Goal: Task Accomplishment & Management: Use online tool/utility

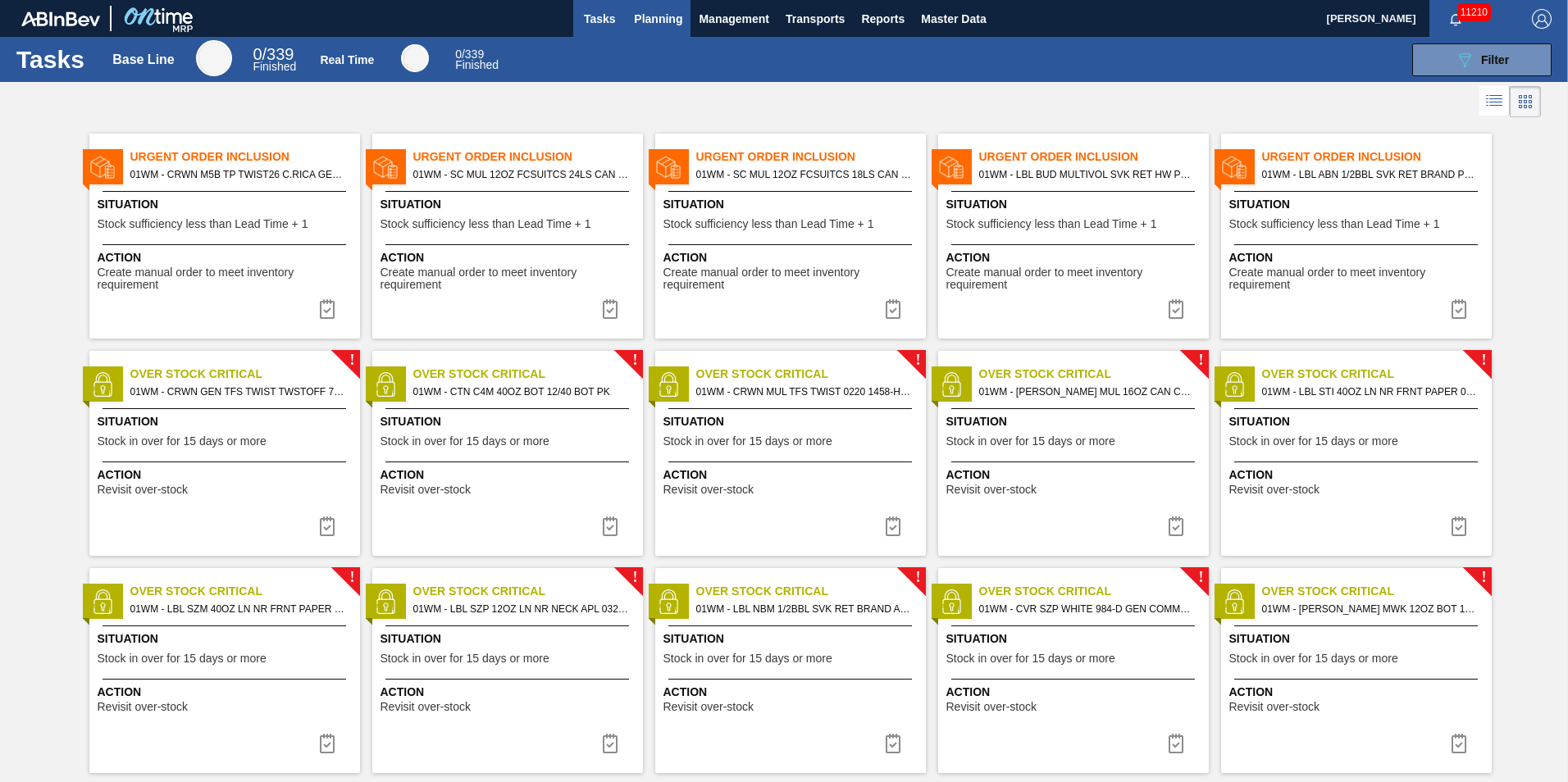
click at [679, 16] on span "Planning" at bounding box center [658, 19] width 48 height 20
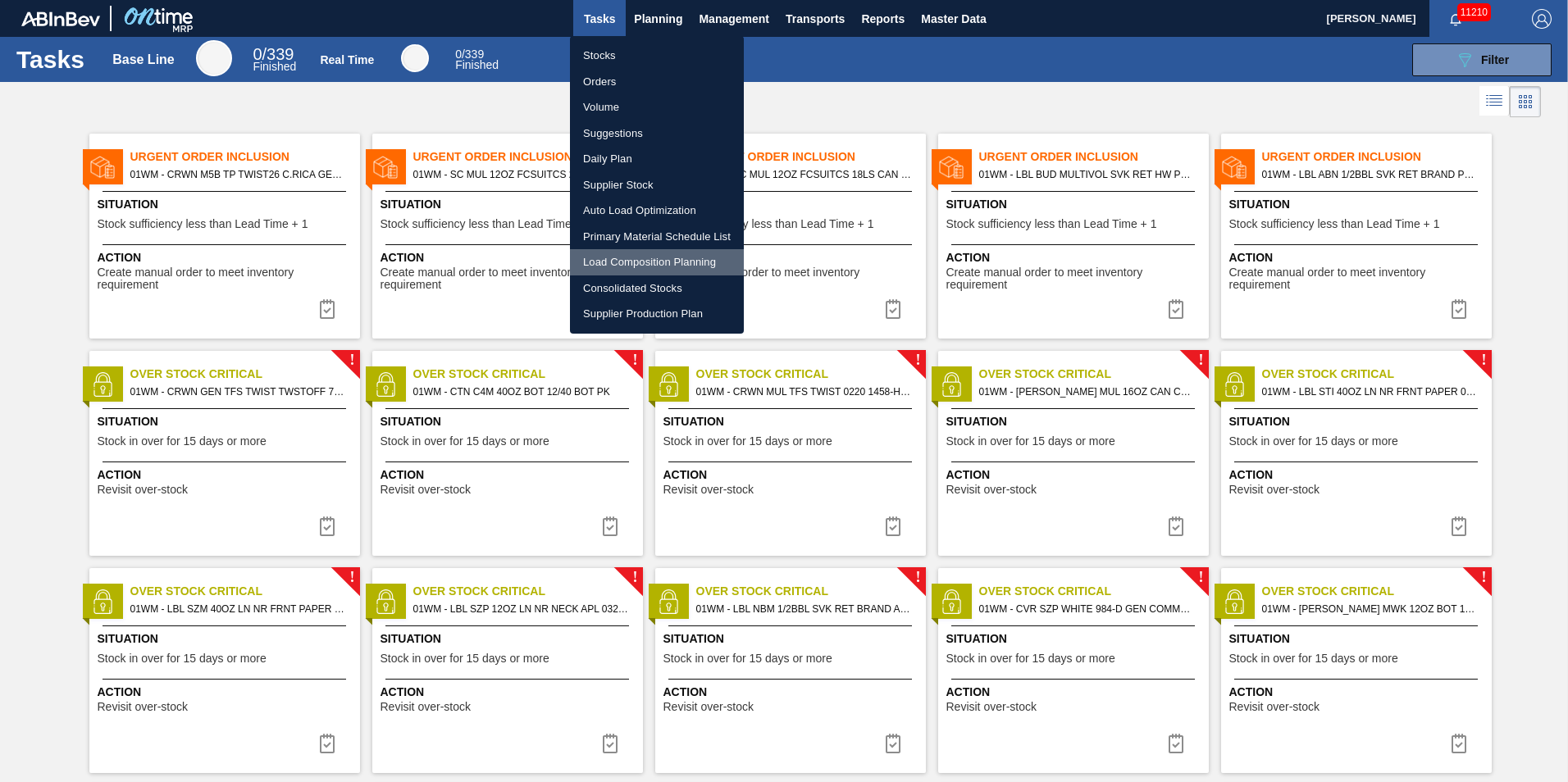
click at [624, 260] on li "Load Composition Planning" at bounding box center [657, 262] width 174 height 26
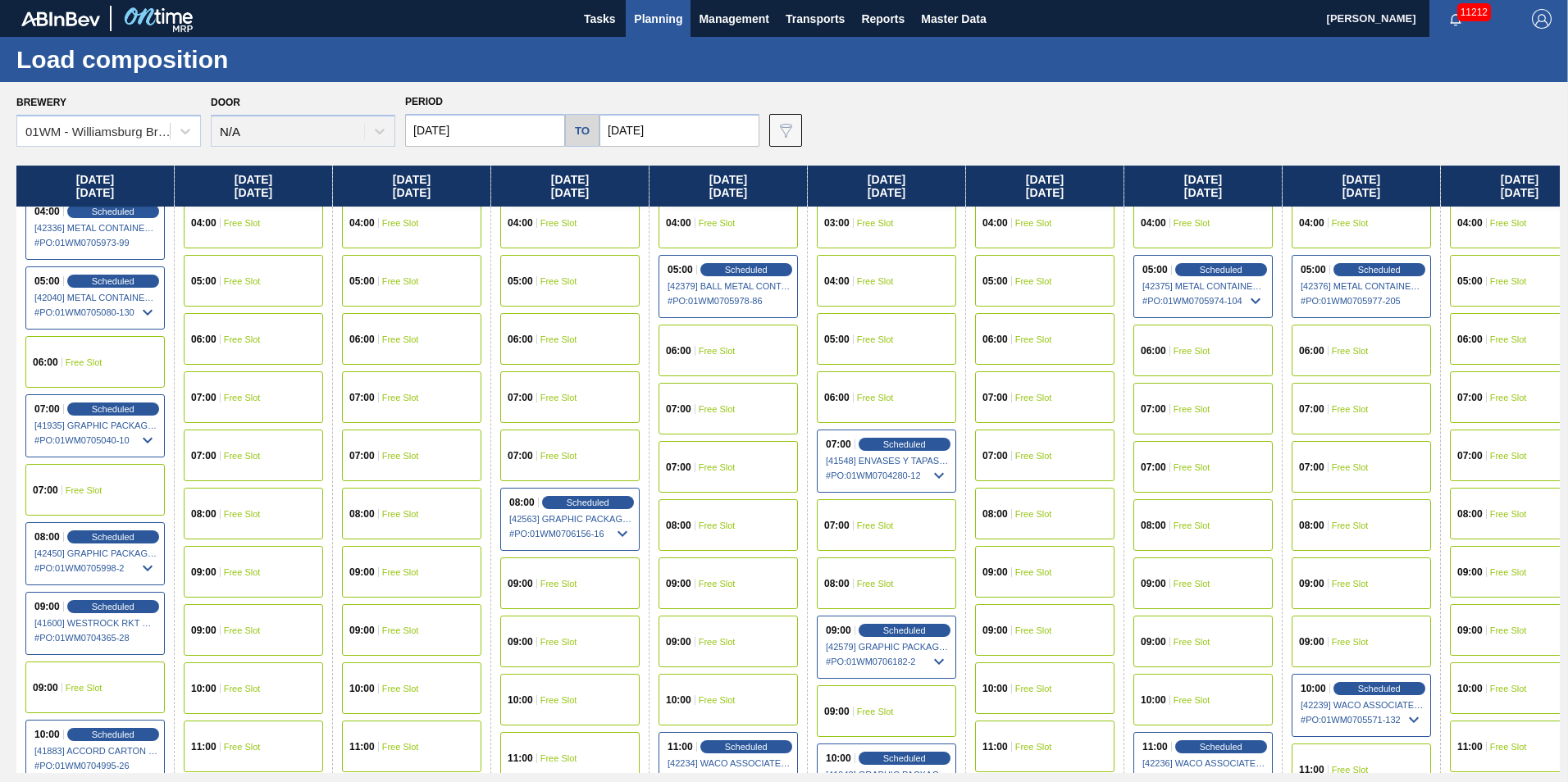
scroll to position [328, 0]
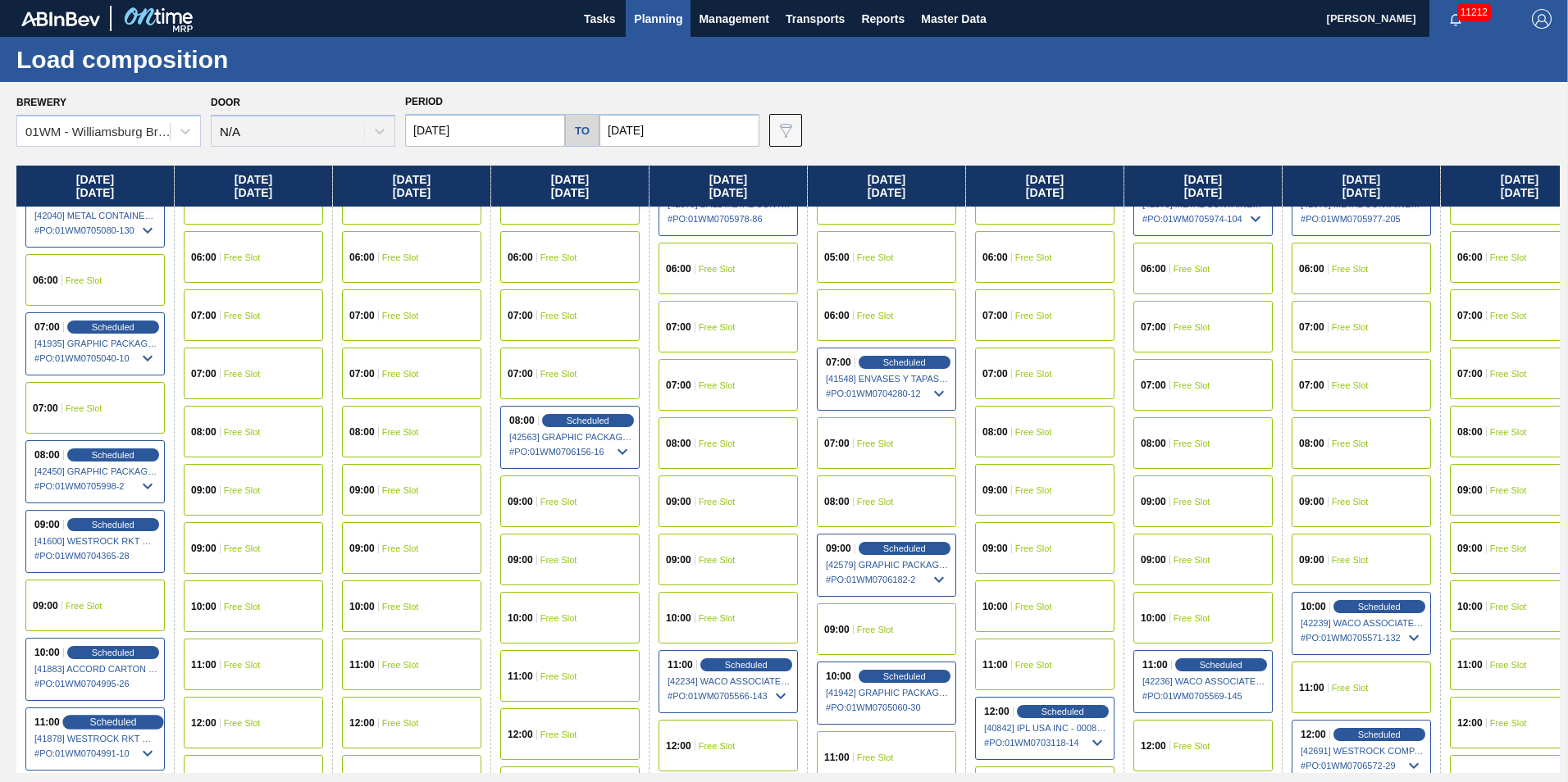
click at [108, 720] on span "Scheduled" at bounding box center [112, 722] width 47 height 11
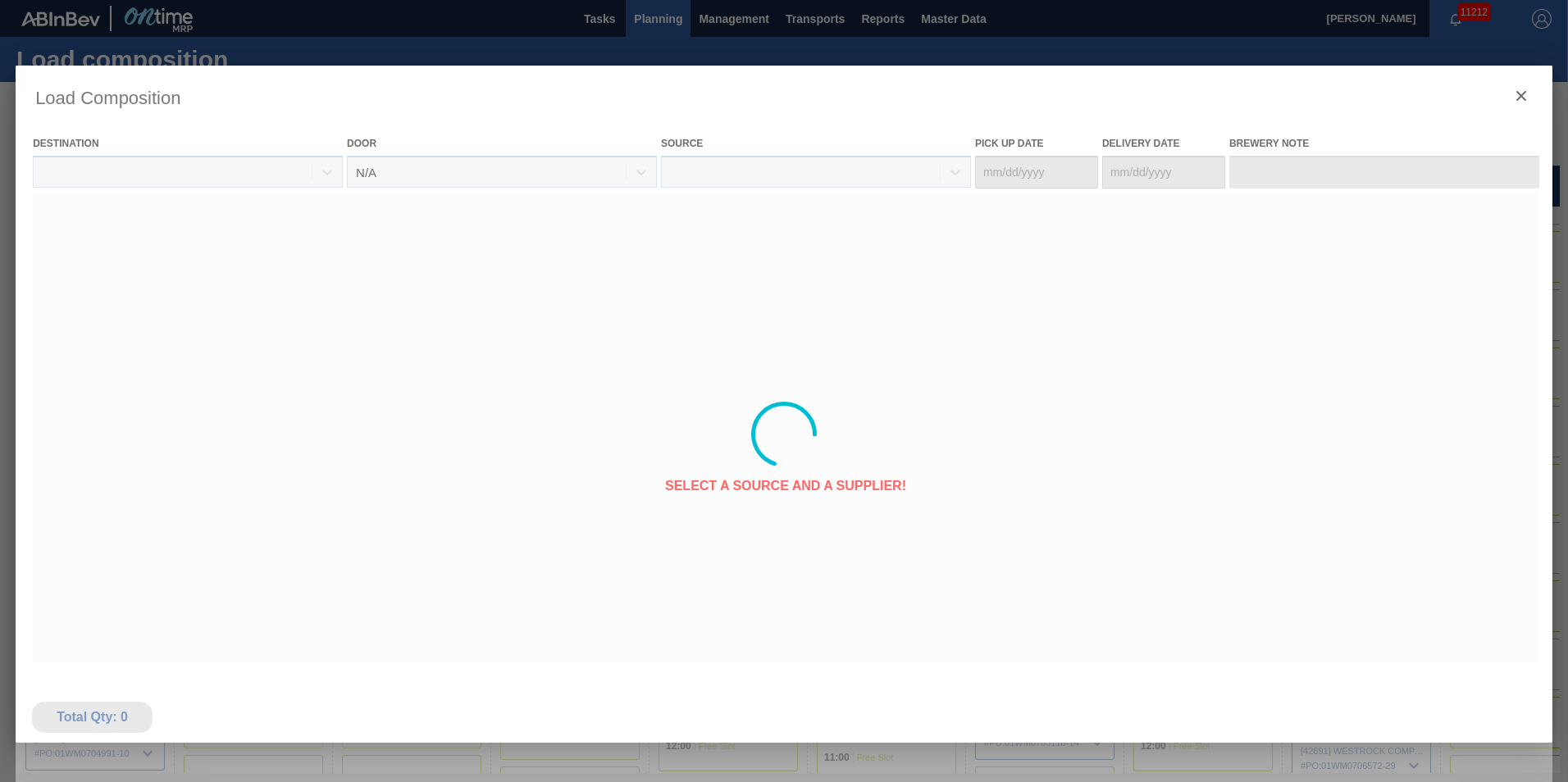
type Date "[DATE]"
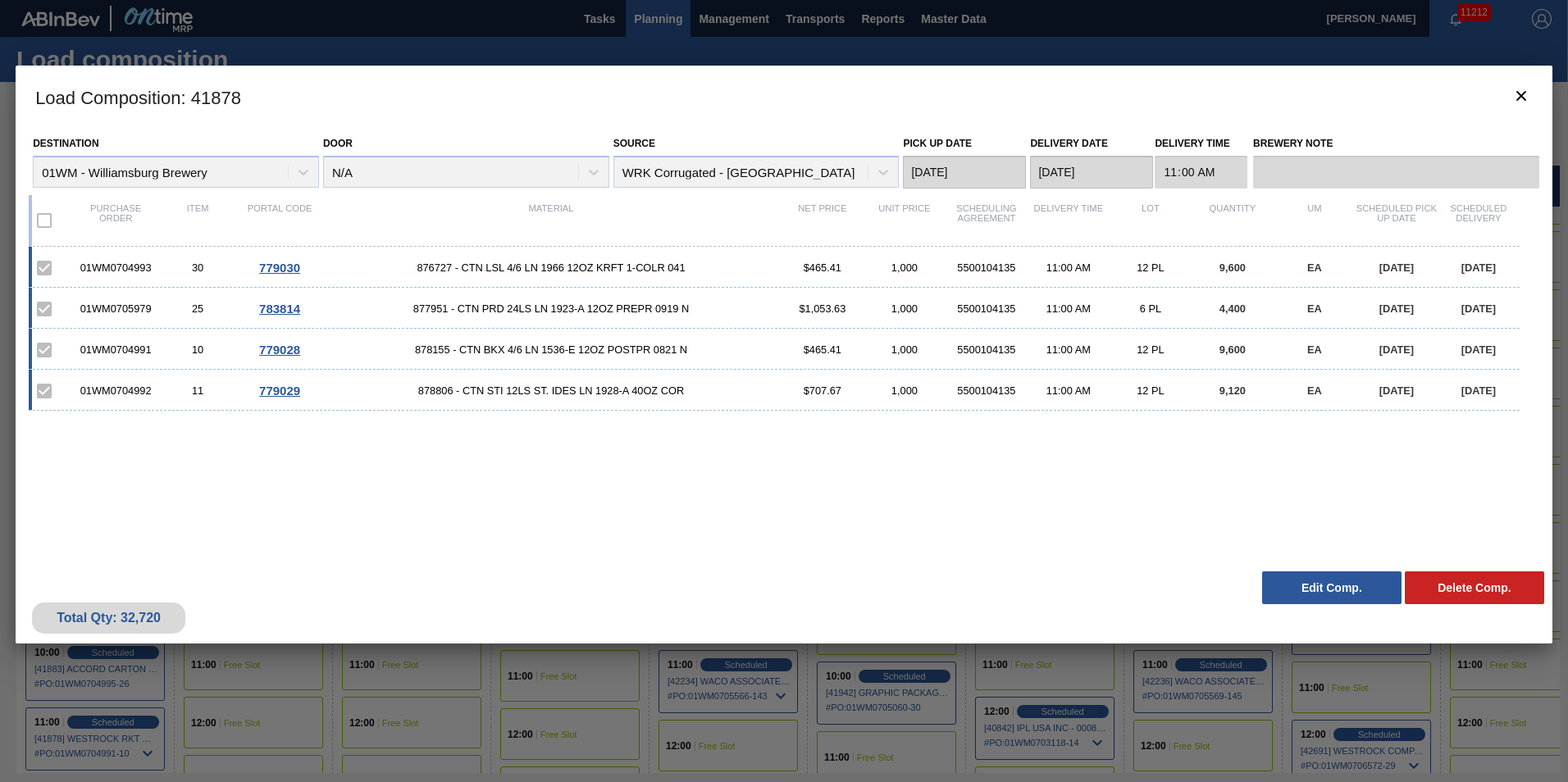
click at [1301, 597] on button "Edit Comp." at bounding box center [1331, 588] width 140 height 33
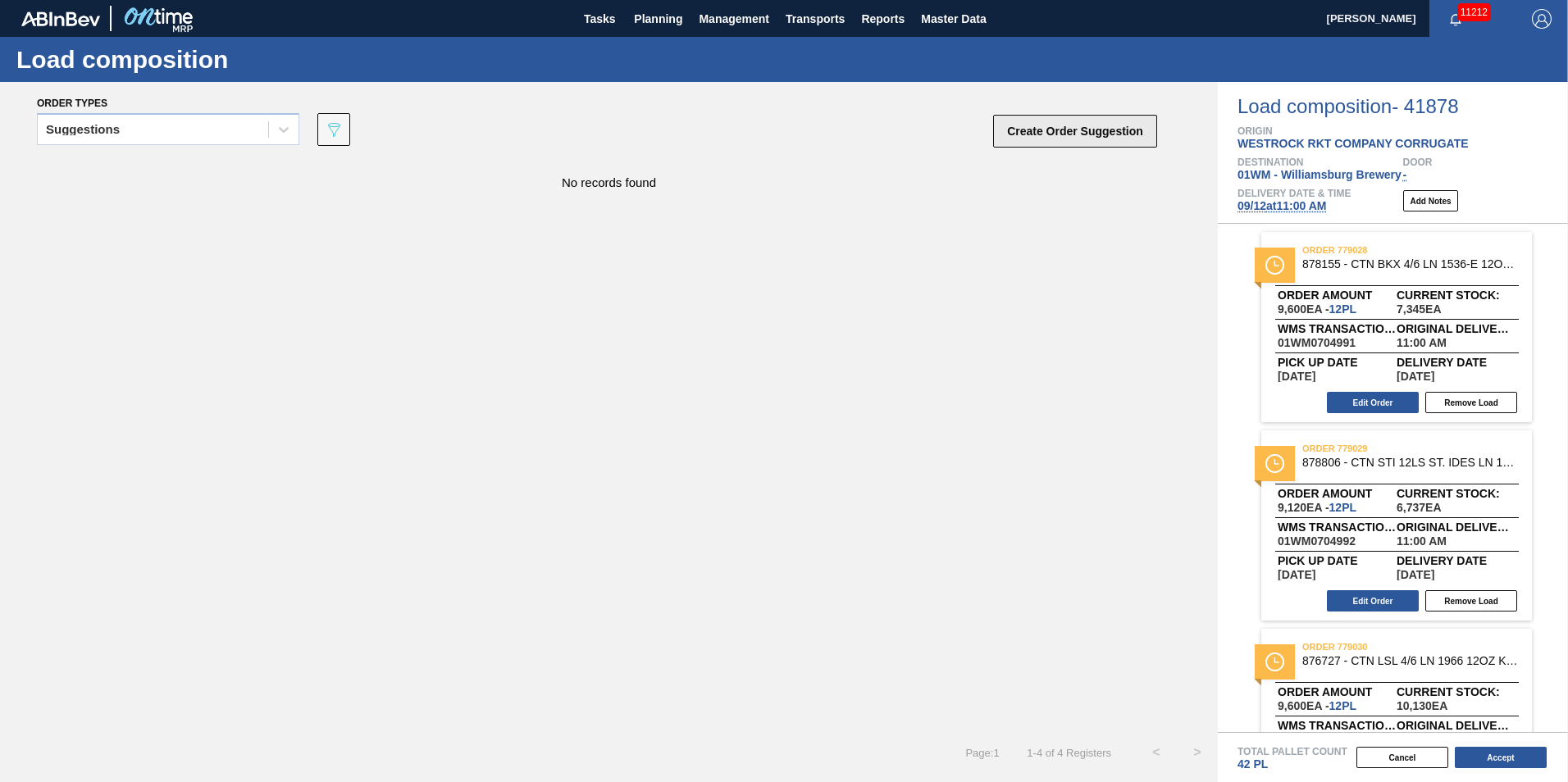
click at [1095, 145] on button "Create Order Suggestion" at bounding box center [1075, 132] width 164 height 33
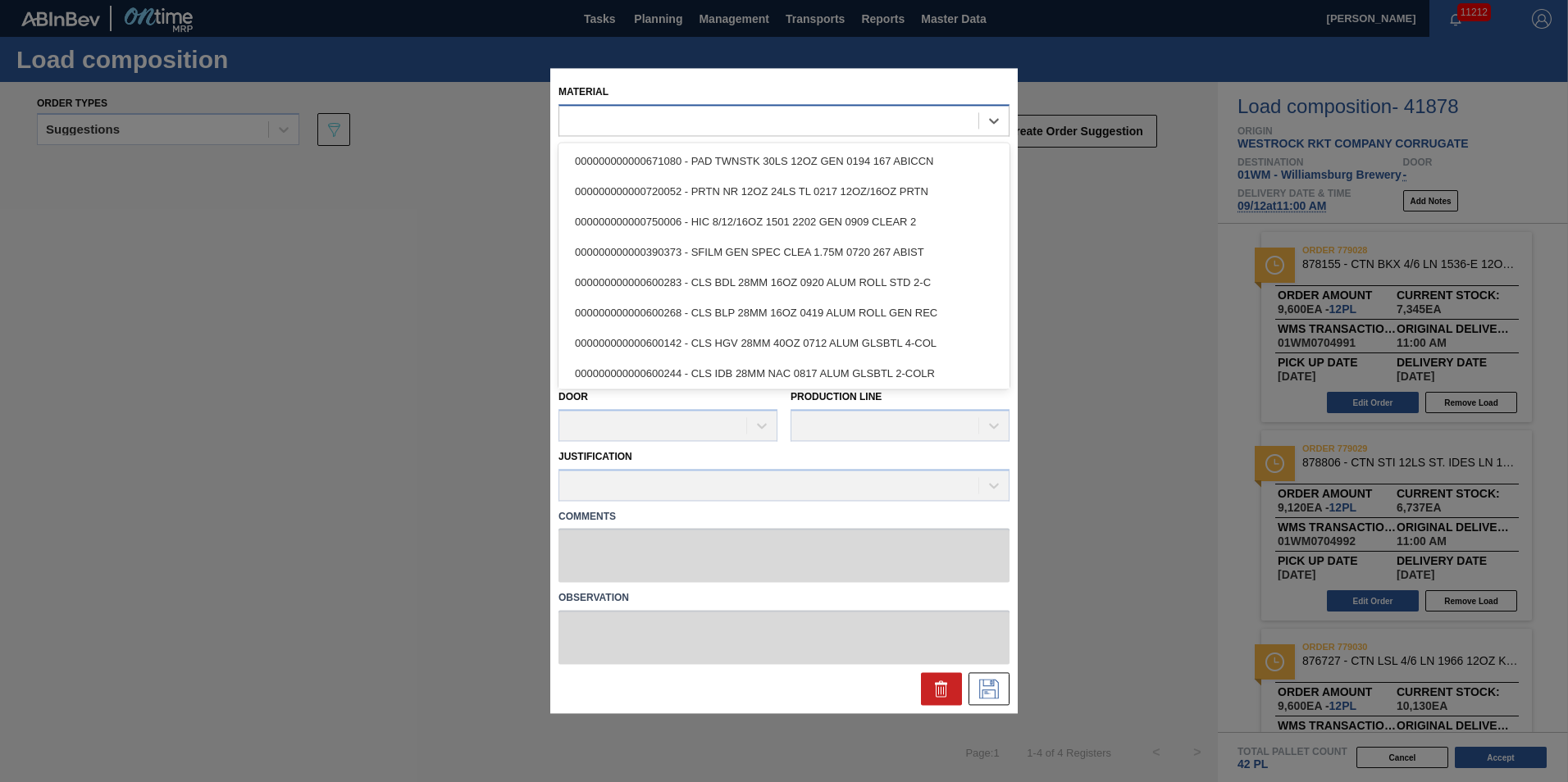
click at [697, 128] on div at bounding box center [768, 121] width 419 height 24
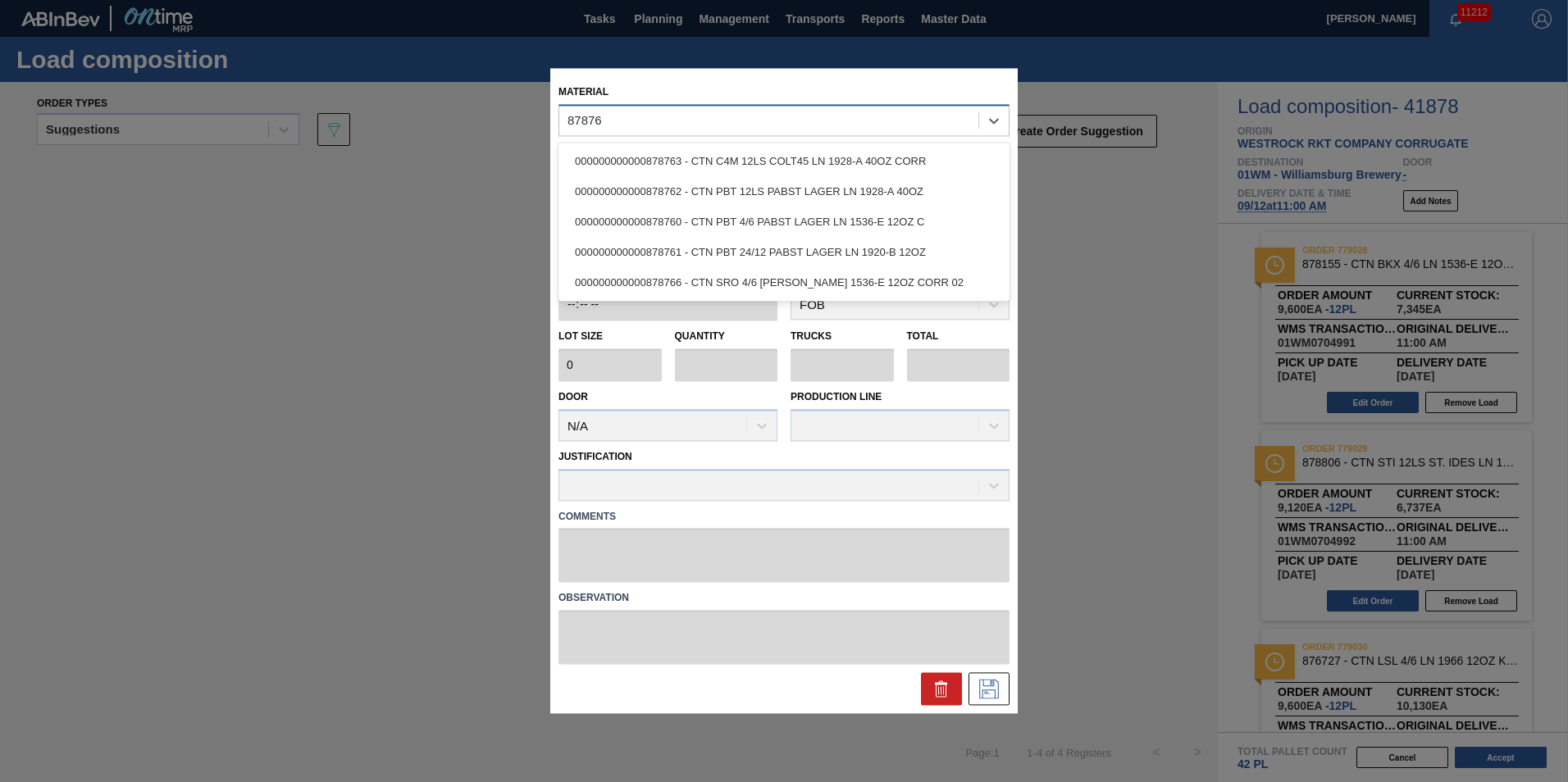
type input "878761"
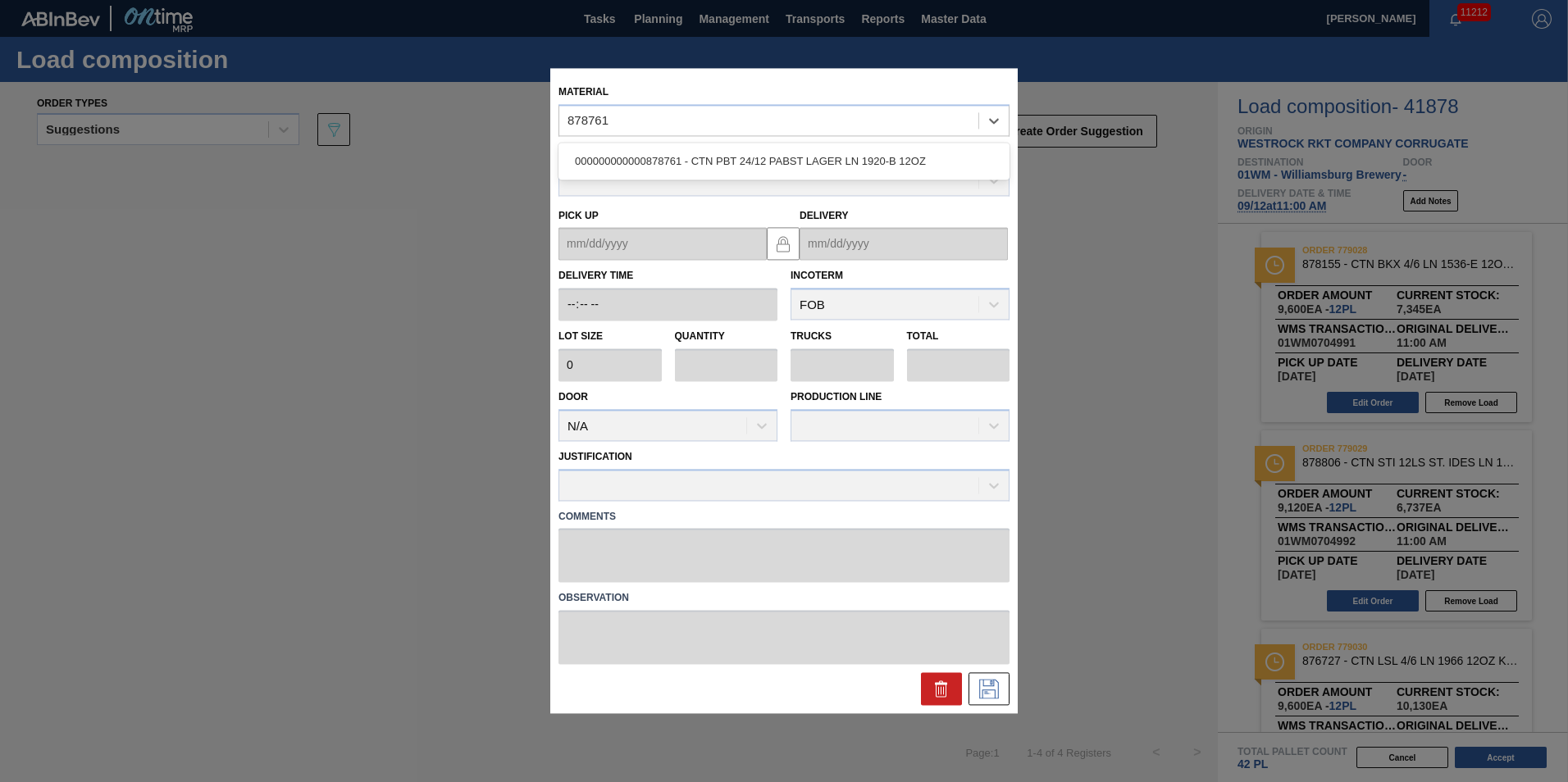
click at [702, 155] on div "000000000000878761 - CTN PBT 24/12 PABST LAGER LN 1920-B 12OZ" at bounding box center [784, 161] width 451 height 30
type input "752"
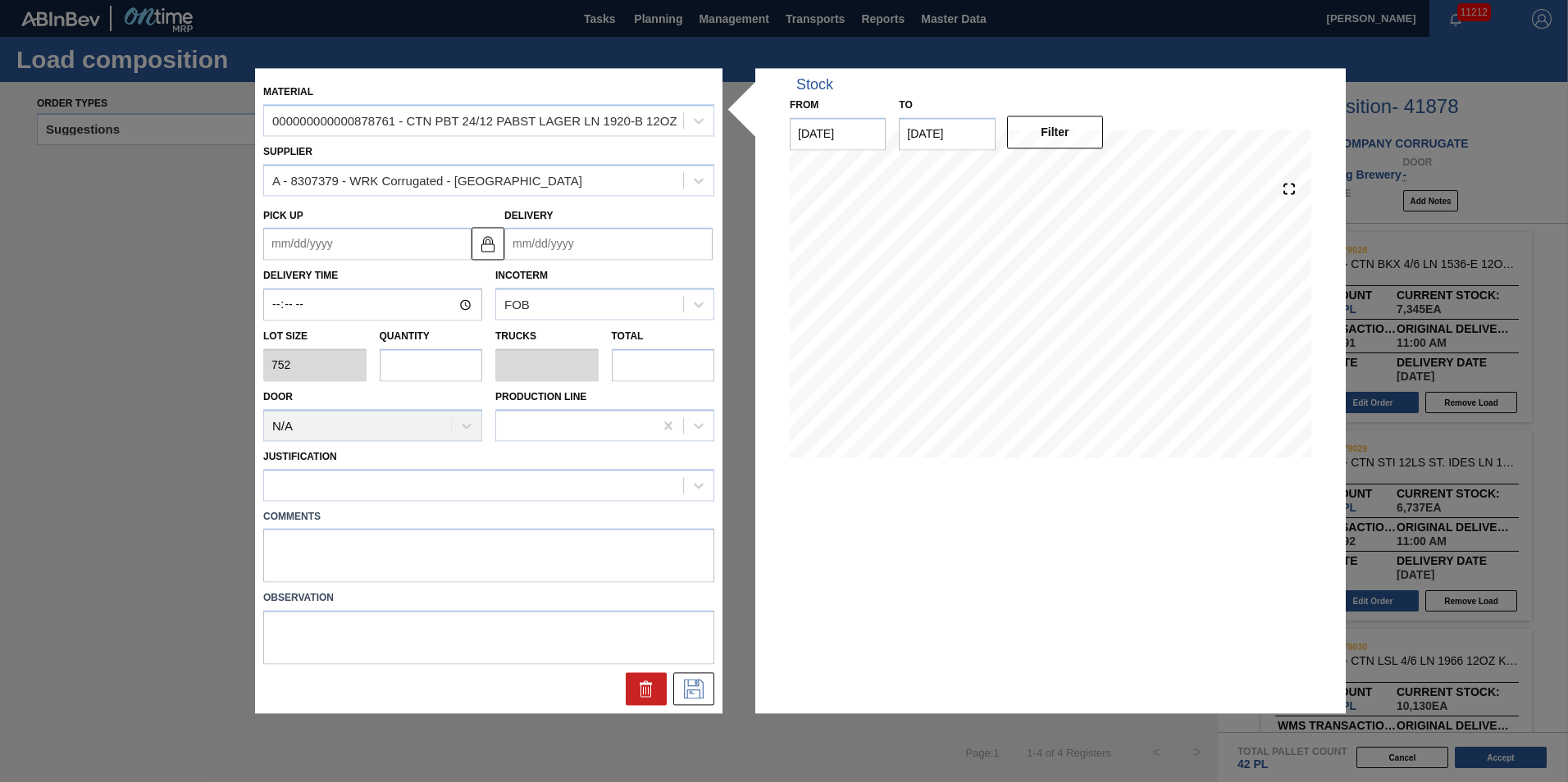
click at [388, 372] on input "text" at bounding box center [431, 365] width 103 height 33
click at [660, 366] on input "text" at bounding box center [663, 365] width 103 height 33
type input "0.001"
type input "0"
type input "1"
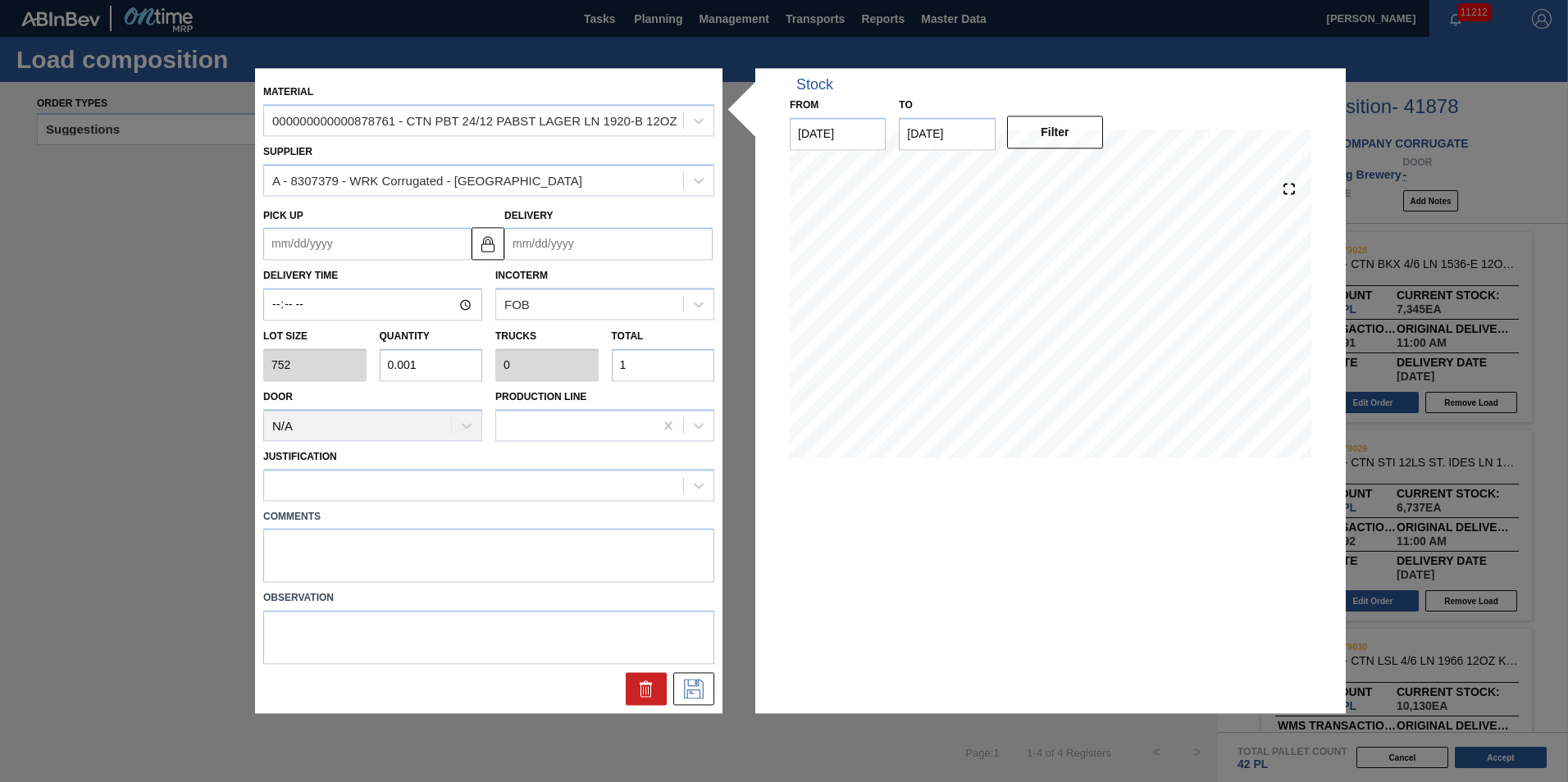
type input "0.015"
type input "11"
type input "0.154"
type input "0.003"
type input "116"
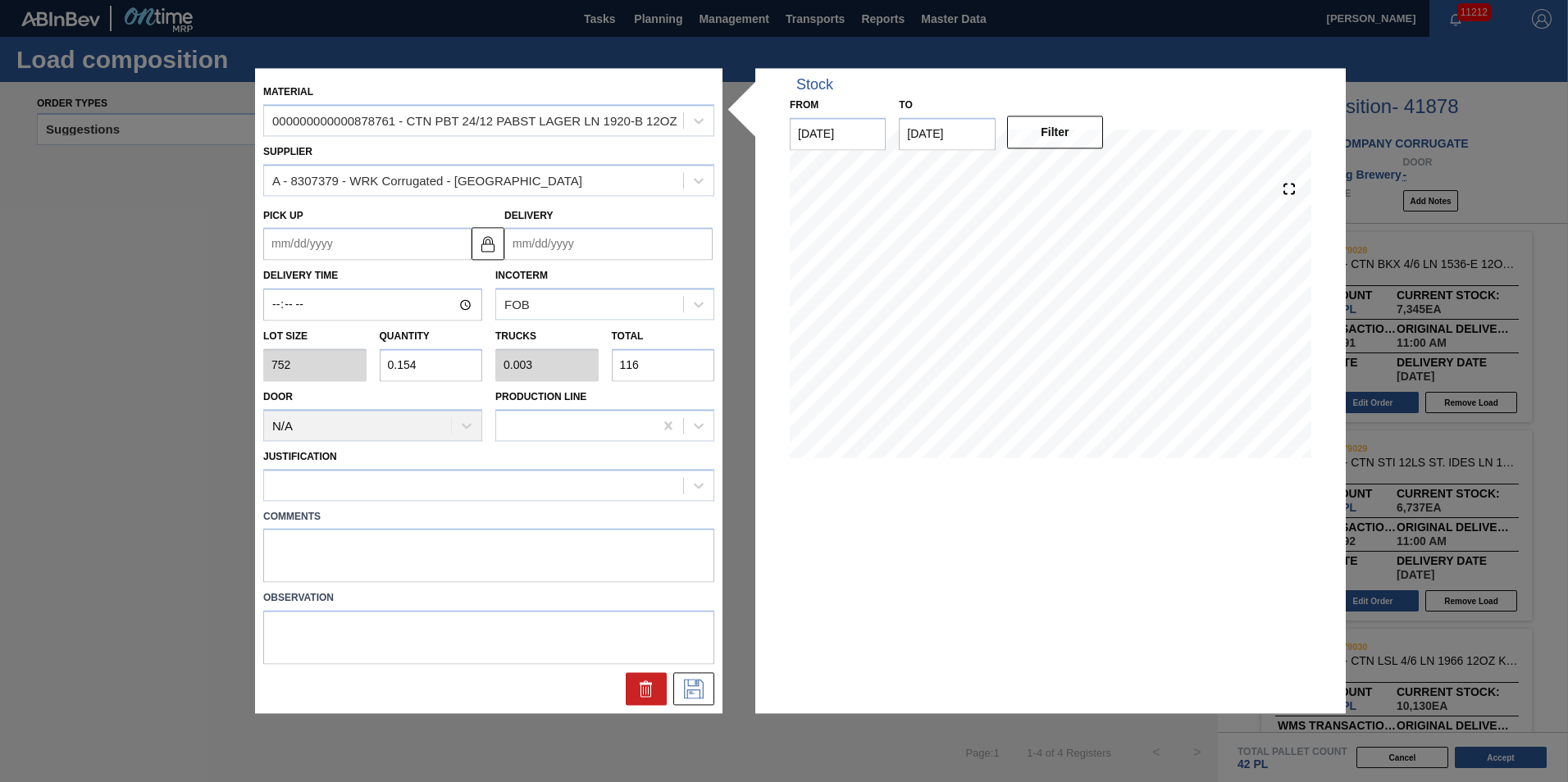
type input "1.543"
type input "0.032"
type input "1,160"
click at [508, 502] on div "Comments" at bounding box center [489, 542] width 464 height 82
click at [512, 486] on div at bounding box center [473, 485] width 419 height 24
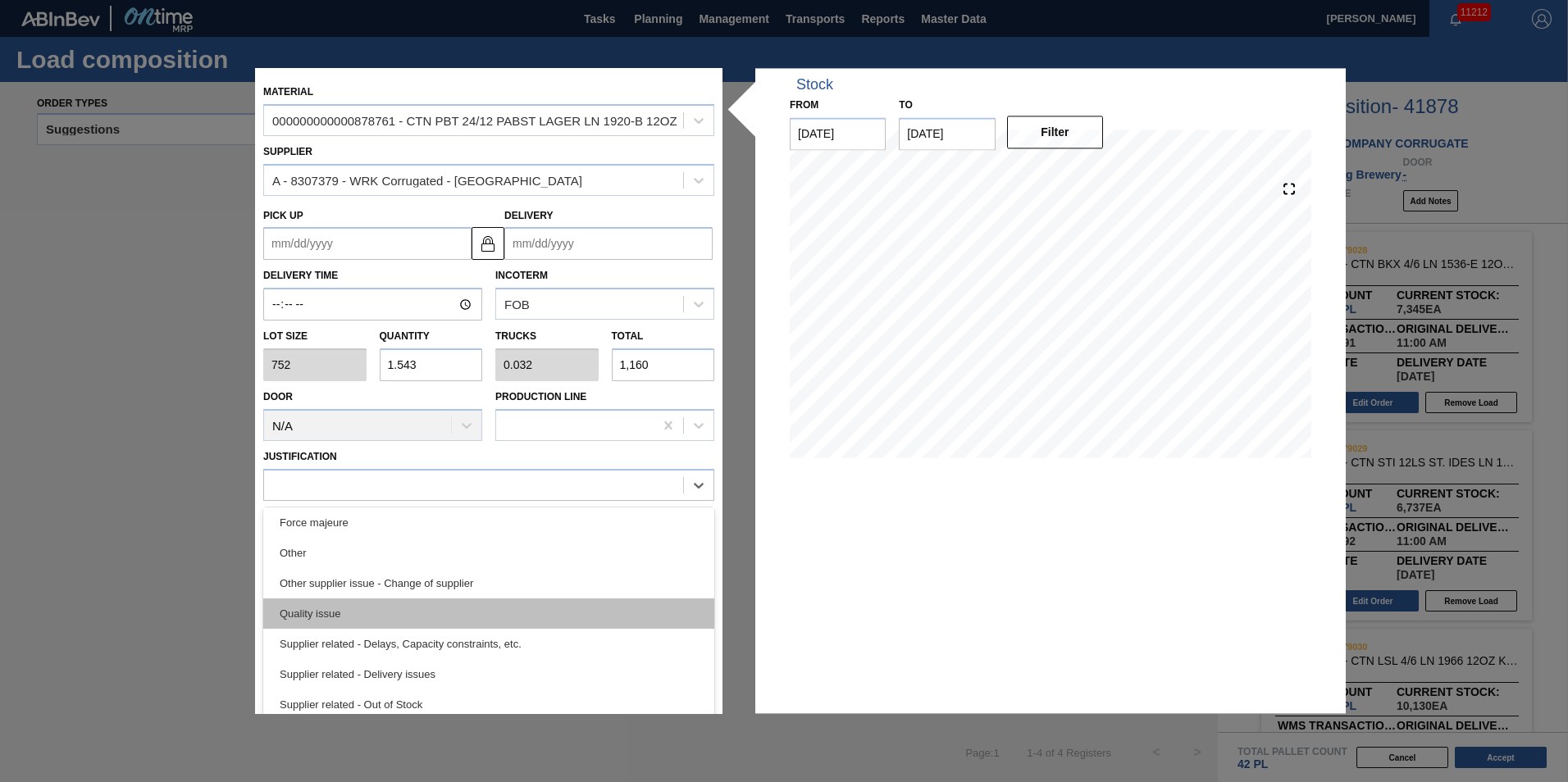
scroll to position [225, 0]
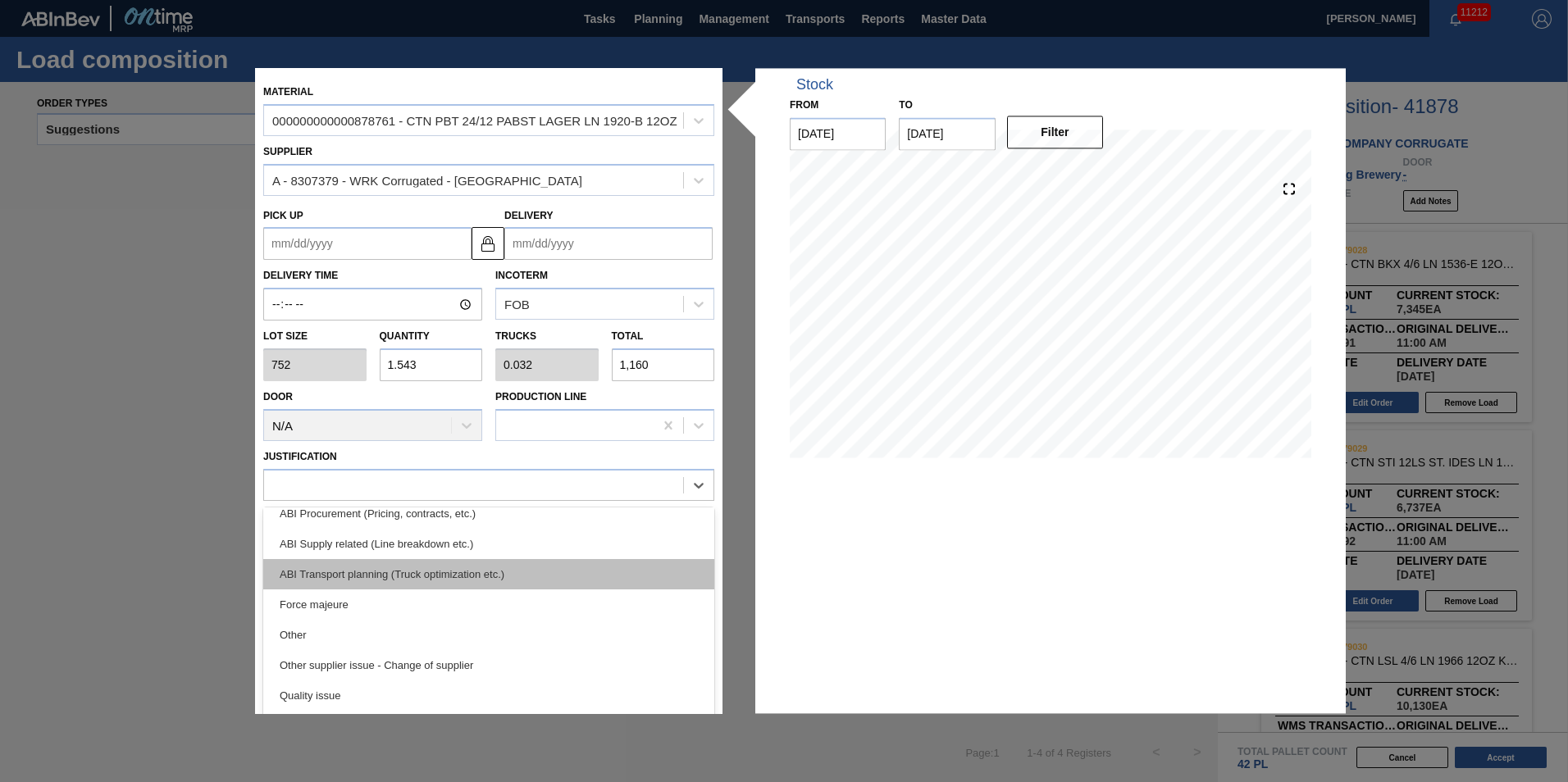
click at [495, 572] on div "ABI Transport planning (Truck optimization etc.)" at bounding box center [489, 574] width 451 height 30
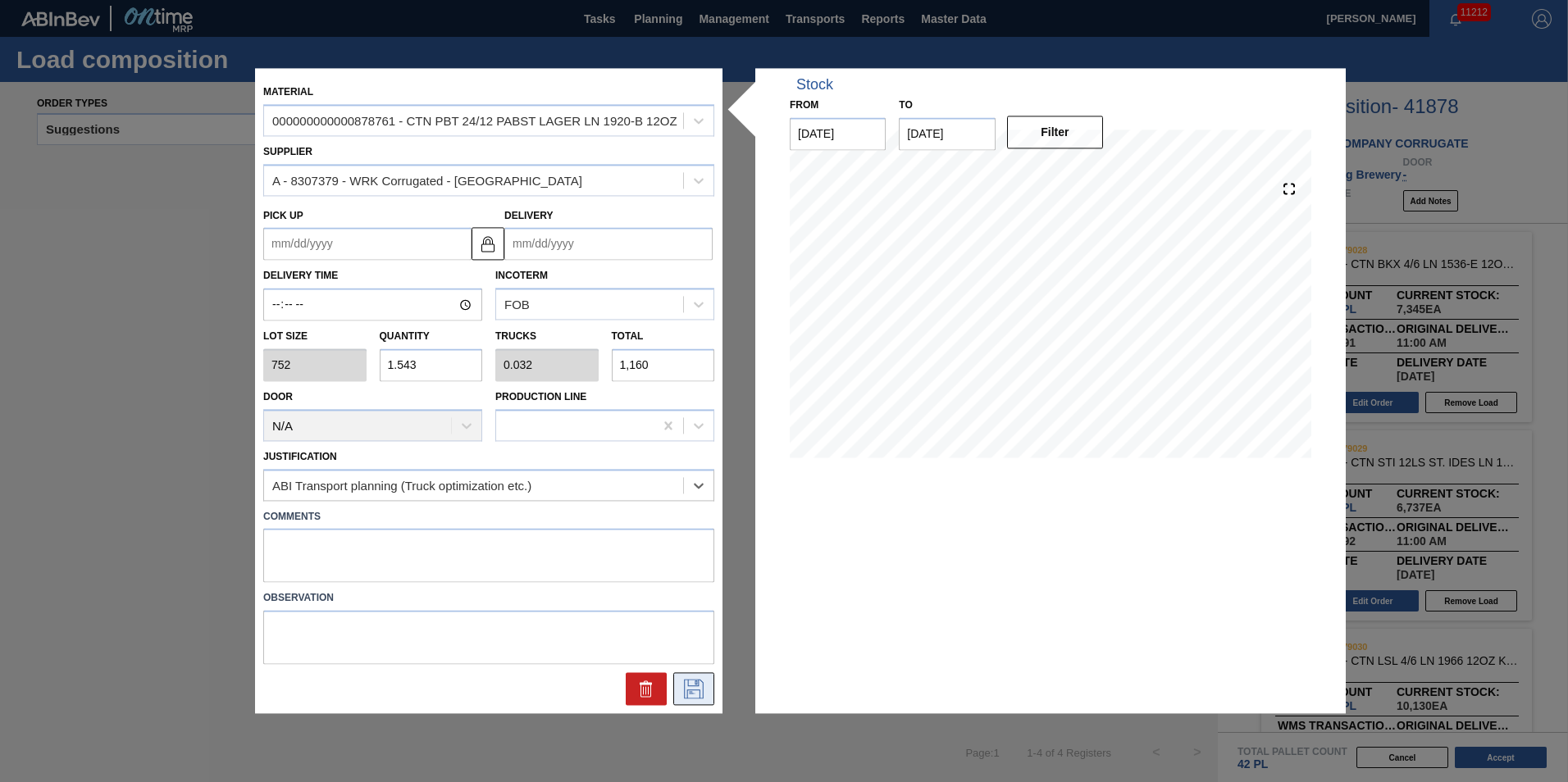
click at [698, 686] on icon at bounding box center [694, 690] width 20 height 20
click at [608, 260] on div "Delivery Time Incoterm FOB" at bounding box center [489, 291] width 464 height 60
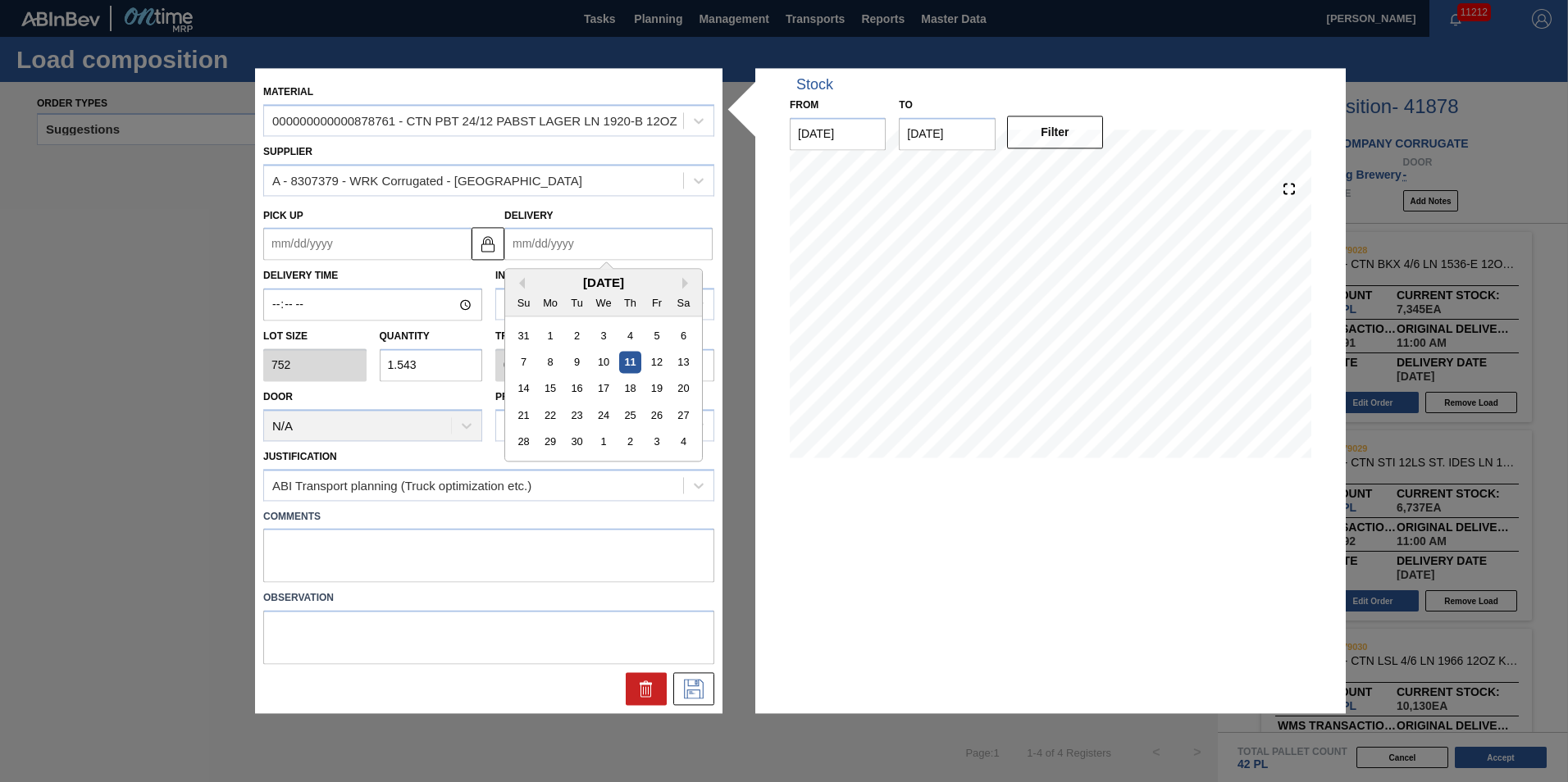
click at [611, 246] on input "Delivery" at bounding box center [609, 245] width 208 height 33
click at [661, 366] on div "12" at bounding box center [656, 363] width 22 height 22
type up "[DATE]"
type input "[DATE]"
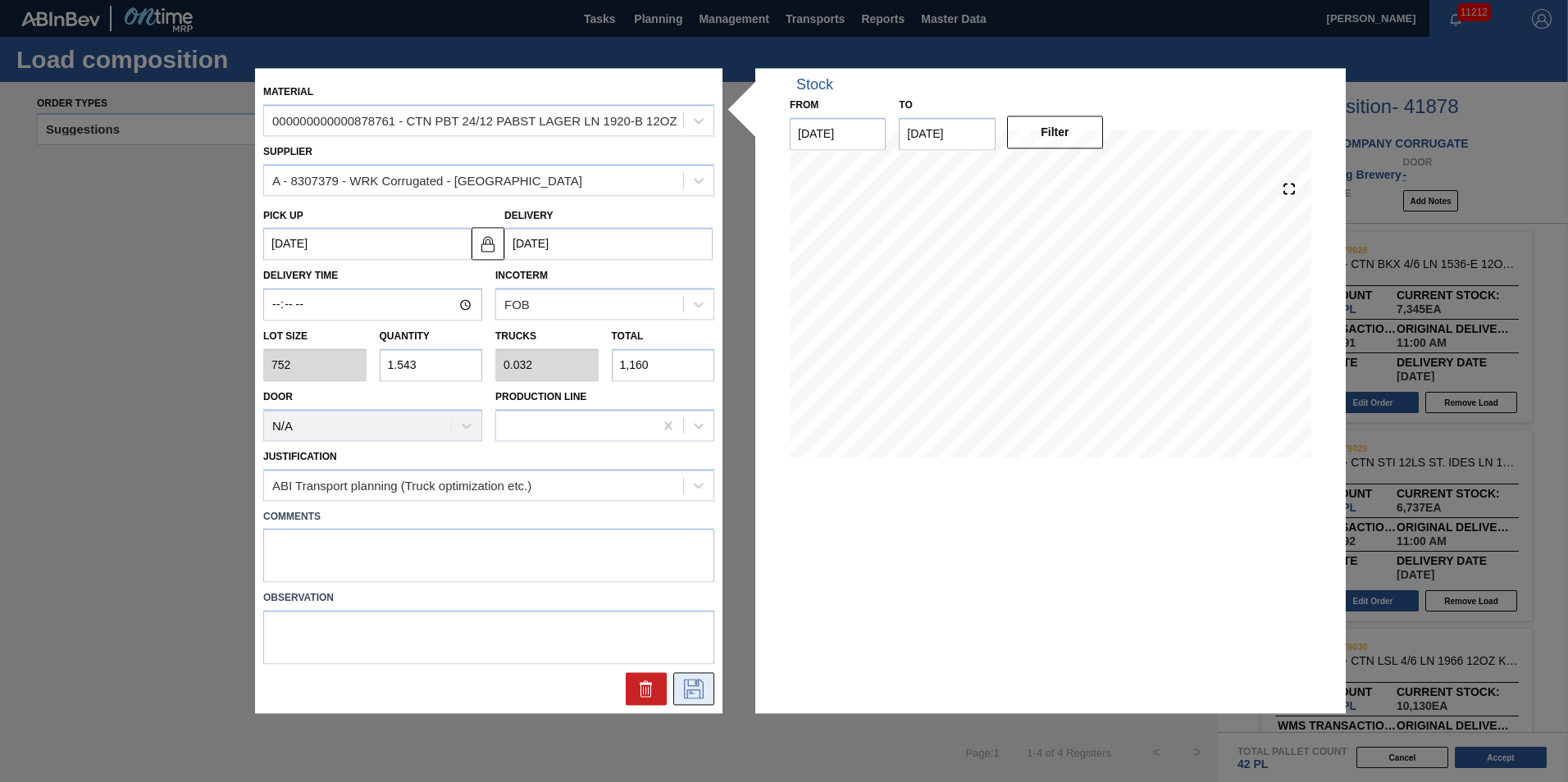
click at [703, 687] on icon at bounding box center [694, 690] width 20 height 20
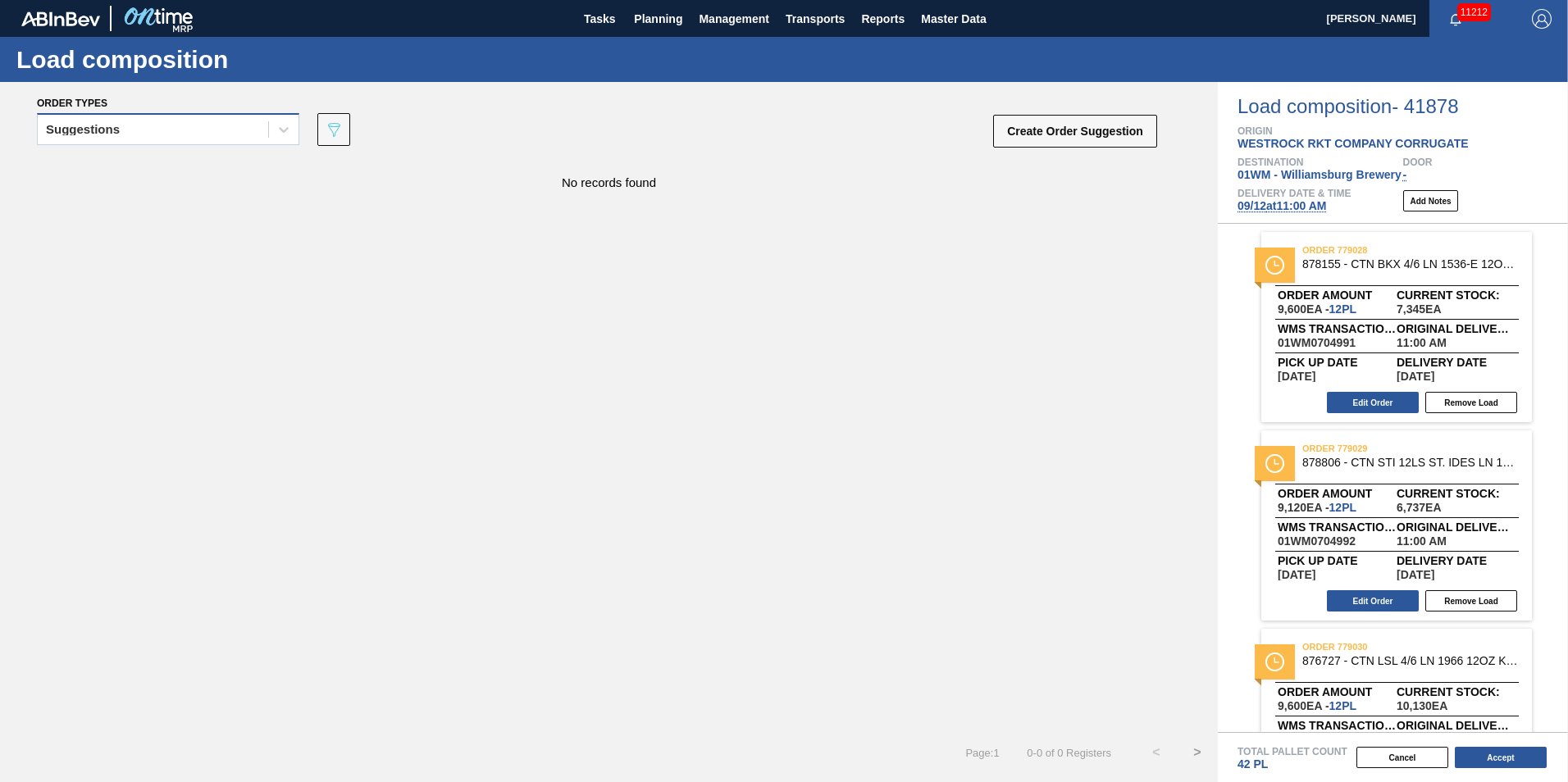
click at [223, 133] on div "Suggestions" at bounding box center [153, 130] width 230 height 24
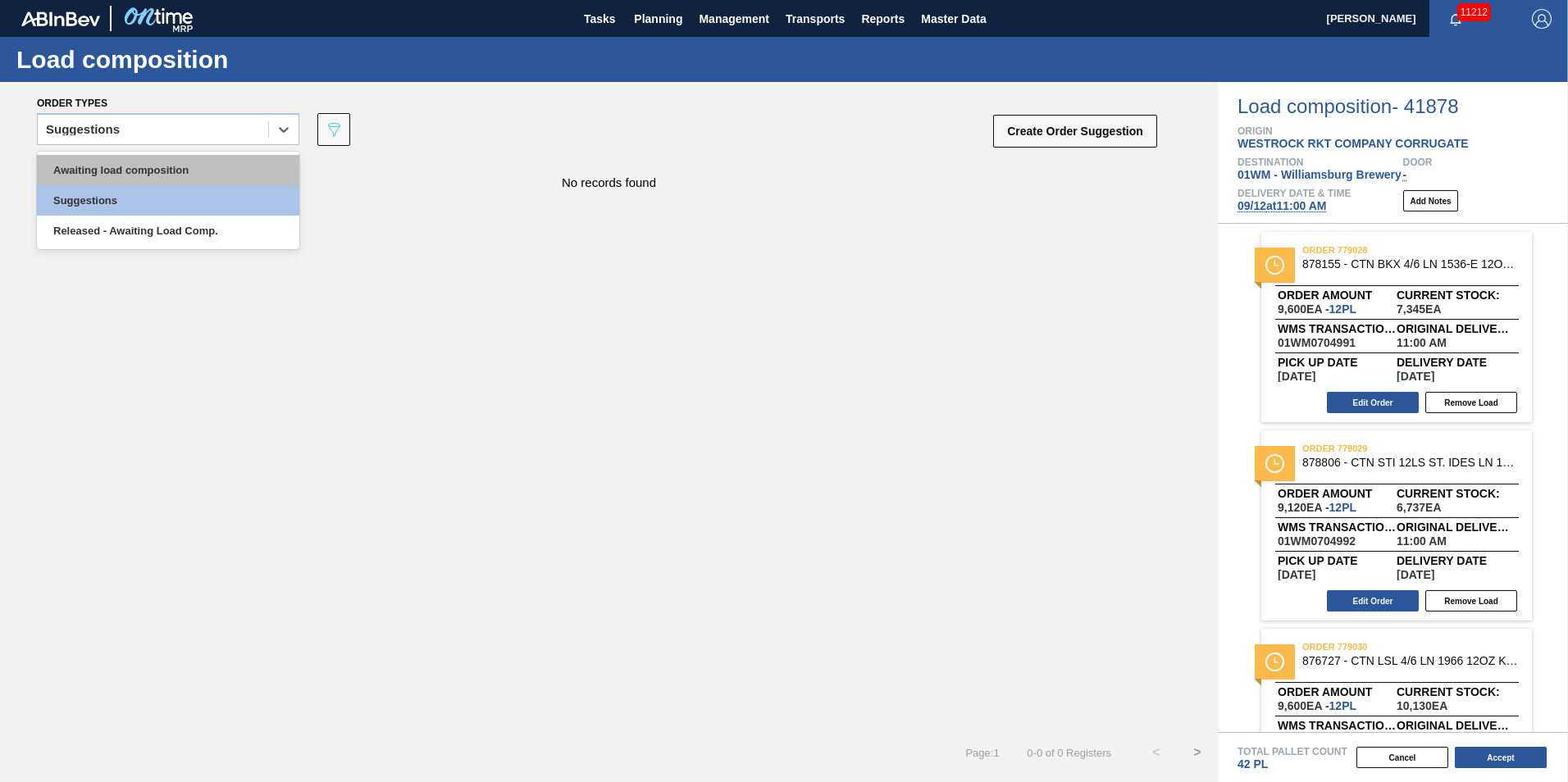
click at [208, 170] on div "Awaiting load composition" at bounding box center [167, 170] width 262 height 30
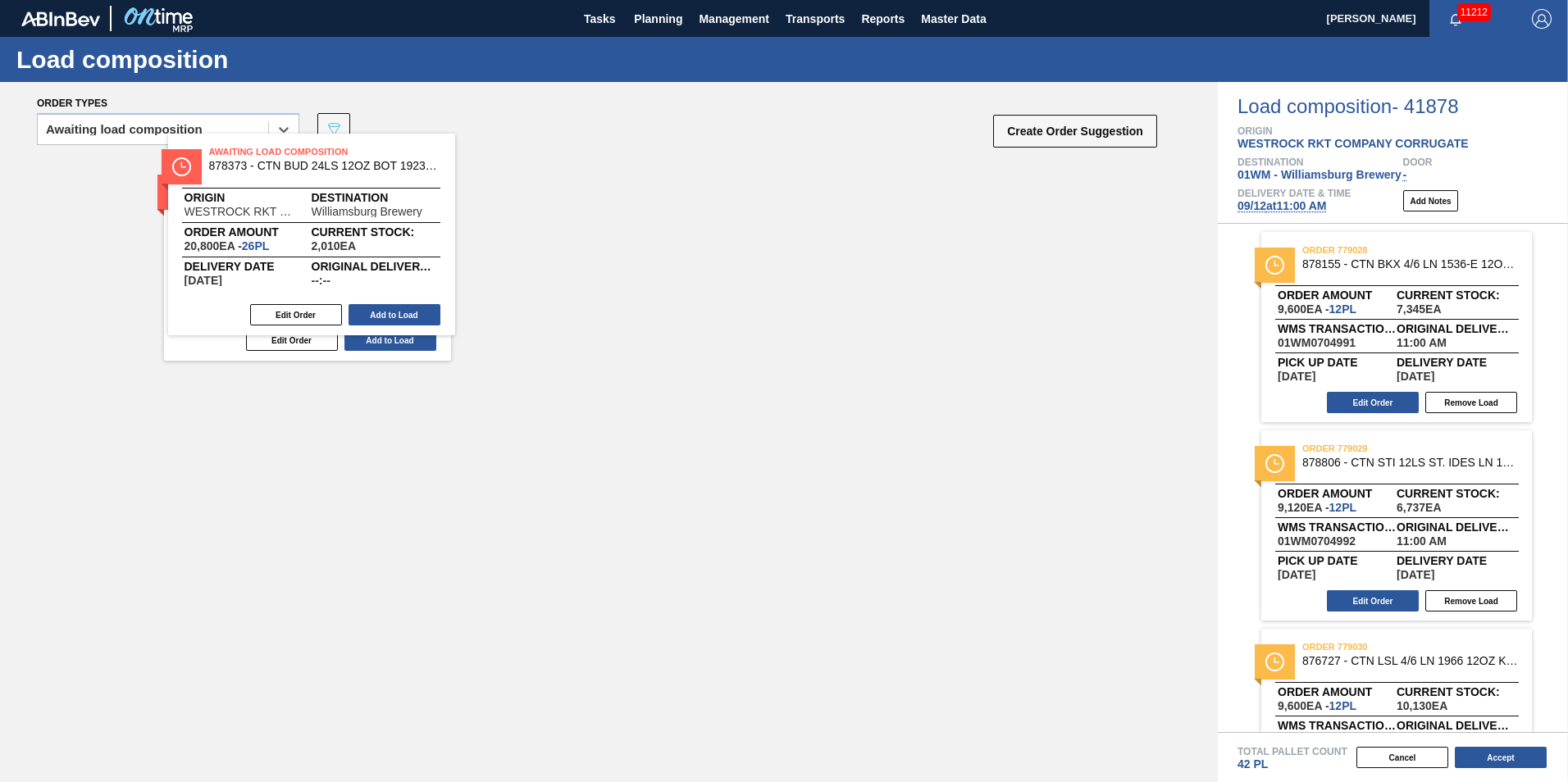
drag, startPoint x: 214, startPoint y: 223, endPoint x: 218, endPoint y: 197, distance: 26.3
click at [218, 197] on div "Awaiting Load Composition 878373 - CTN BUD 24LS 12OZ BOT 1923-B 12OZ PREPR Orig…" at bounding box center [609, 259] width 1218 height 202
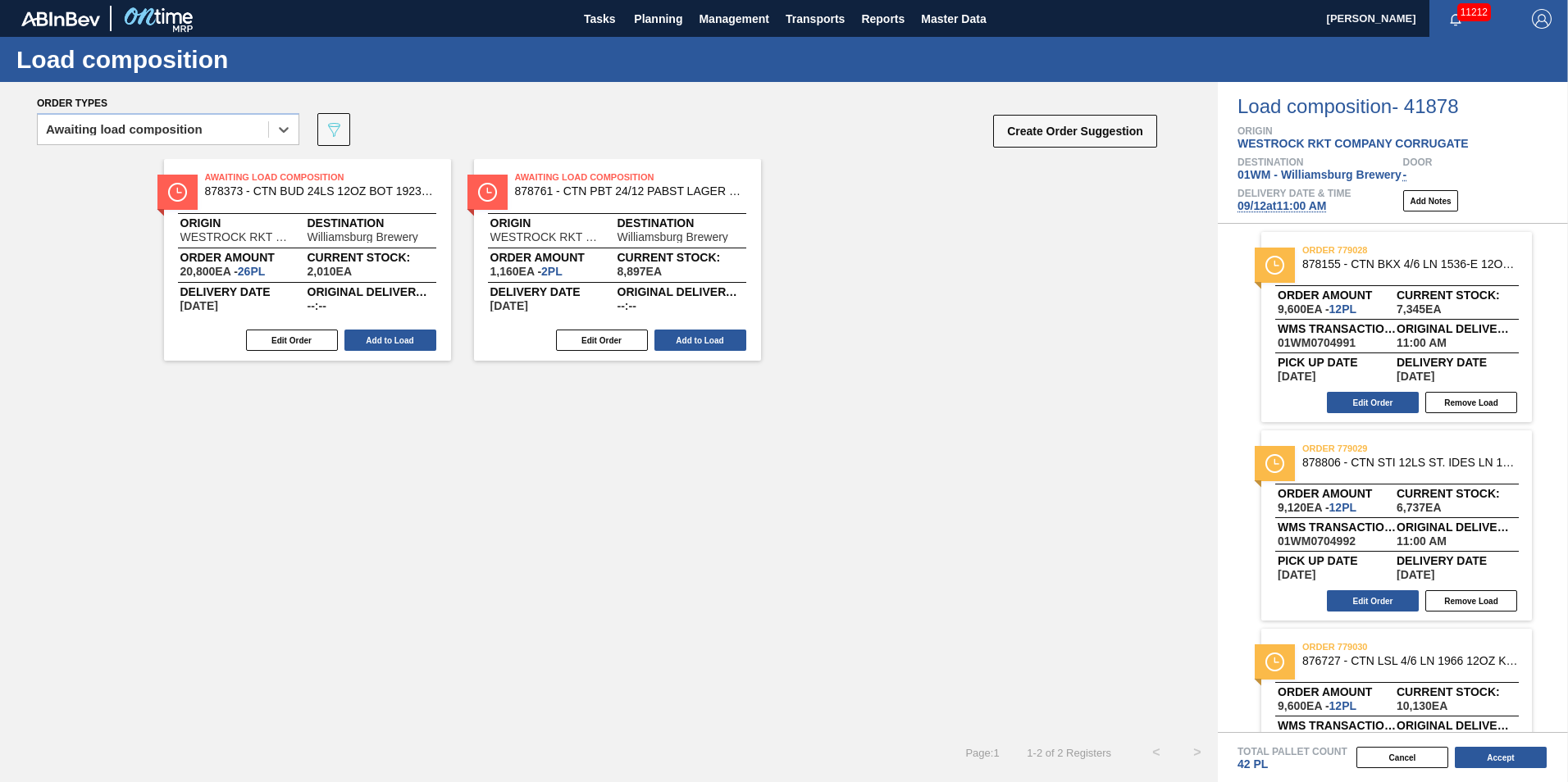
click at [293, 248] on div "Awaiting Load Composition 878373 - CTN BUD 24LS 12OZ BOT 1923-B 12OZ PREPR Orig…" at bounding box center [308, 259] width 287 height 202
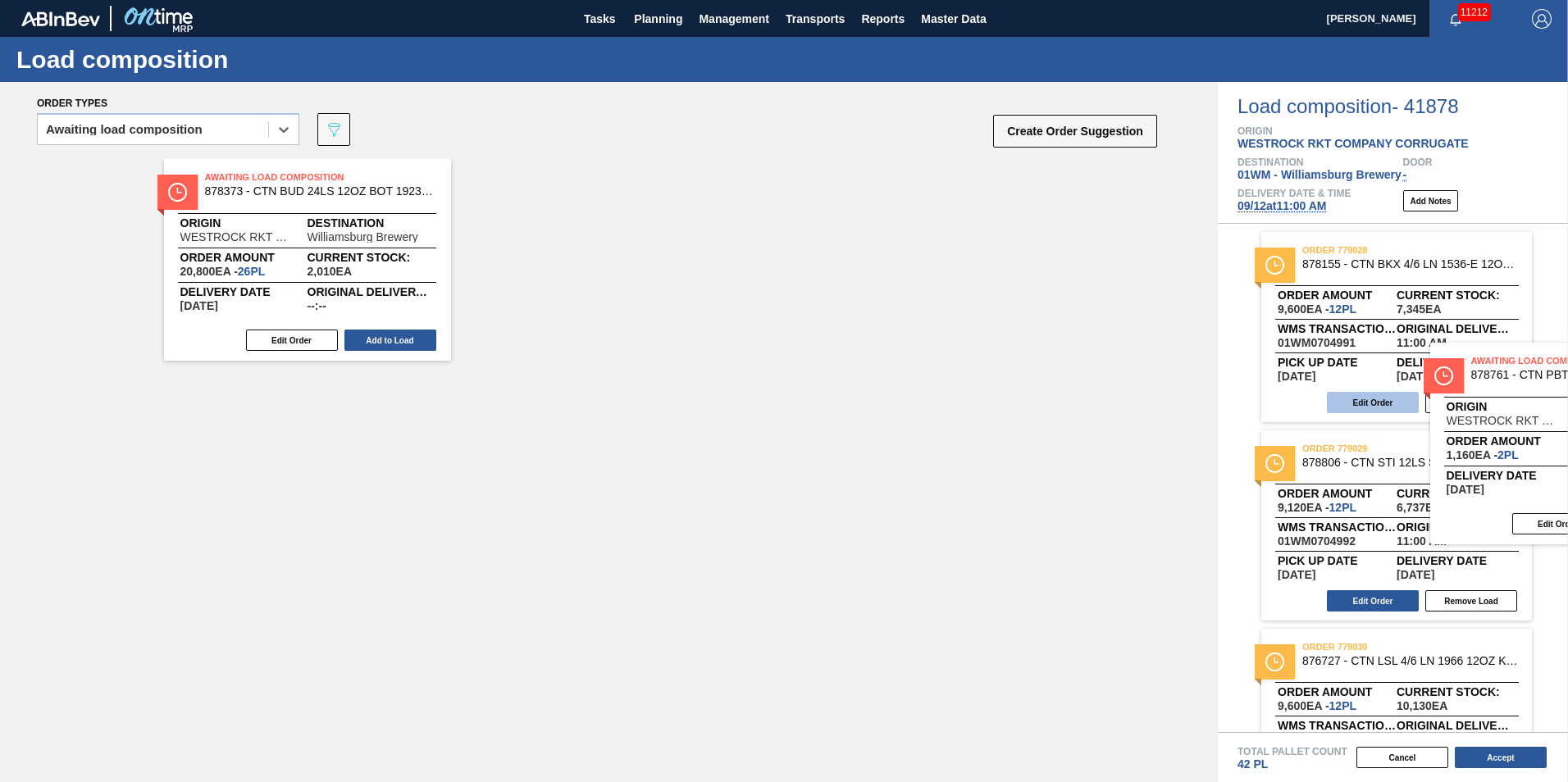
drag, startPoint x: 514, startPoint y: 236, endPoint x: 1408, endPoint y: 392, distance: 907.5
click at [1470, 420] on div "Order types option Awaiting load composition, selected. Select is focused ,type…" at bounding box center [784, 432] width 1568 height 701
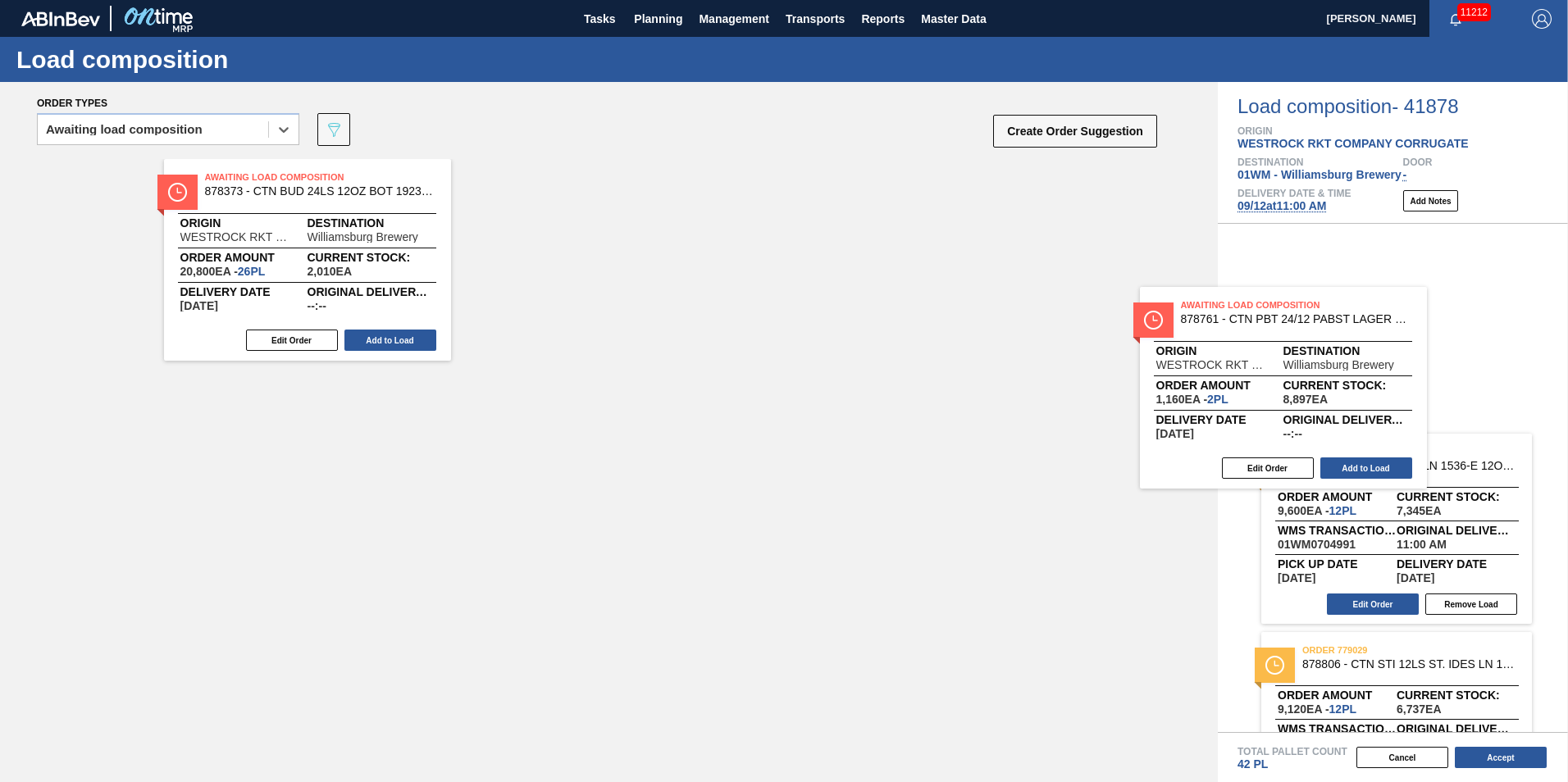
drag, startPoint x: 618, startPoint y: 201, endPoint x: 1300, endPoint y: 322, distance: 692.7
click at [1299, 322] on div "Order types option Awaiting load composition, selected. Select is focused ,type…" at bounding box center [784, 432] width 1568 height 701
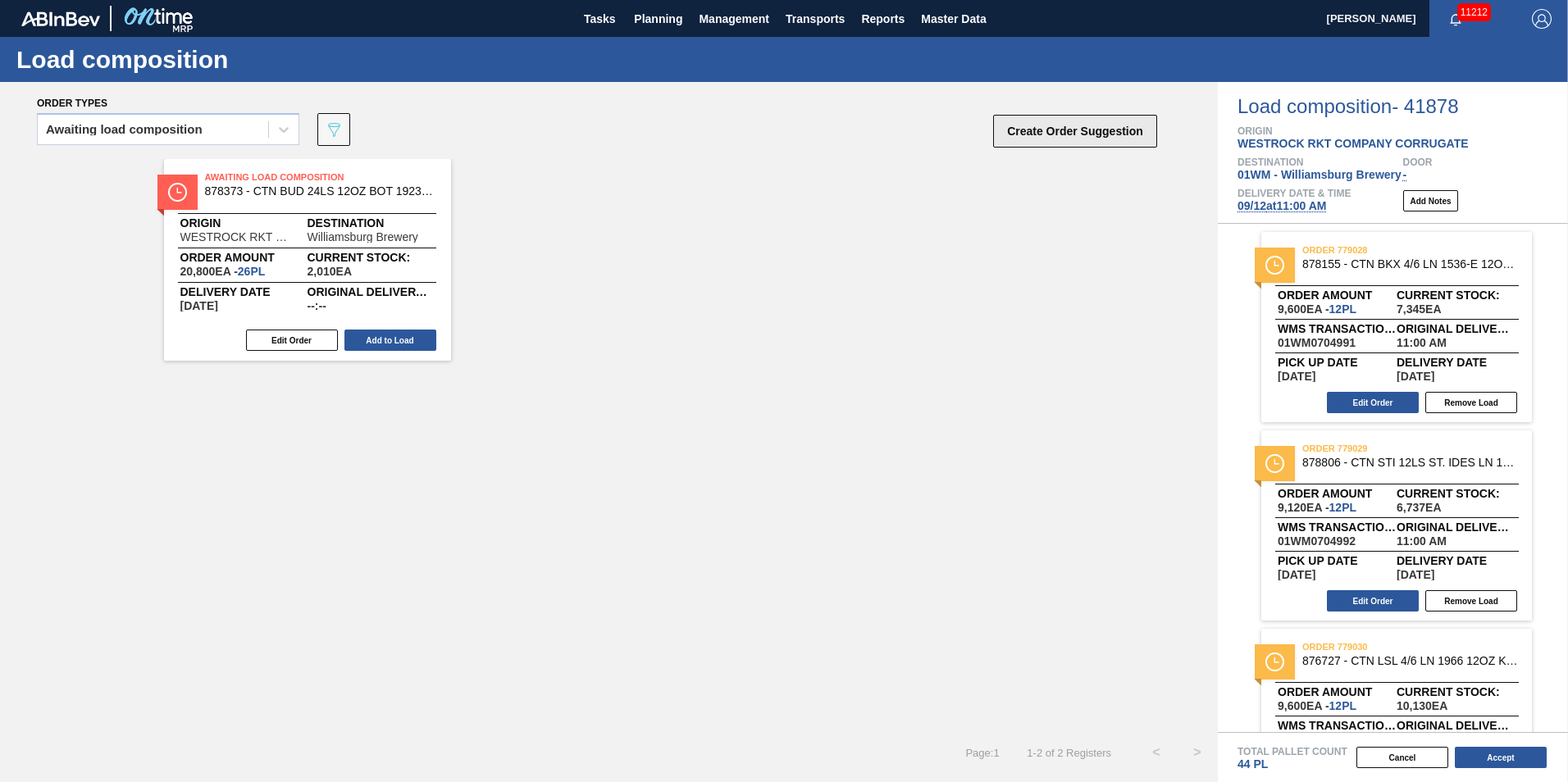
click at [1089, 132] on button "Create Order Suggestion" at bounding box center [1075, 132] width 164 height 33
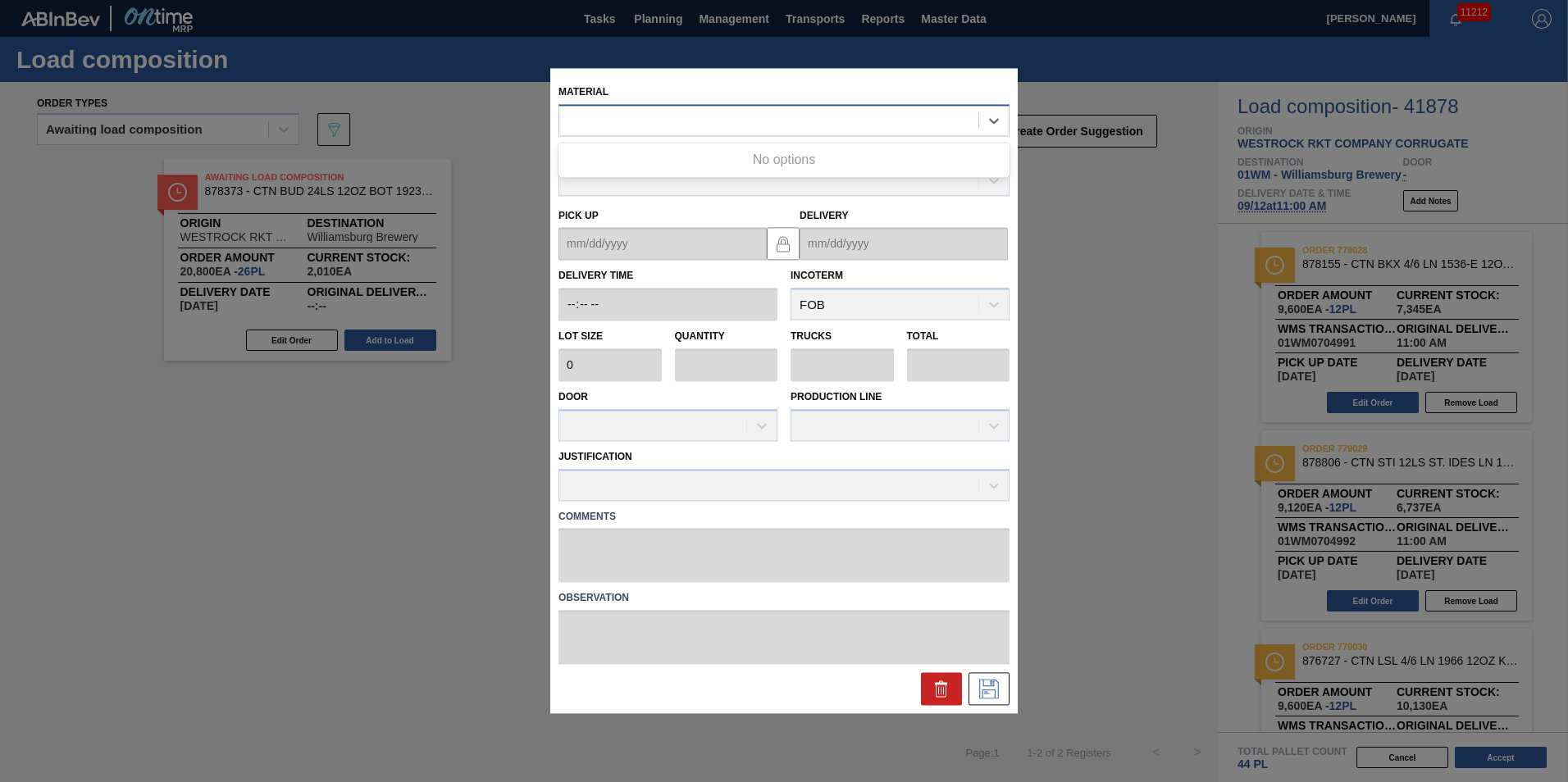
click at [801, 123] on div at bounding box center [768, 121] width 419 height 24
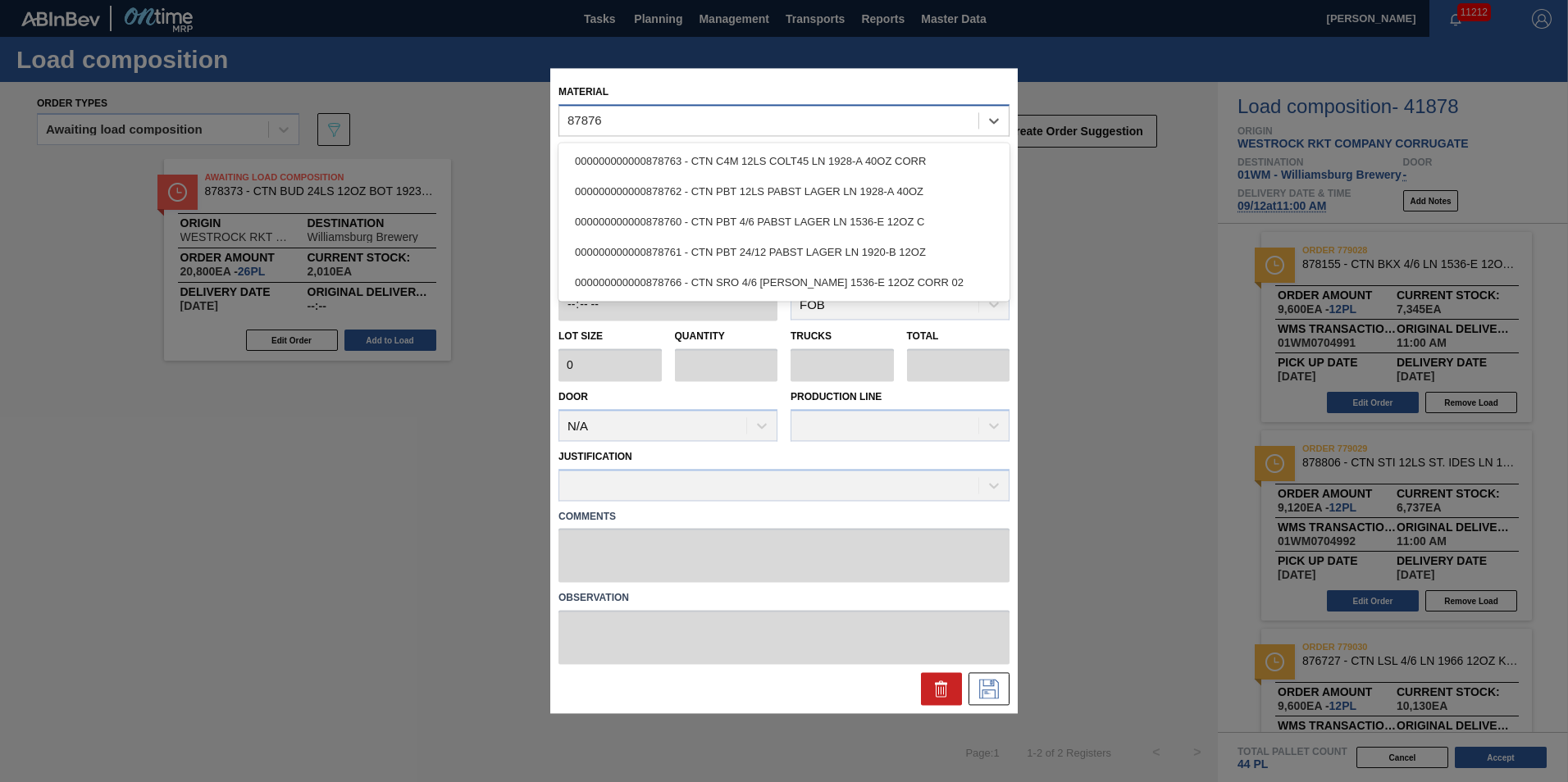
type input "878760"
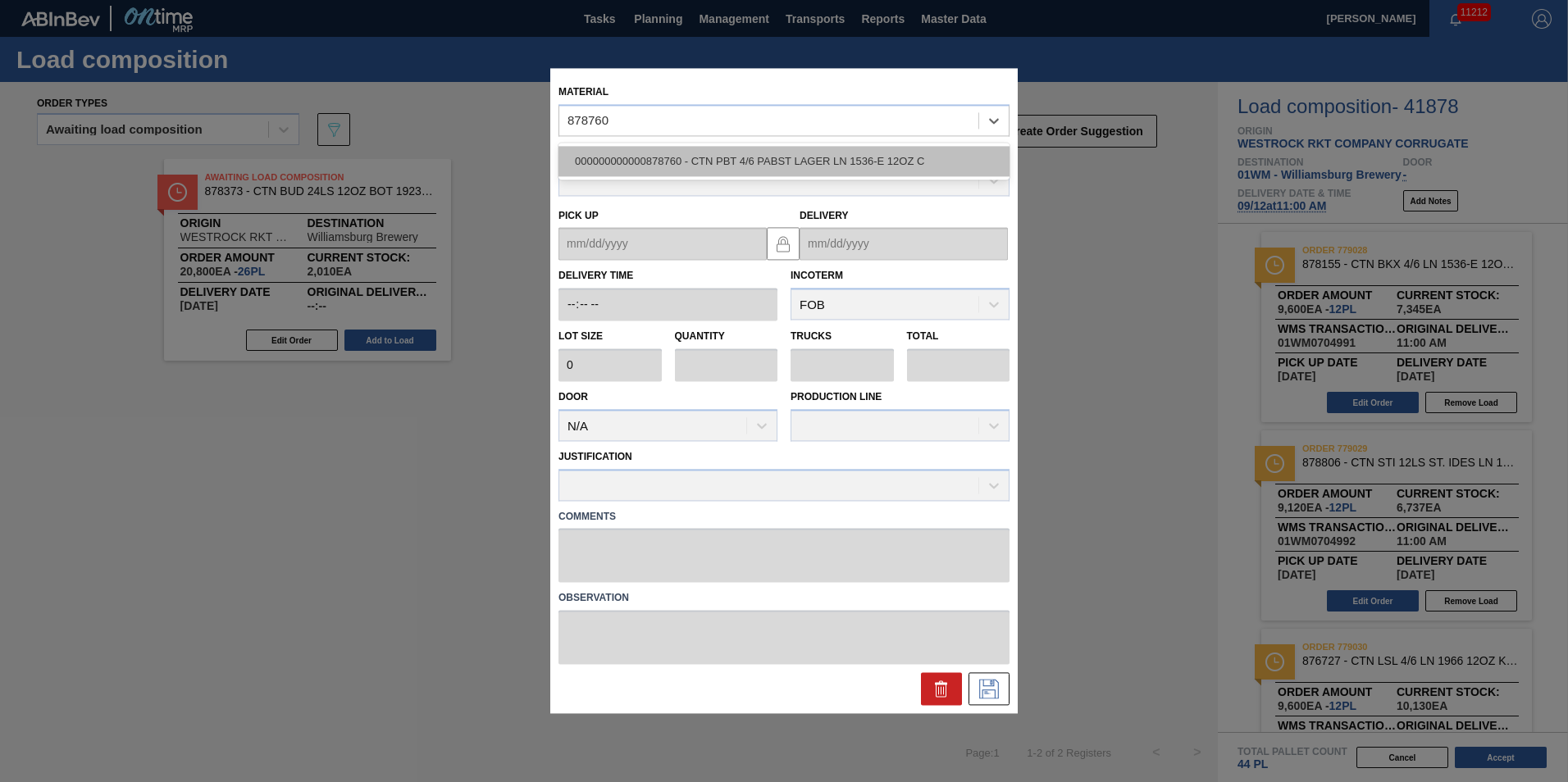
click at [789, 148] on div "000000000000878760 - CTN PBT 4/6 PABST LAGER LN 1536-E 12OZ C" at bounding box center [784, 161] width 451 height 30
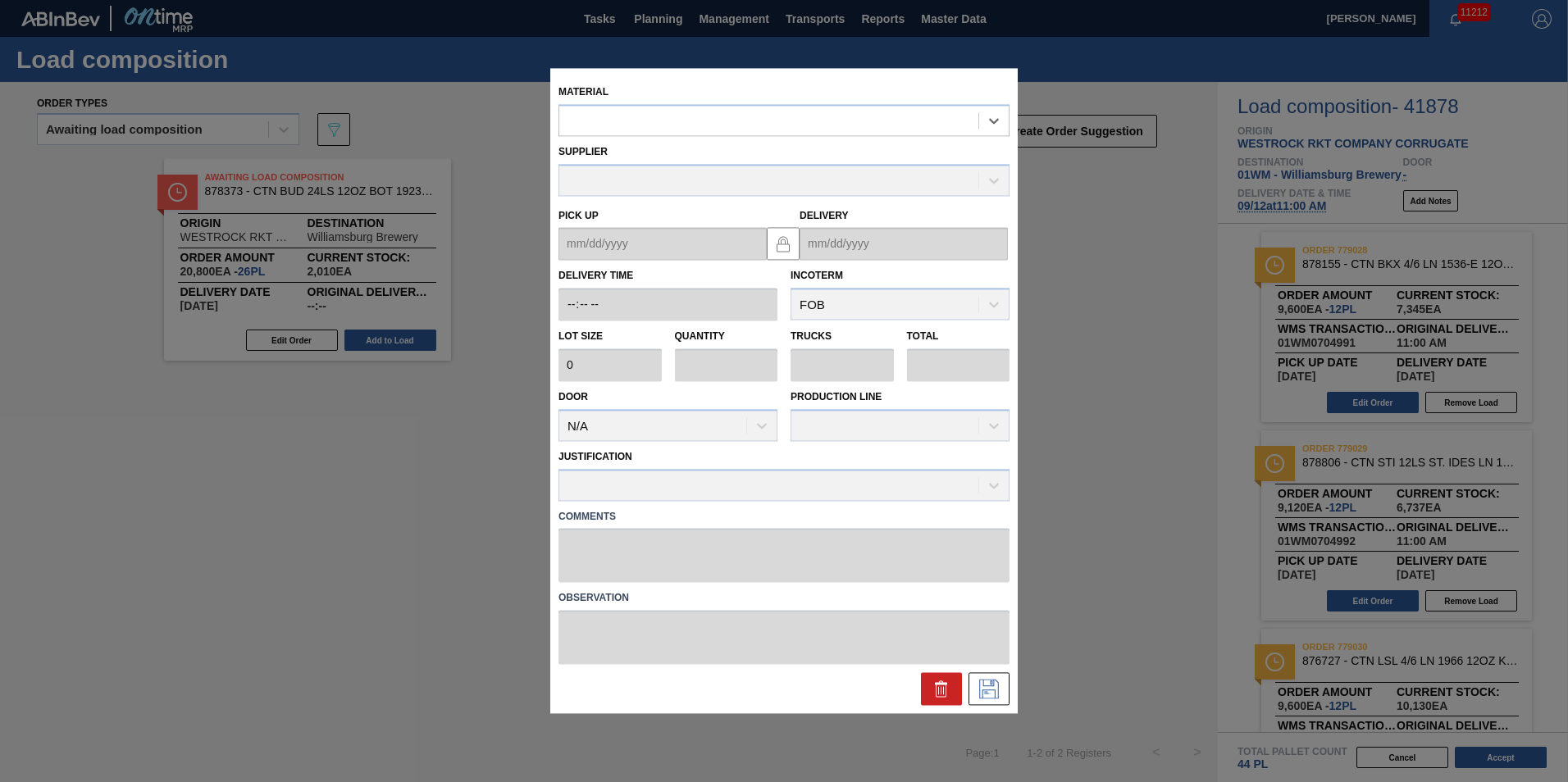
type input "800"
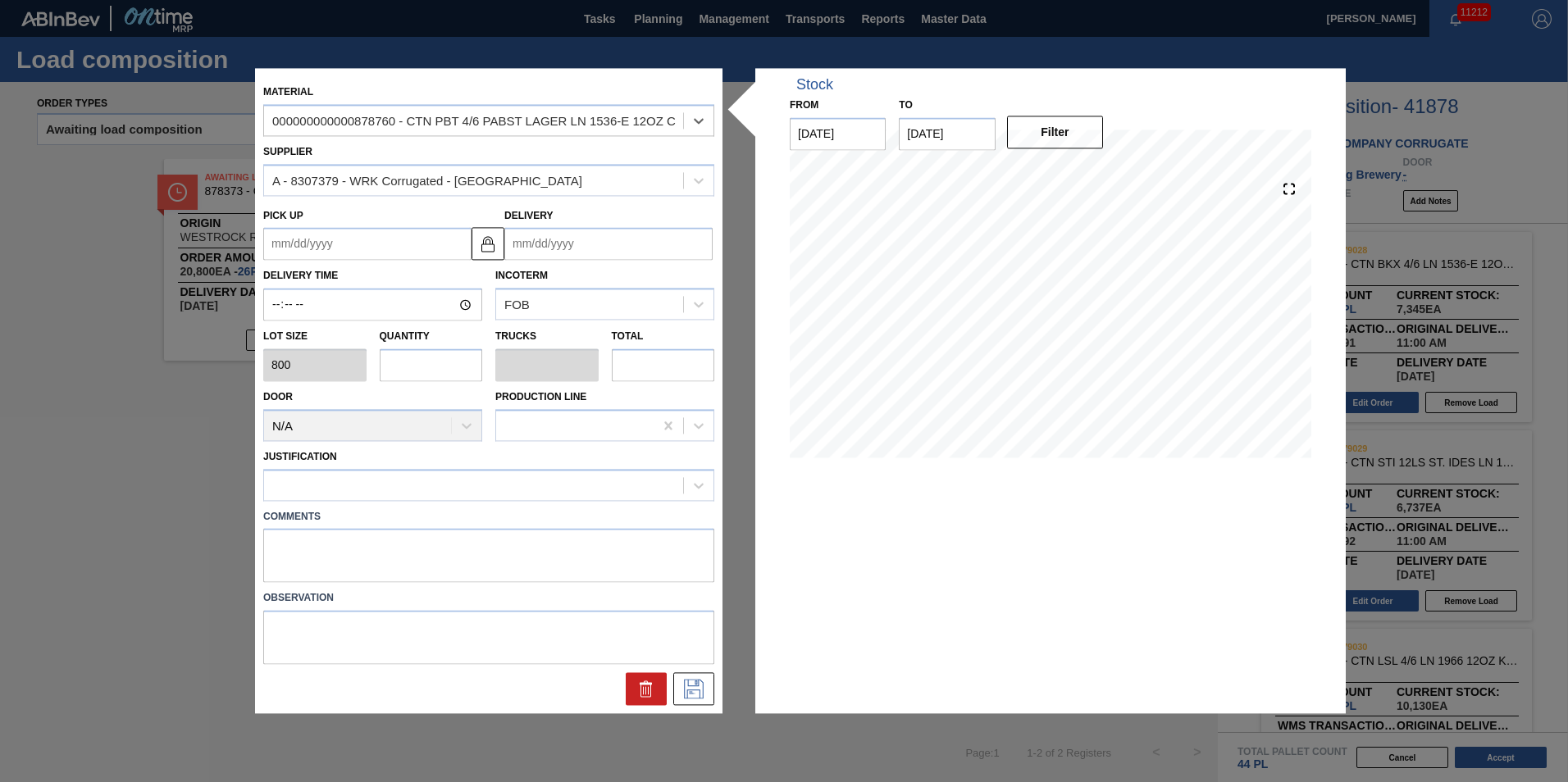
click at [472, 369] on input "text" at bounding box center [431, 365] width 103 height 33
type input "0.005"
type input "0"
type input "4"
type input "0.051"
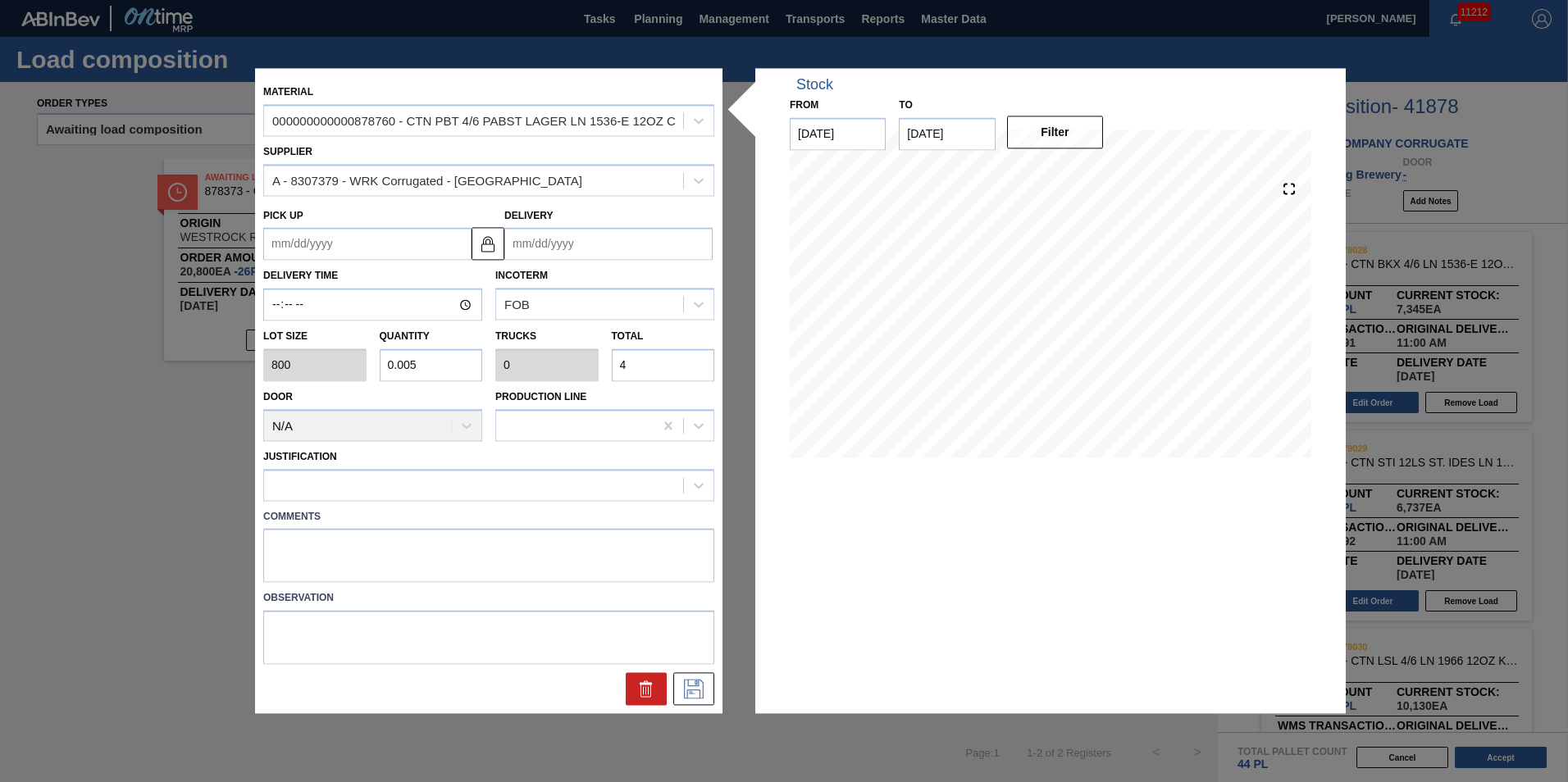
type input "0.001"
type input "41"
type input "0.522"
type input "0.01"
type input "418"
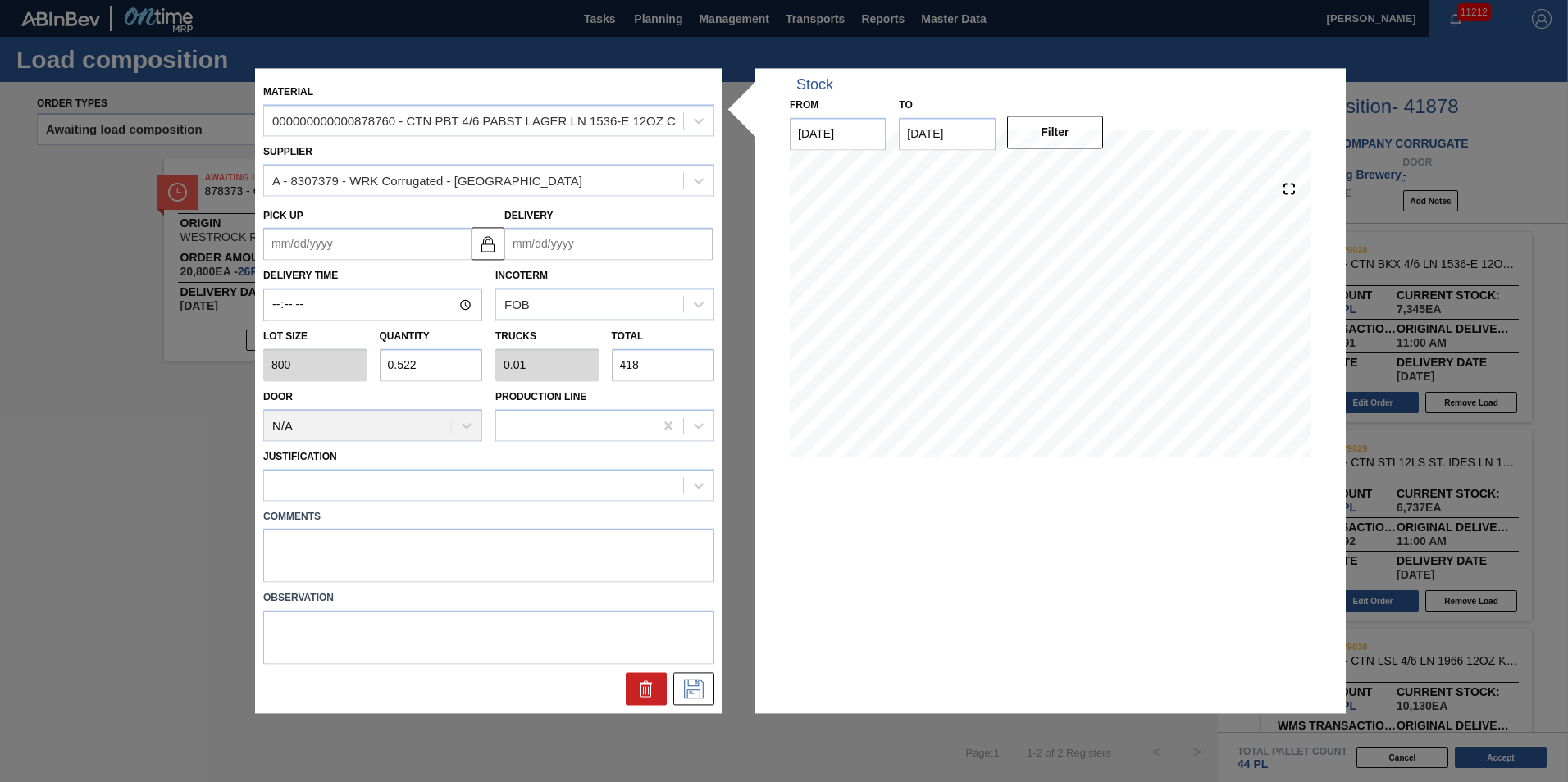
click at [578, 334] on div "Trucks 0.01" at bounding box center [546, 354] width 103 height 57
click at [416, 487] on div at bounding box center [473, 485] width 419 height 24
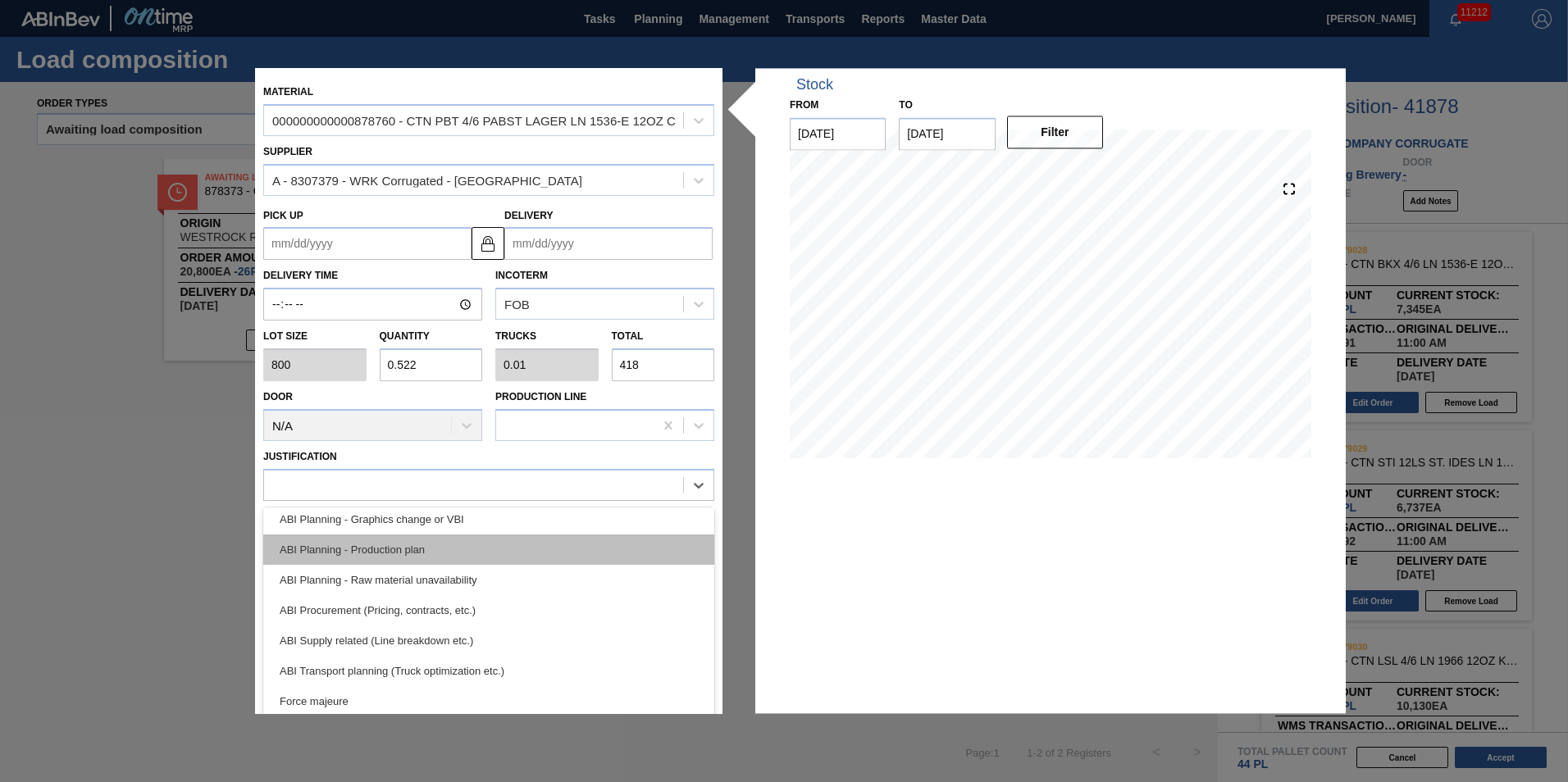
scroll to position [164, 0]
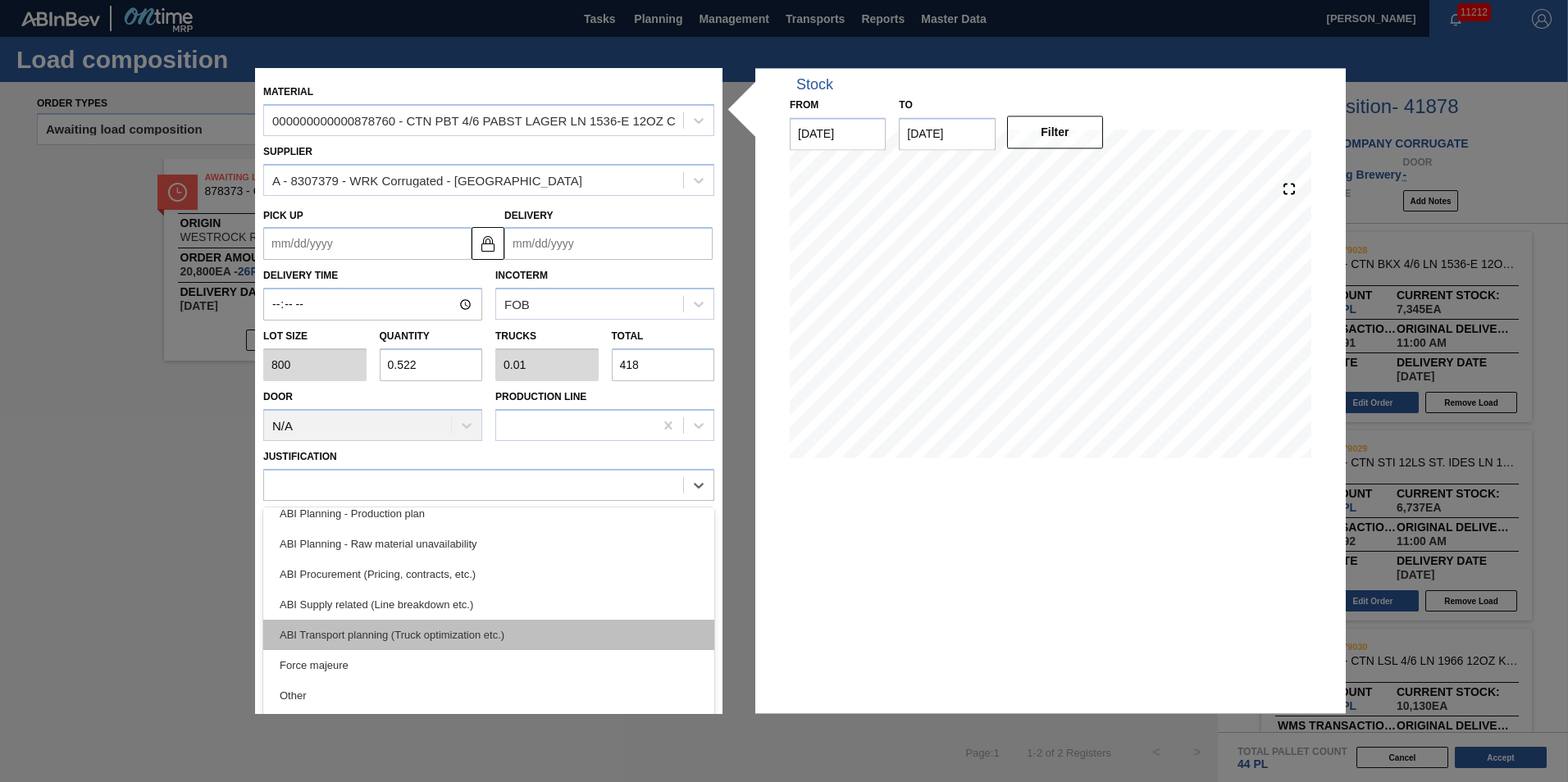
click at [510, 627] on div "ABI Transport planning (Truck optimization etc.)" at bounding box center [489, 635] width 451 height 30
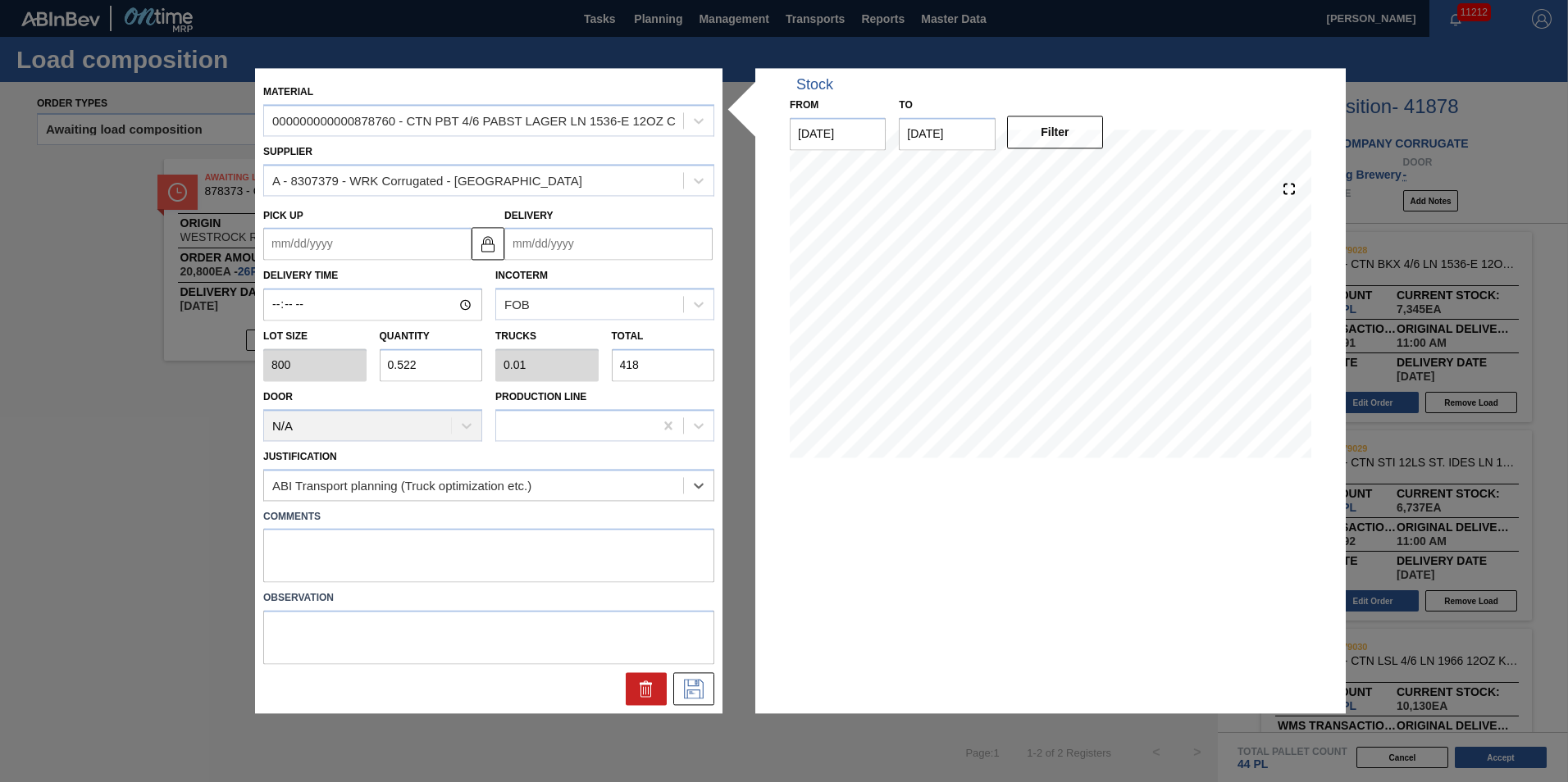
click at [606, 240] on input "Delivery" at bounding box center [609, 245] width 208 height 33
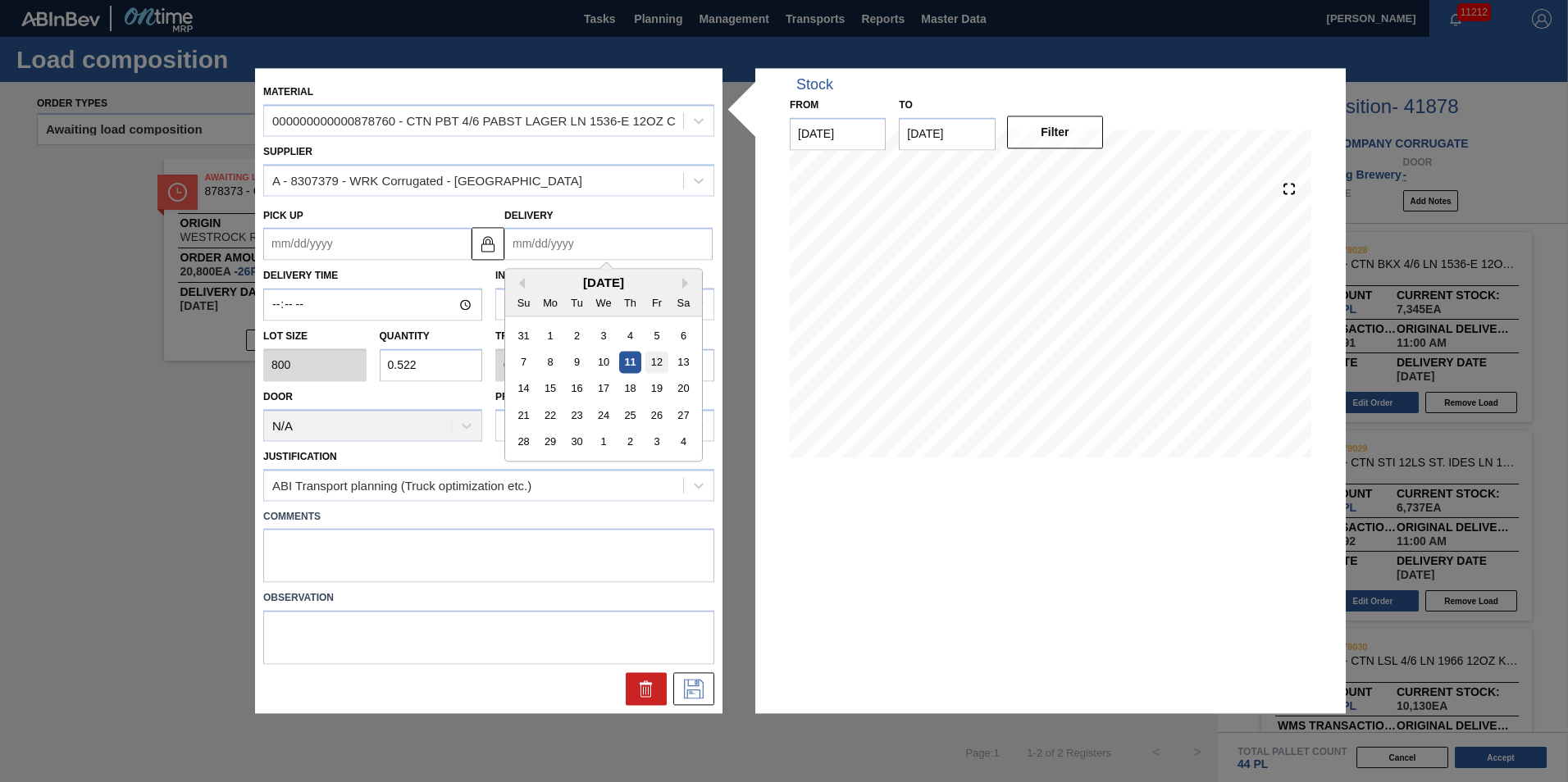
click at [654, 367] on div "12" at bounding box center [656, 363] width 22 height 22
type up "[DATE]"
type input "[DATE]"
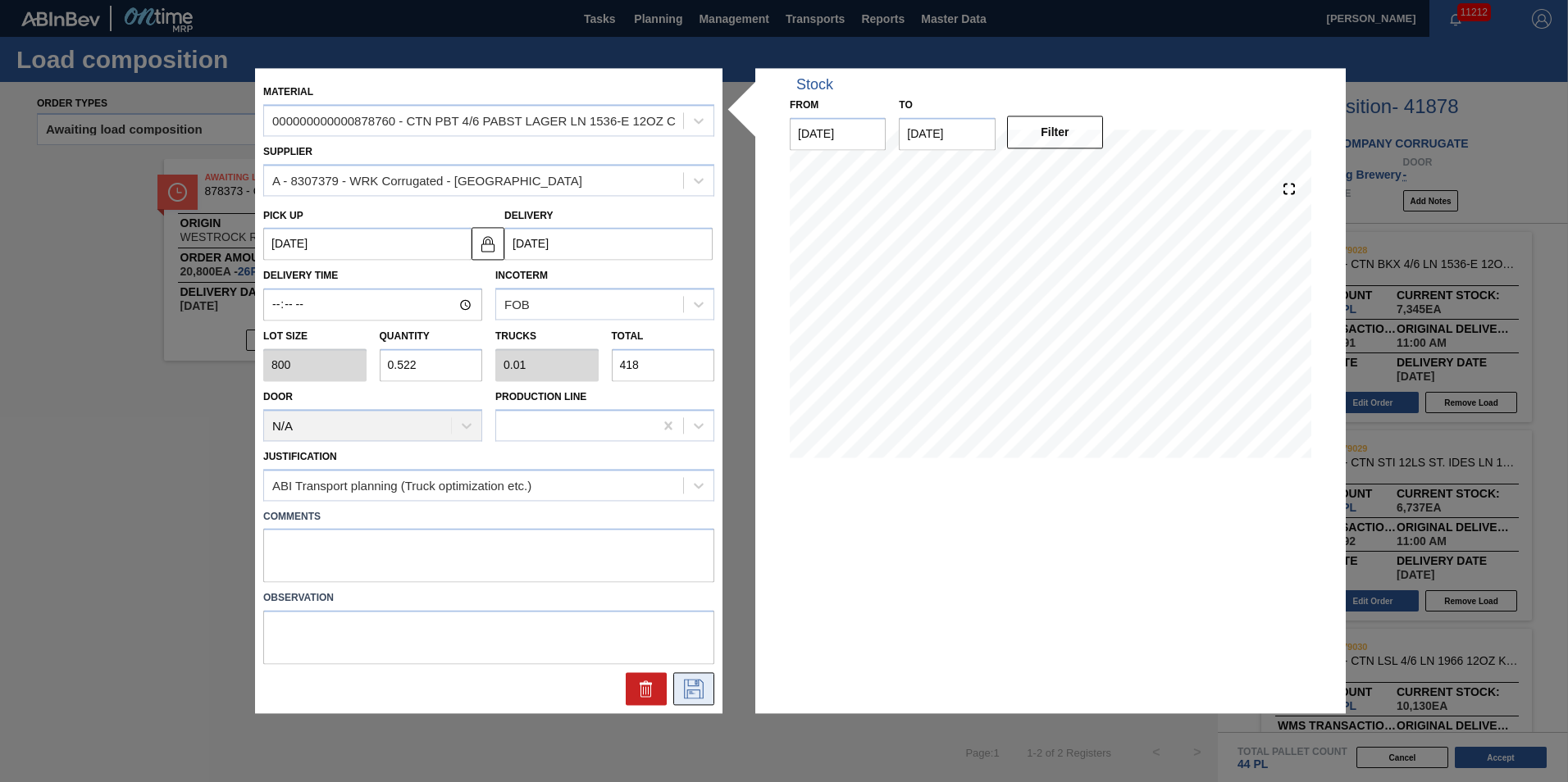
click at [694, 700] on button at bounding box center [694, 690] width 41 height 33
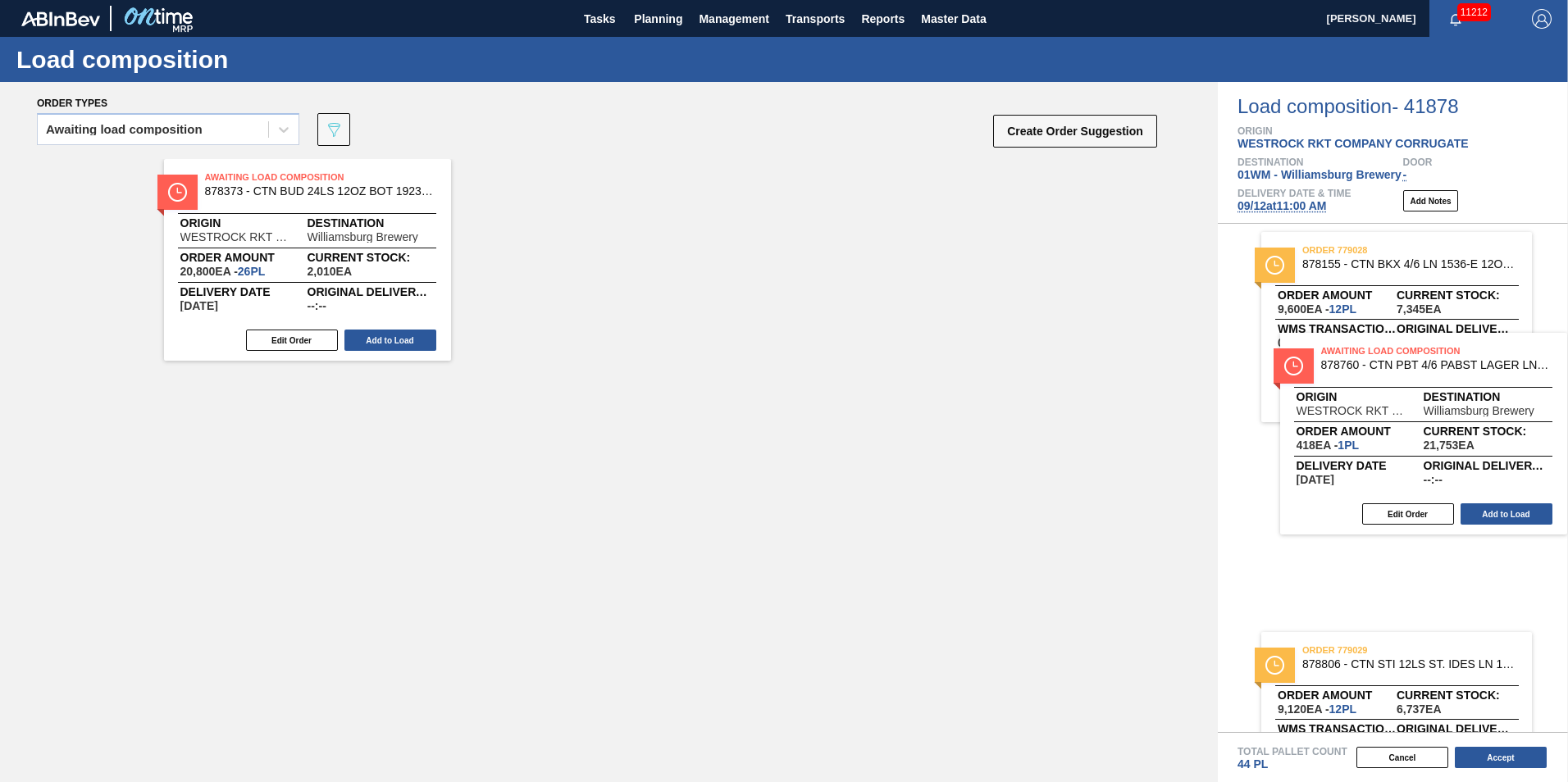
drag, startPoint x: 514, startPoint y: 227, endPoint x: 1325, endPoint y: 401, distance: 829.5
click at [1325, 401] on div "Order types Awaiting load composition 089F7B8B-B2A5-4AFE-B5C0-19BA573D28AC Crea…" at bounding box center [784, 432] width 1568 height 701
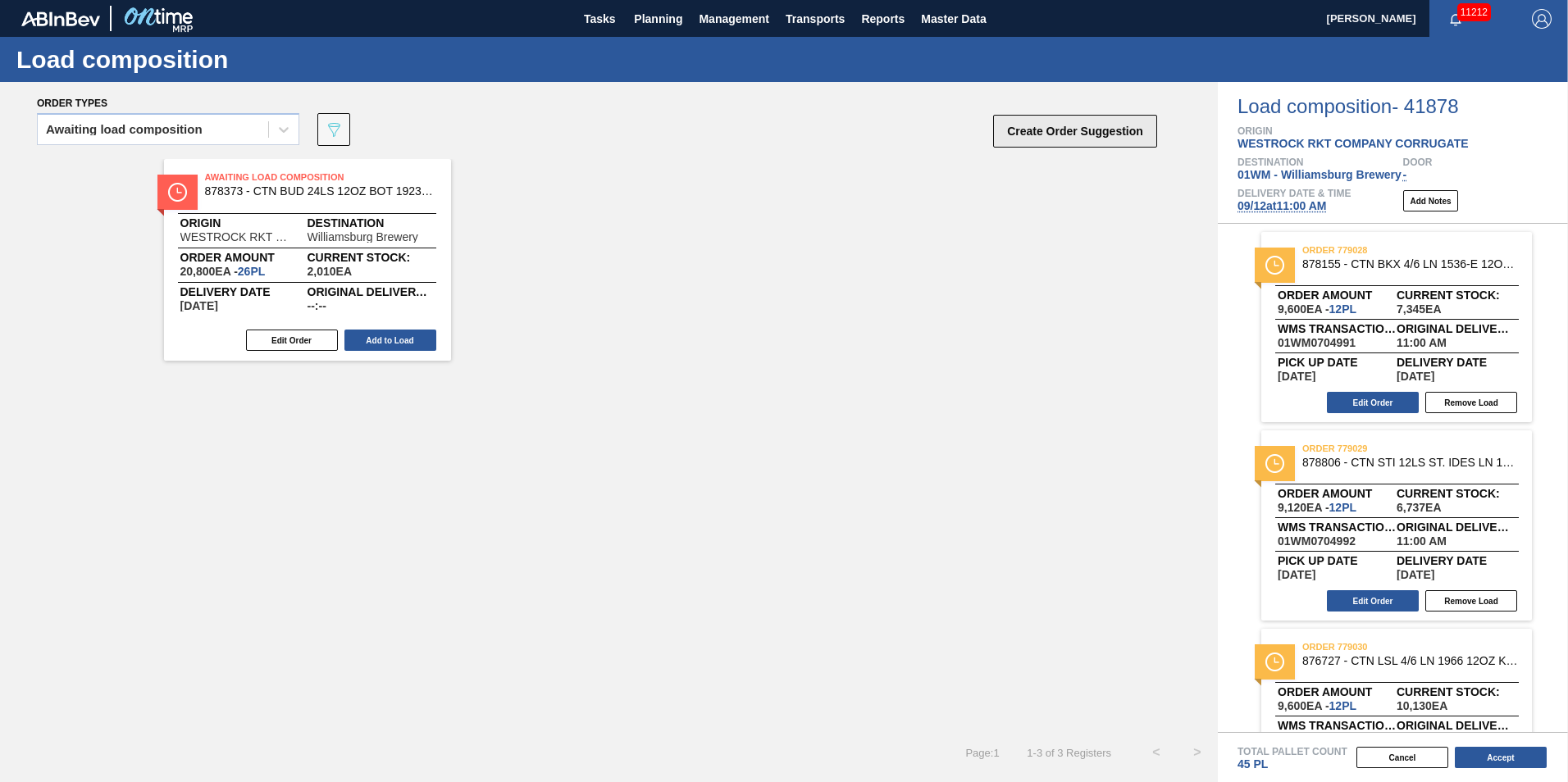
click at [1029, 132] on button "Create Order Suggestion" at bounding box center [1075, 132] width 164 height 33
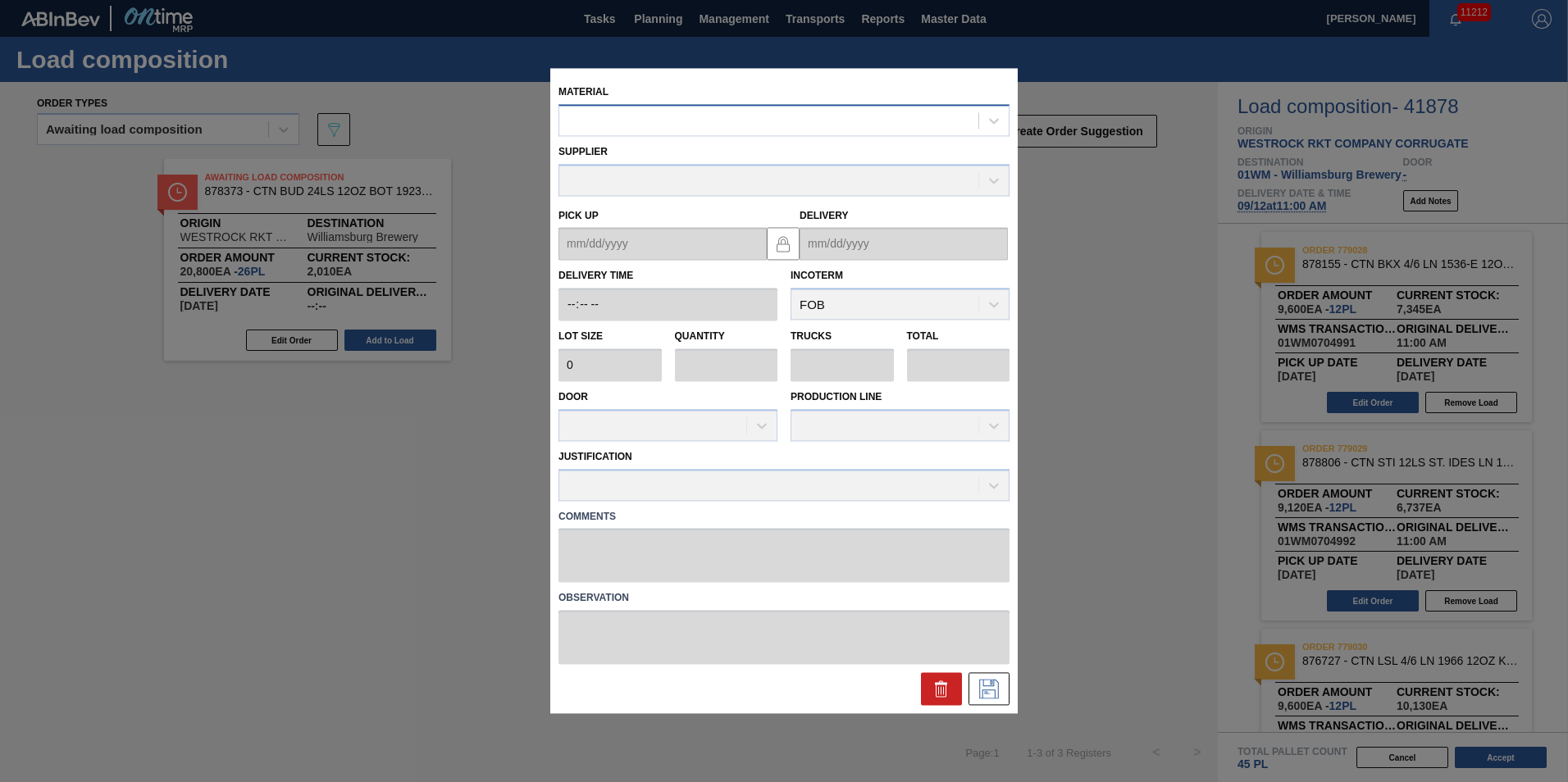
click at [631, 109] on div at bounding box center [768, 121] width 419 height 24
type input "876857"
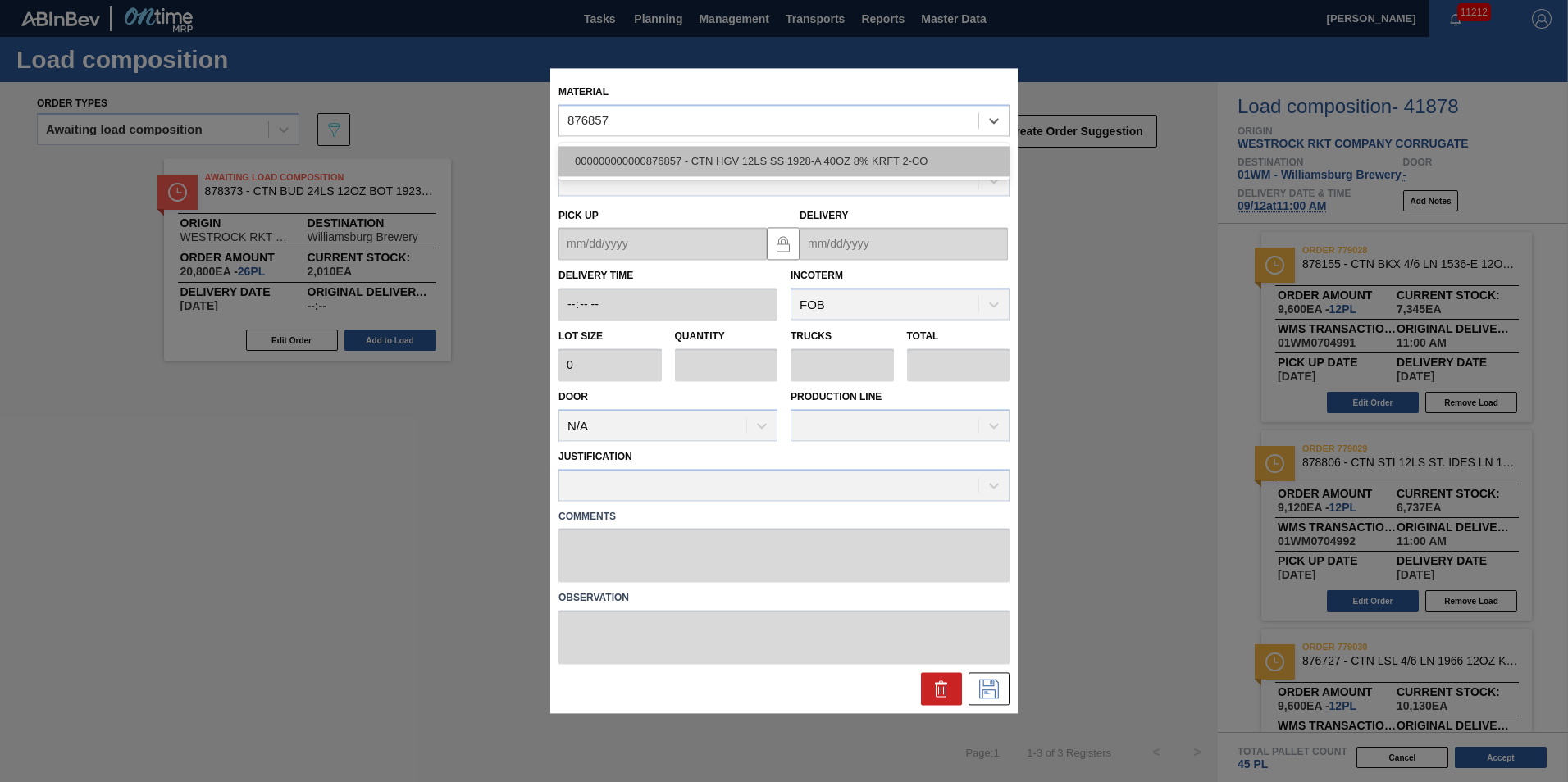
click at [701, 164] on div "000000000000876857 - CTN HGV 12LS SS 1928-A 40OZ 8% KRFT 2-CO" at bounding box center [784, 161] width 451 height 30
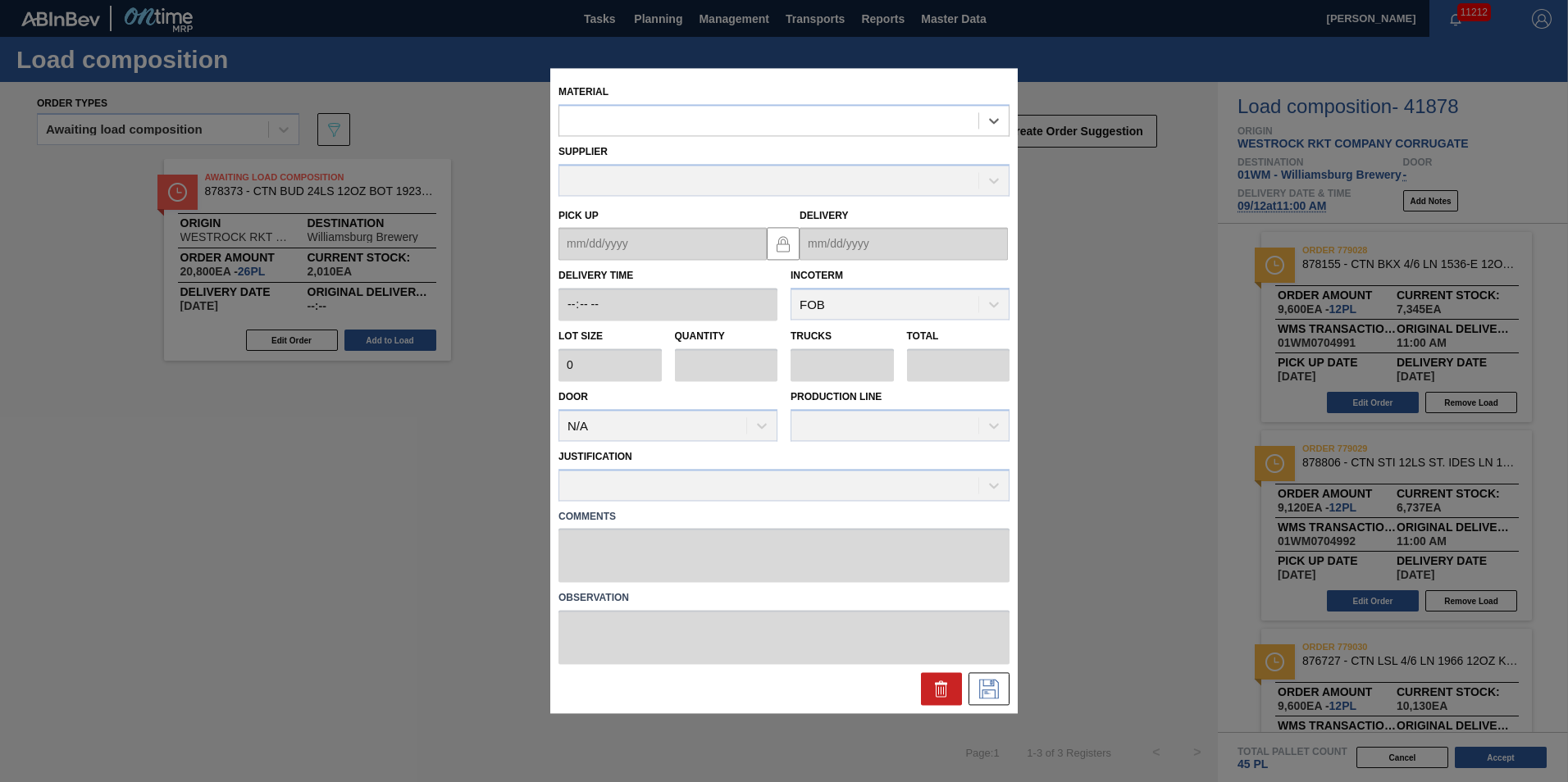
type input "760"
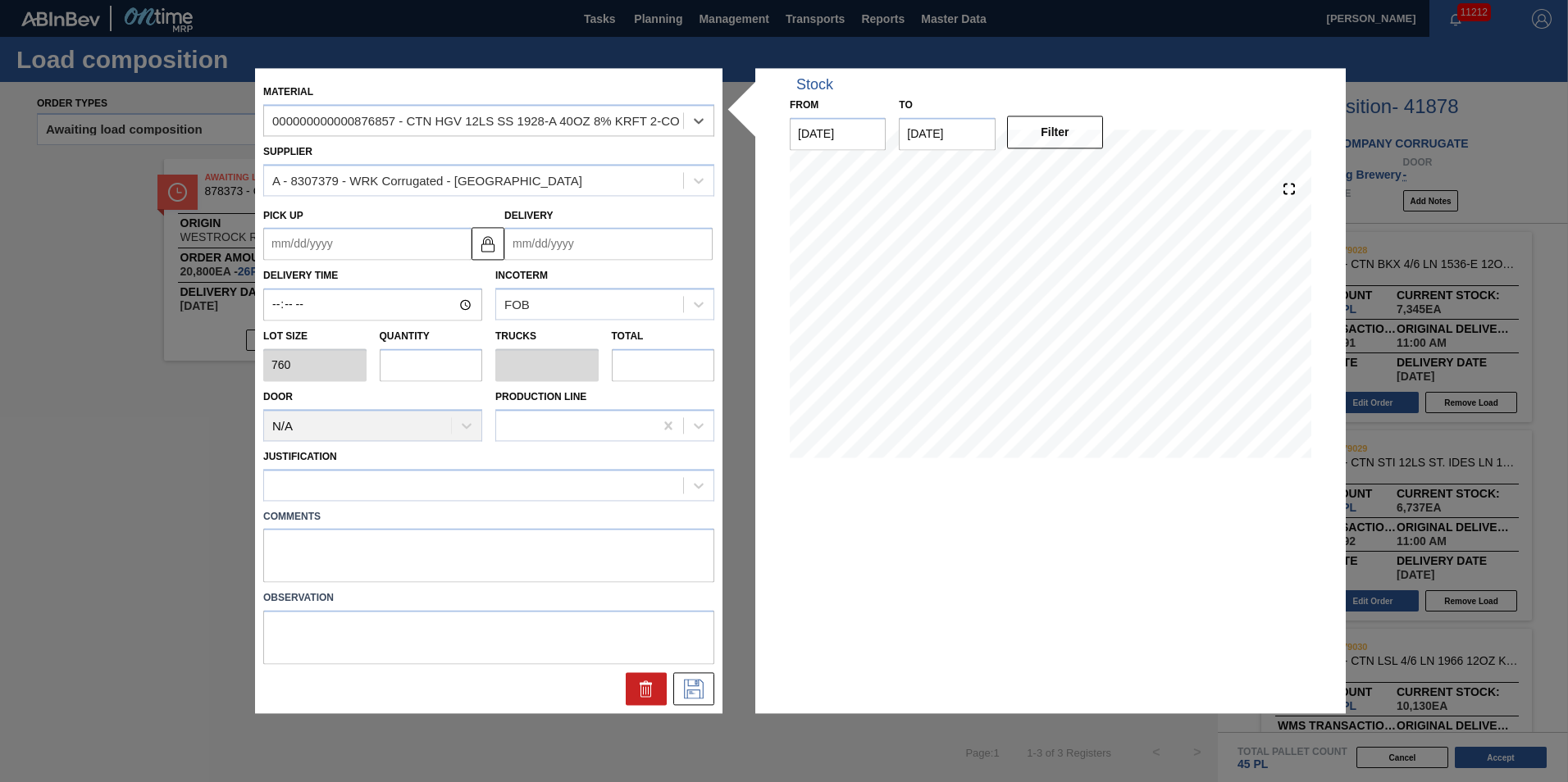
click at [471, 354] on input "text" at bounding box center [431, 365] width 103 height 33
type input "0.005"
type input "0"
type input "4"
type input "0.058"
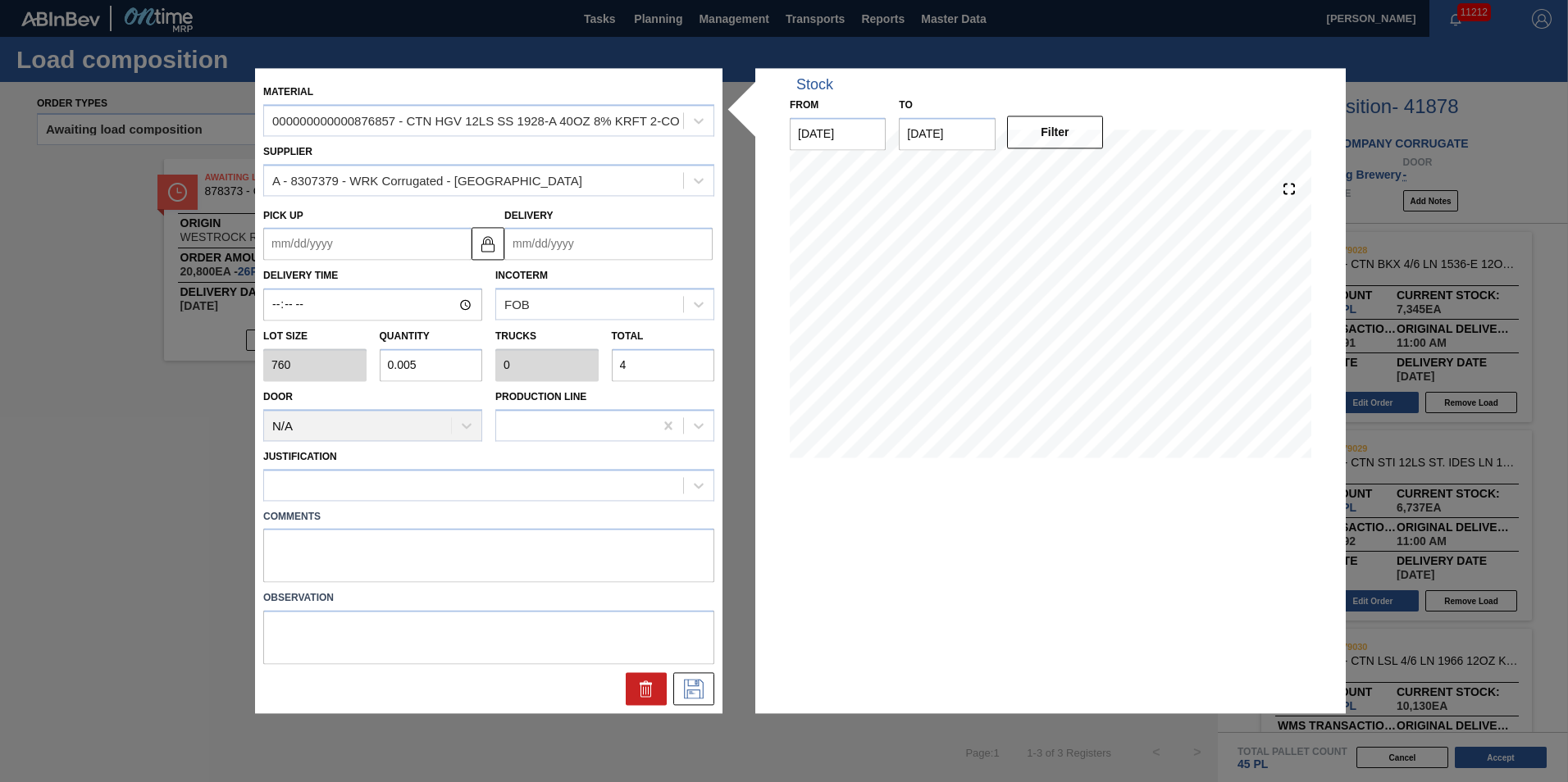
type input "0.001"
type input "44"
type input "0.579"
type input "0.013"
type input "440"
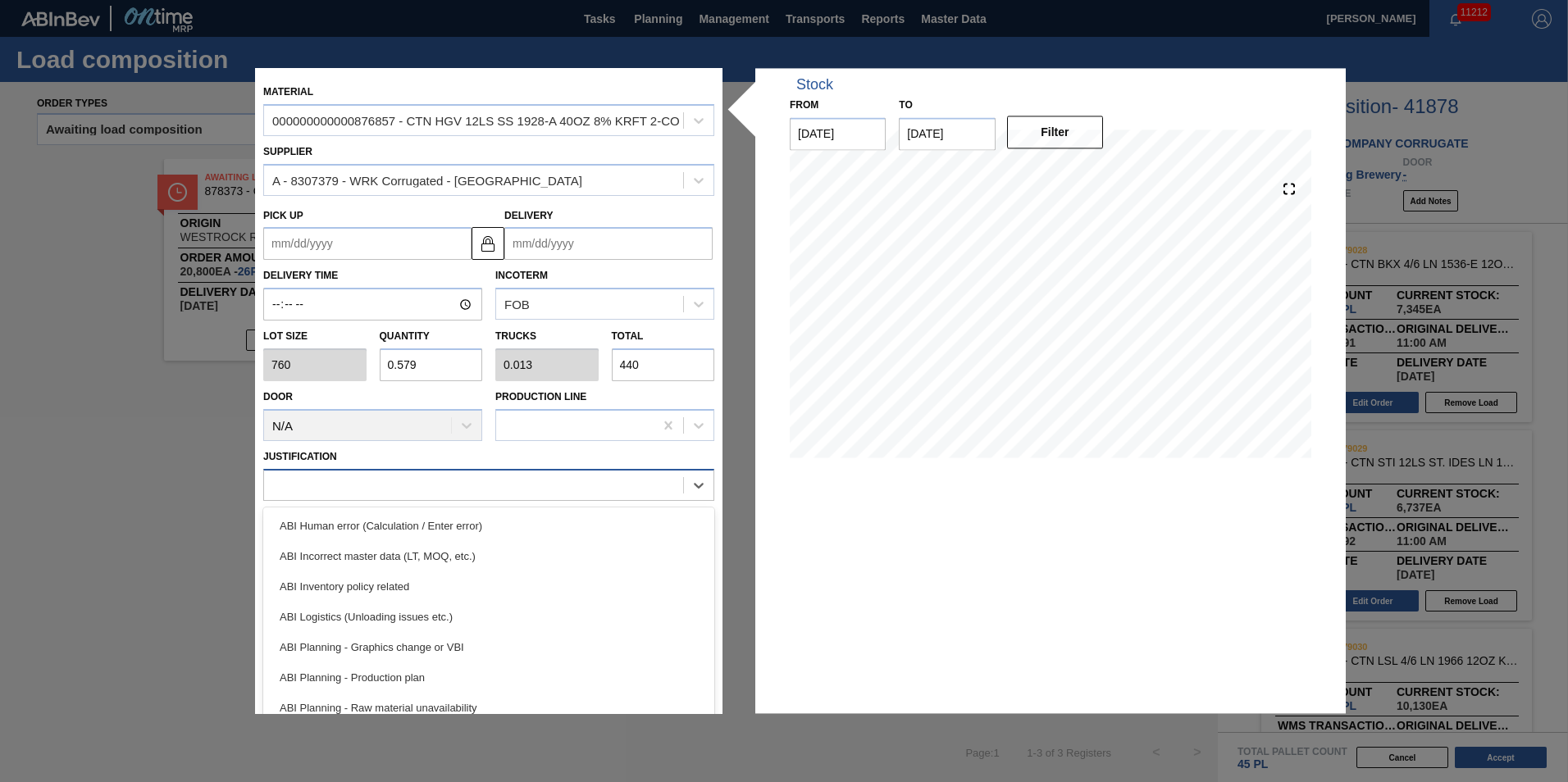
click at [565, 491] on div at bounding box center [473, 485] width 419 height 24
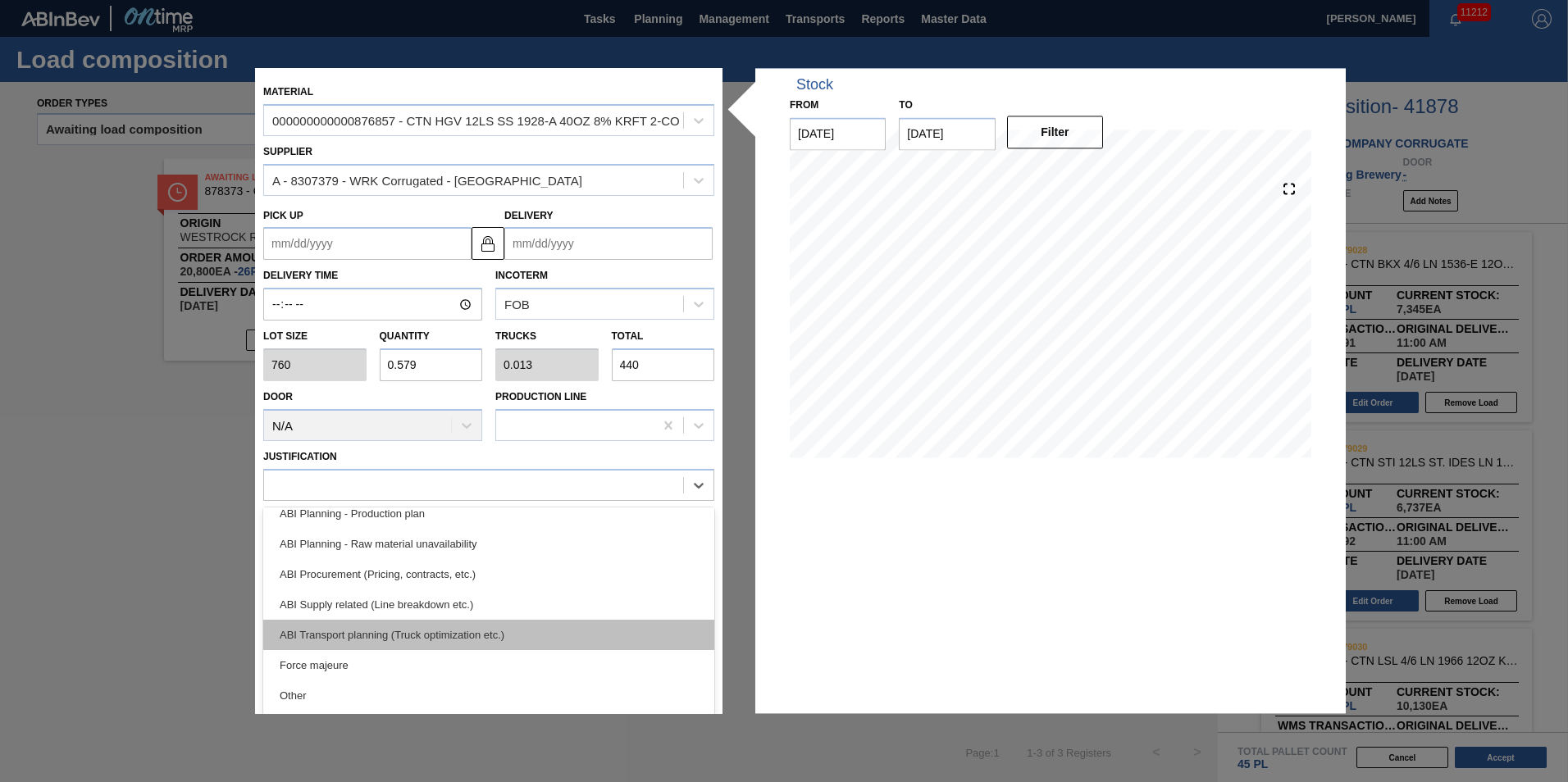
click at [521, 629] on div "ABI Transport planning (Truck optimization etc.)" at bounding box center [489, 635] width 451 height 30
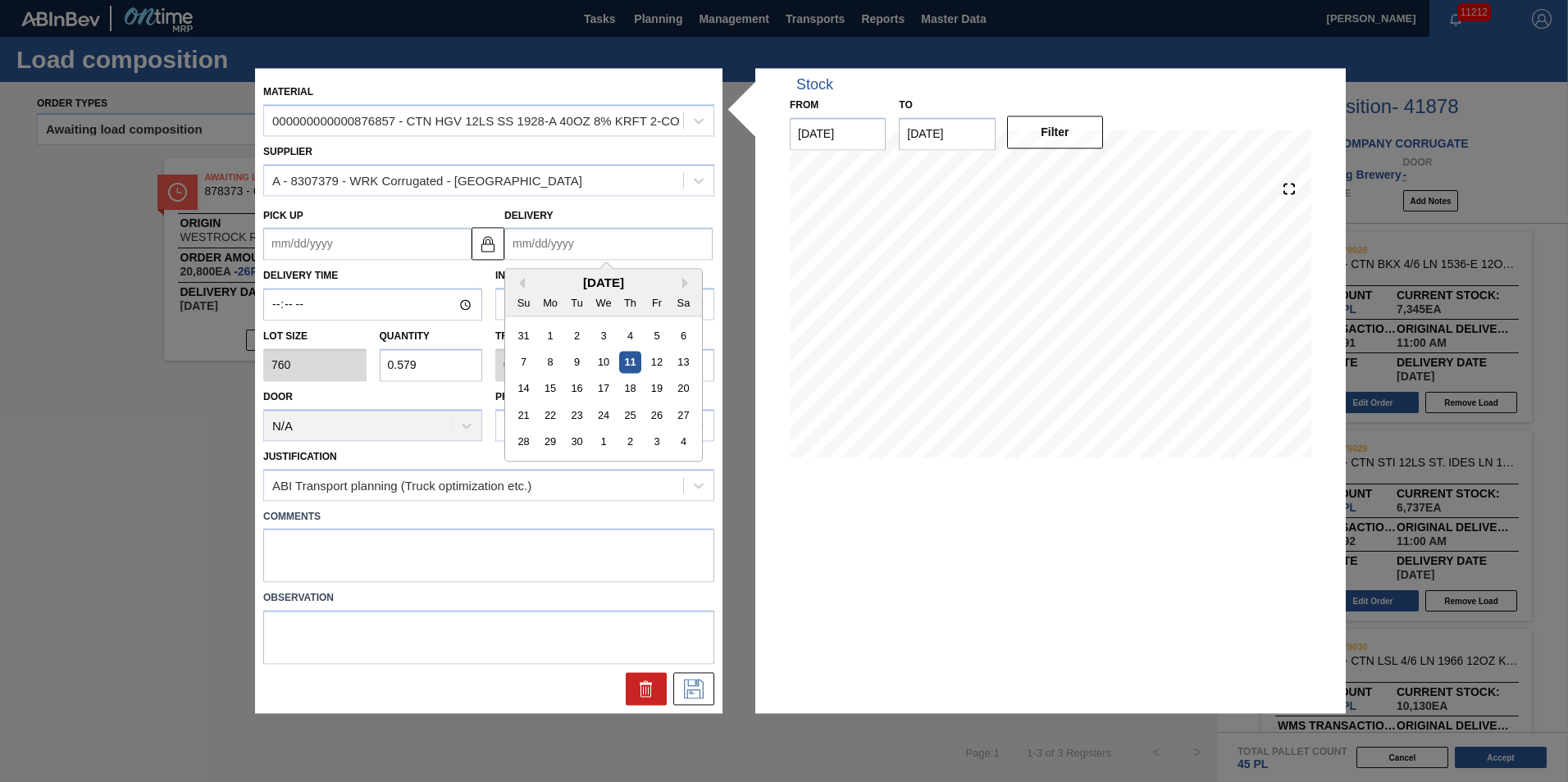
click at [575, 229] on input "Delivery" at bounding box center [609, 245] width 208 height 33
click at [660, 365] on div "12" at bounding box center [656, 363] width 22 height 22
type up "[DATE]"
type input "[DATE]"
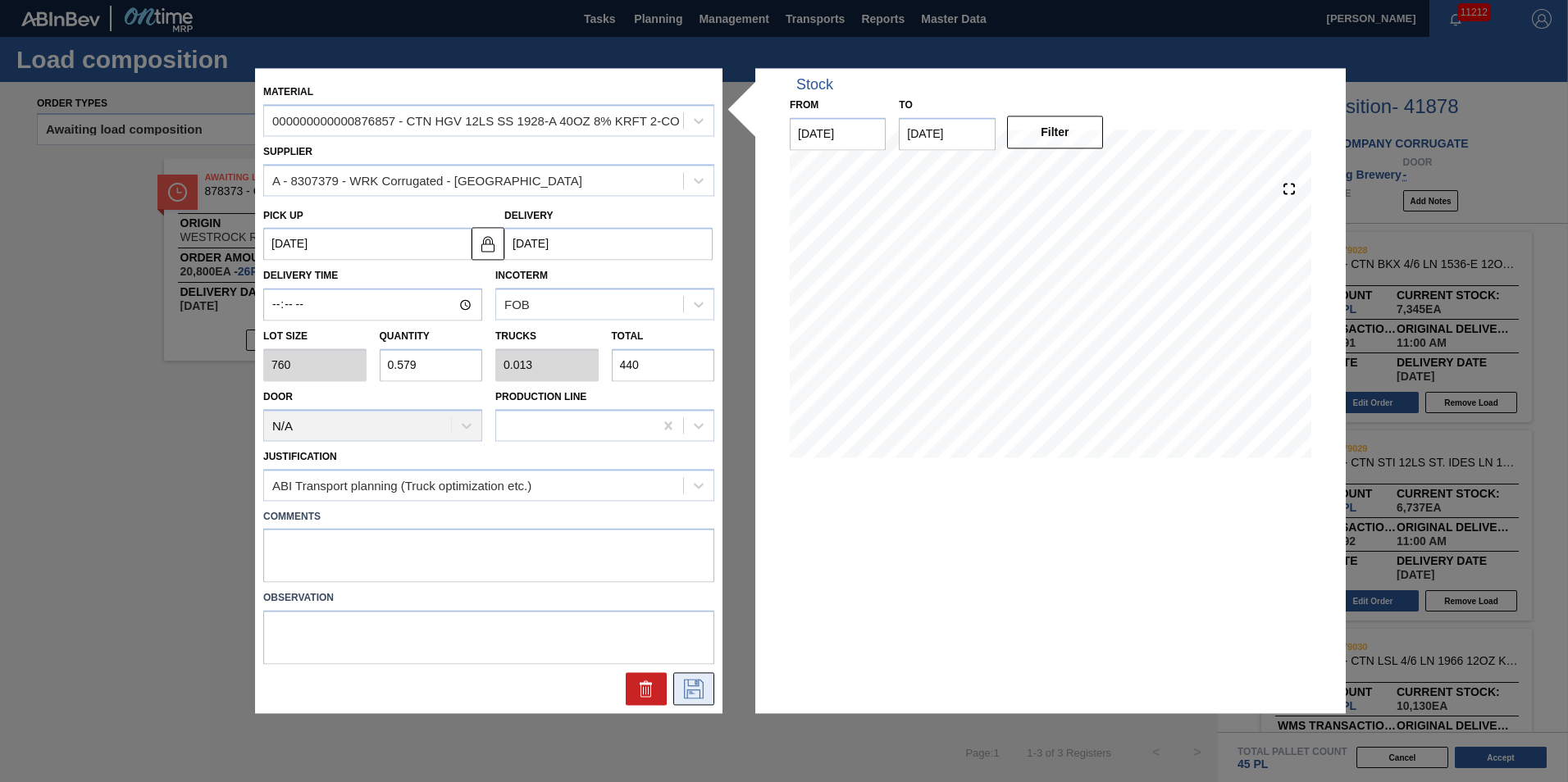
click at [698, 692] on icon at bounding box center [694, 690] width 26 height 20
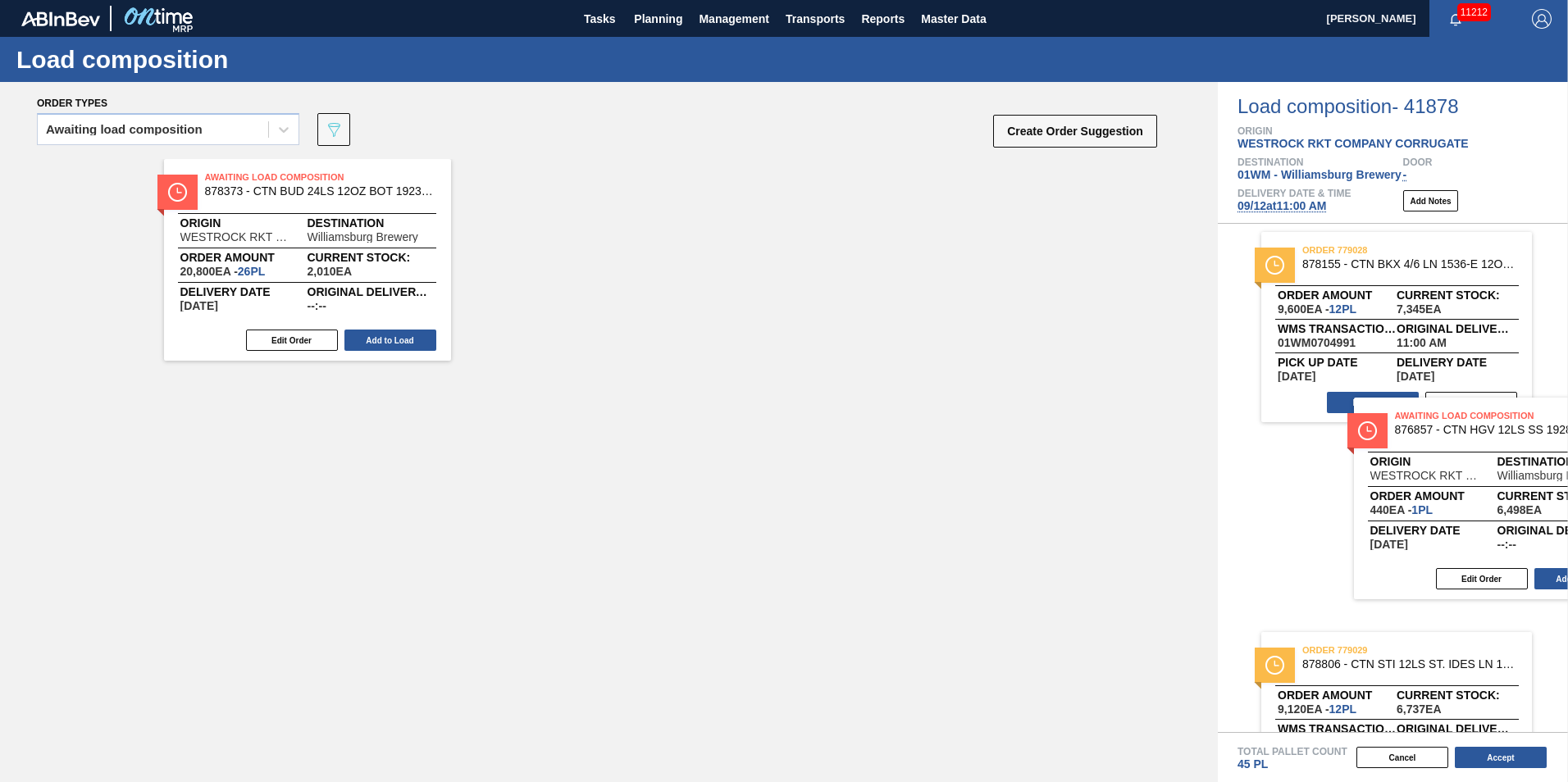
drag, startPoint x: 549, startPoint y: 260, endPoint x: 1445, endPoint y: 502, distance: 928.1
click at [1445, 502] on div "Order types Awaiting load composition 089F7B8B-B2A5-4AFE-B5C0-19BA573D28AC Crea…" at bounding box center [784, 432] width 1568 height 701
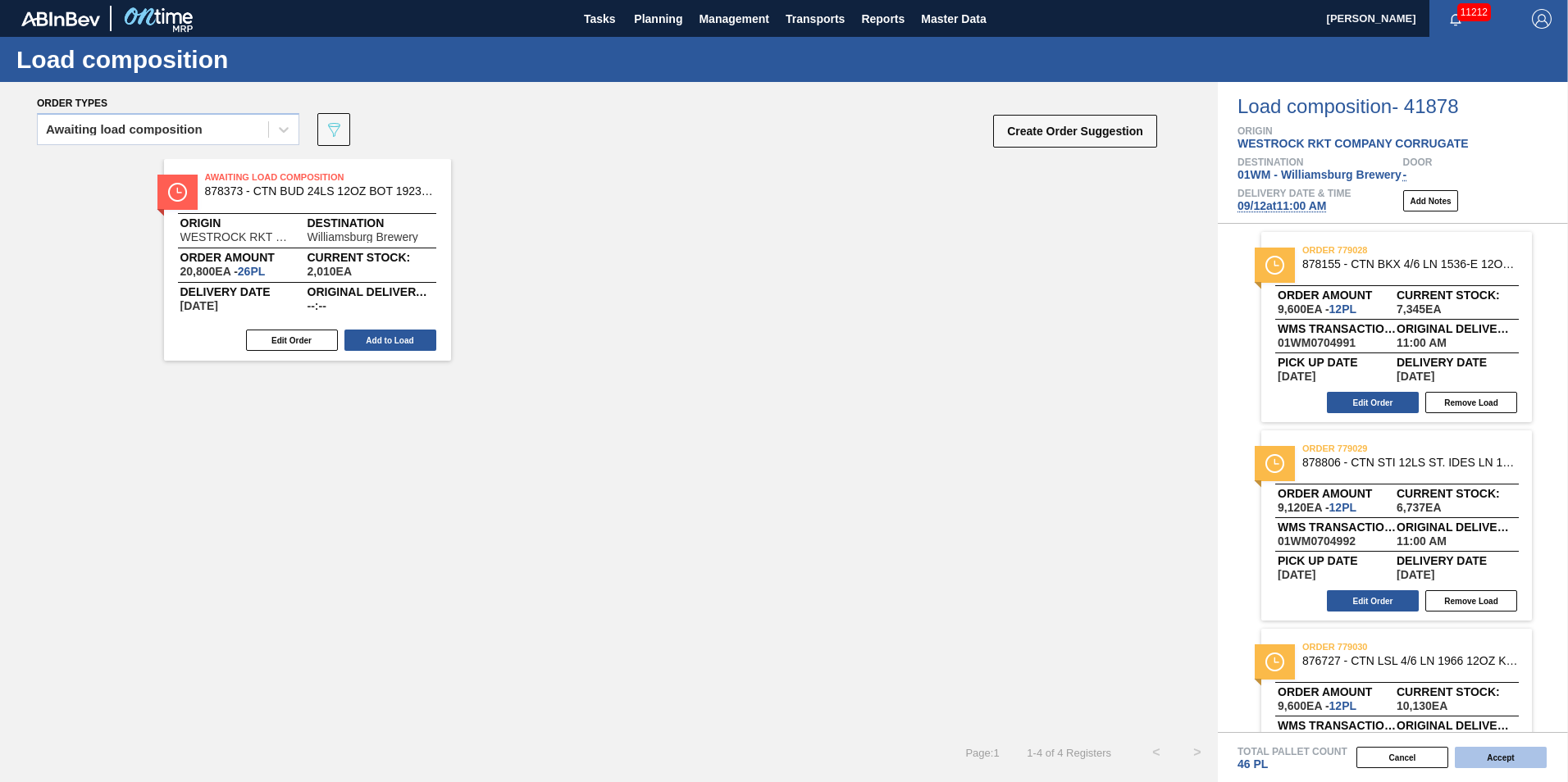
click at [1506, 756] on button "Accept" at bounding box center [1500, 757] width 92 height 21
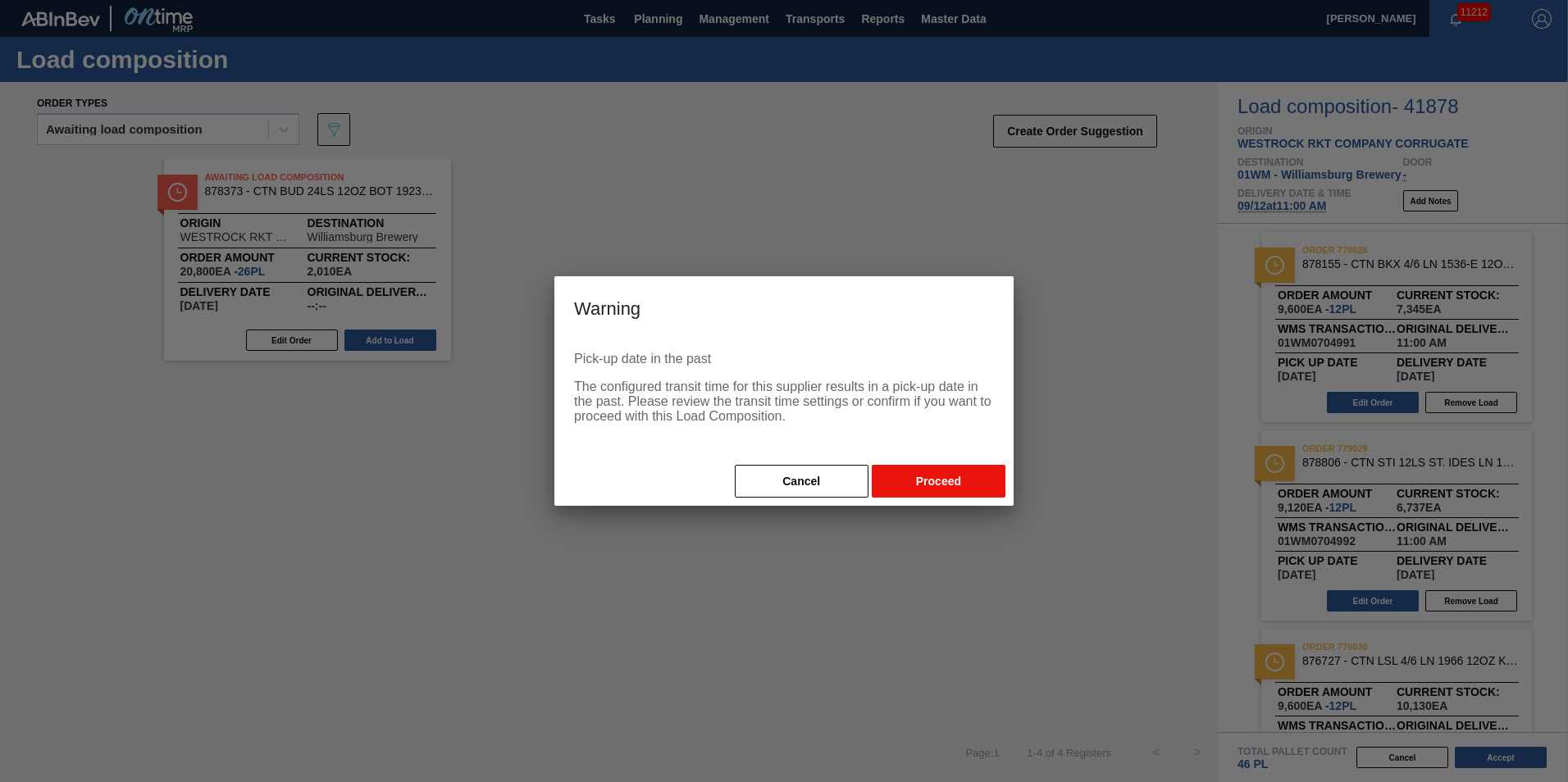
click at [912, 491] on button "Proceed" at bounding box center [938, 481] width 133 height 33
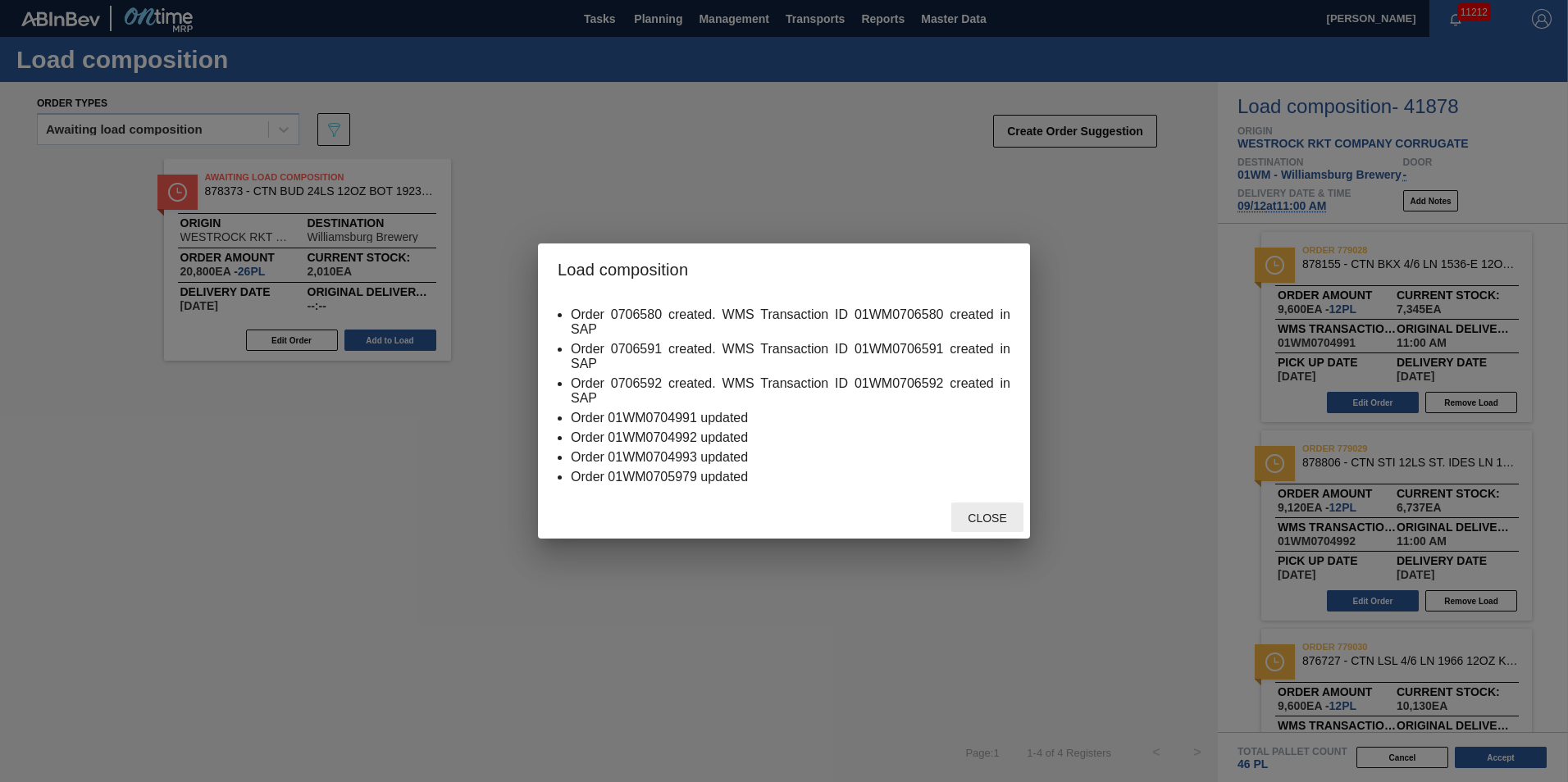
click at [986, 517] on span "Close" at bounding box center [987, 518] width 65 height 13
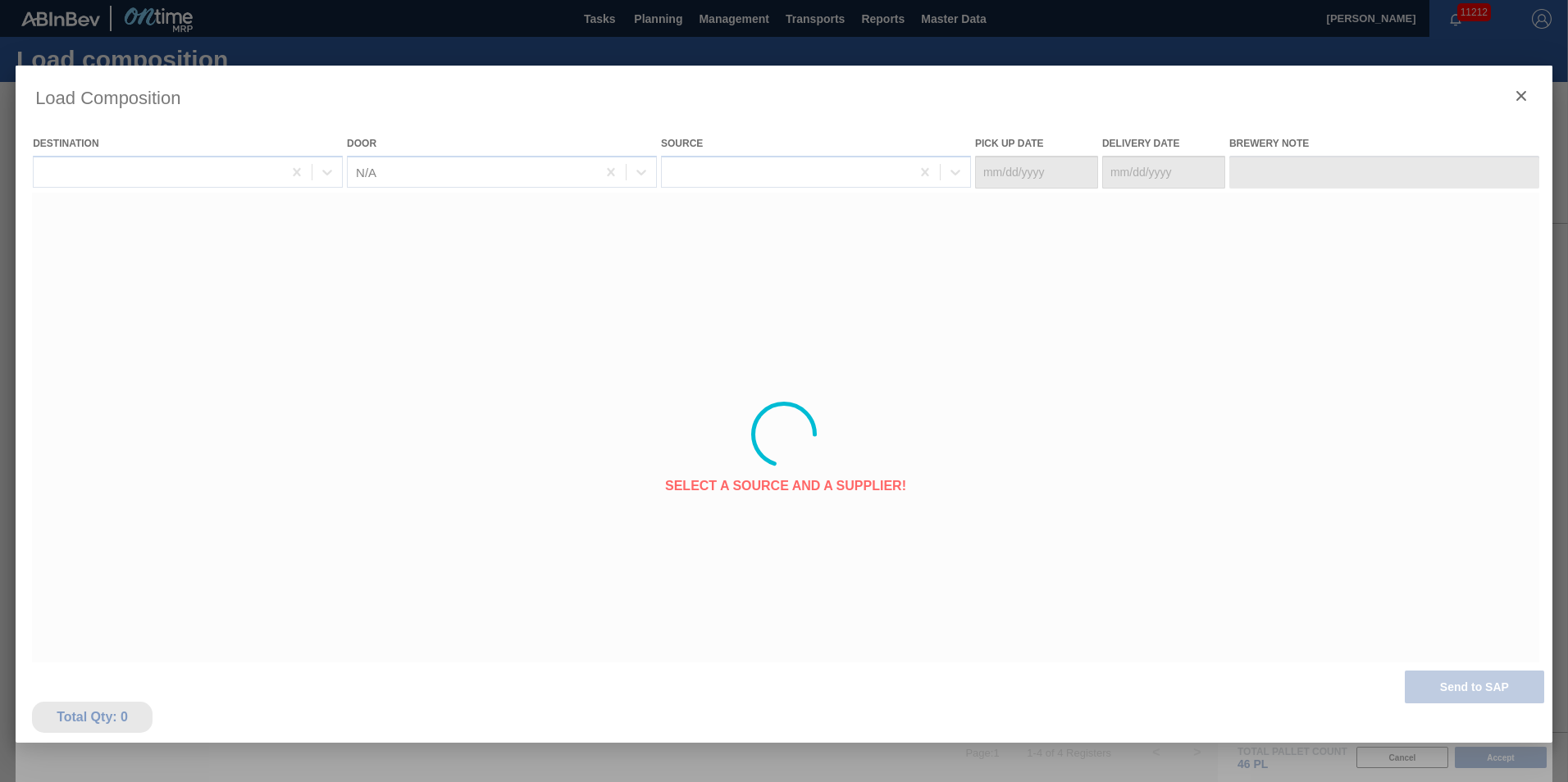
type Date "[DATE]"
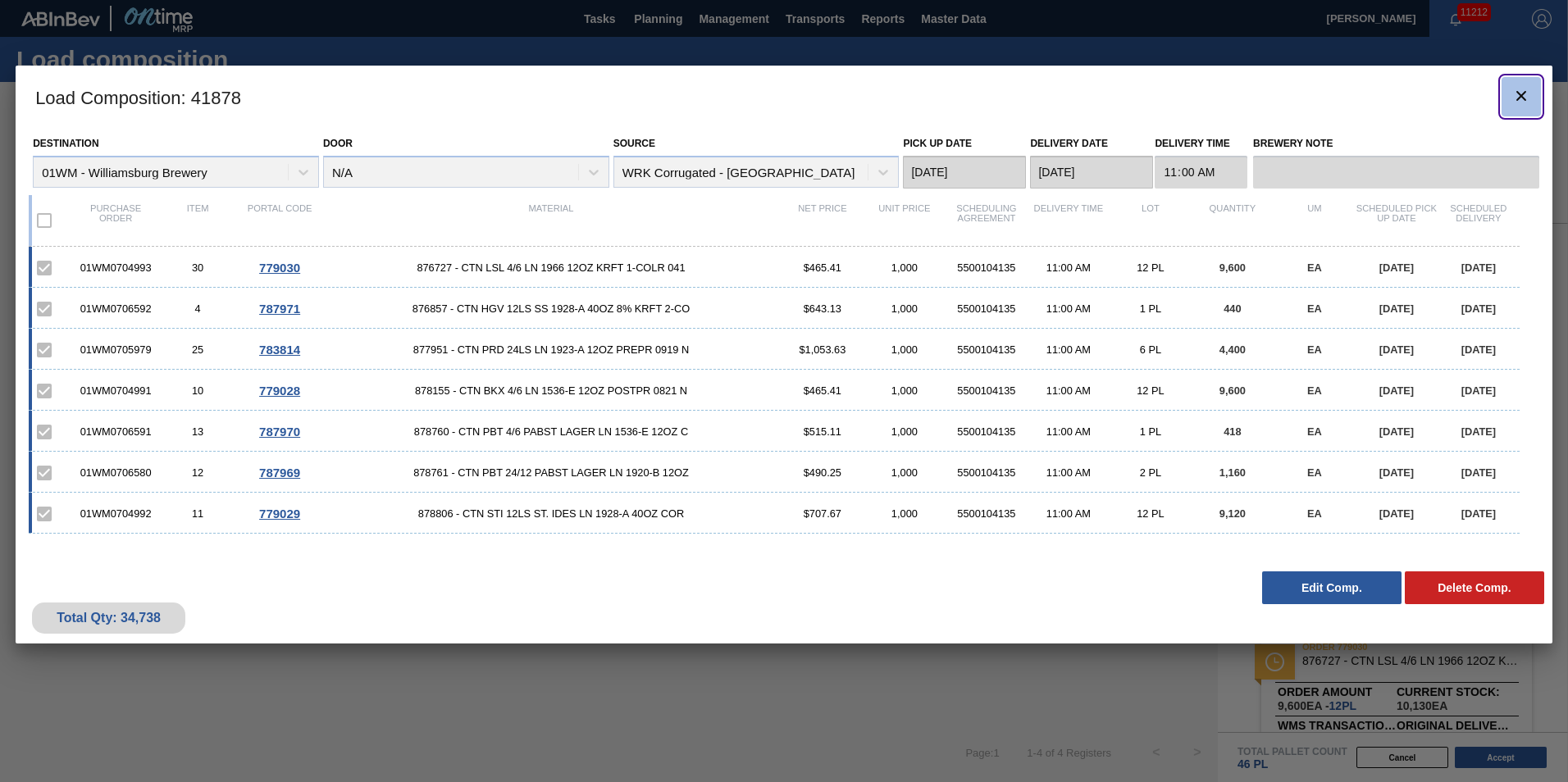
click at [1519, 99] on icon "botão de ícone" at bounding box center [1521, 96] width 10 height 10
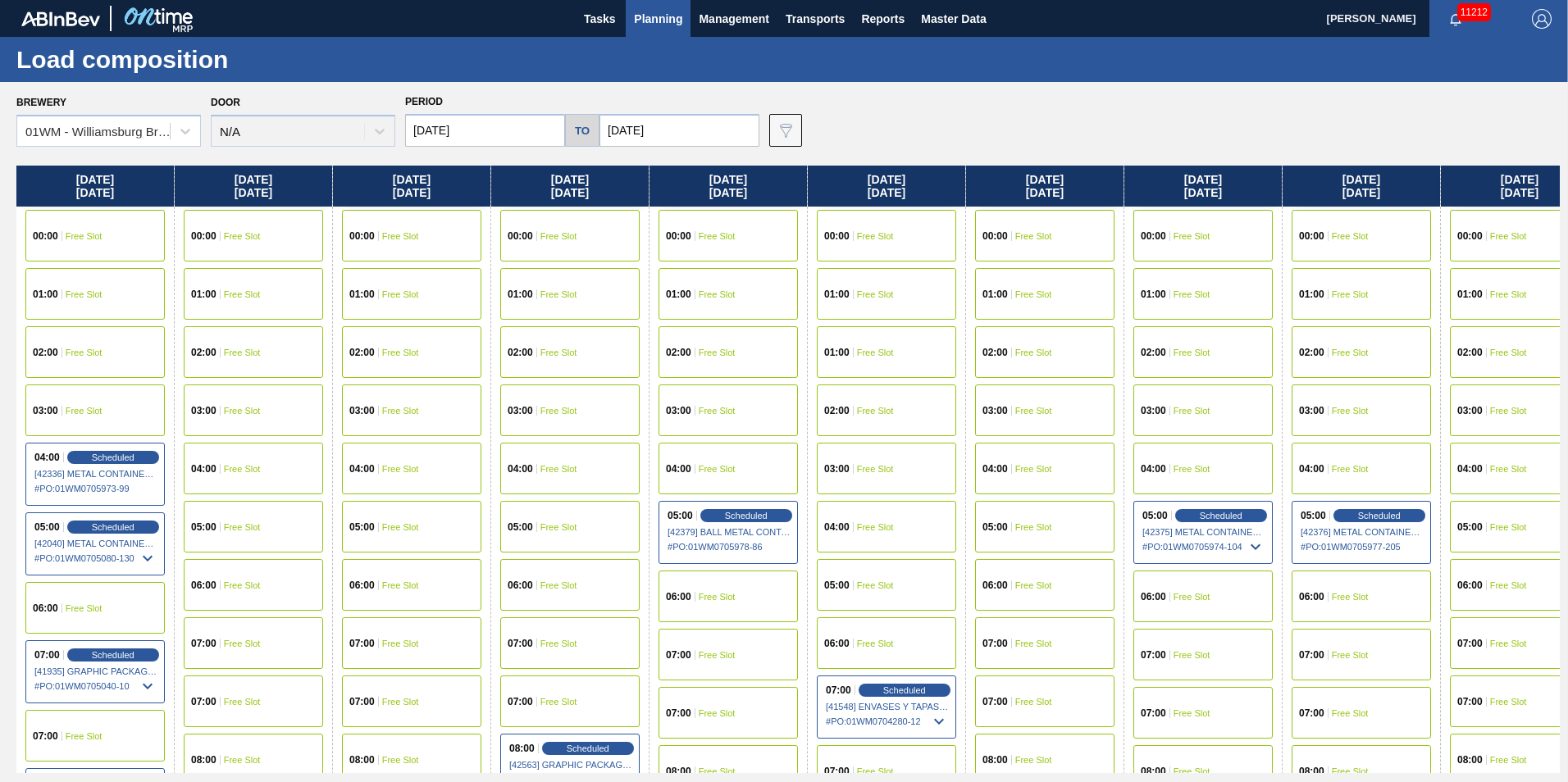
click at [665, 22] on span "Planning" at bounding box center [658, 19] width 48 height 20
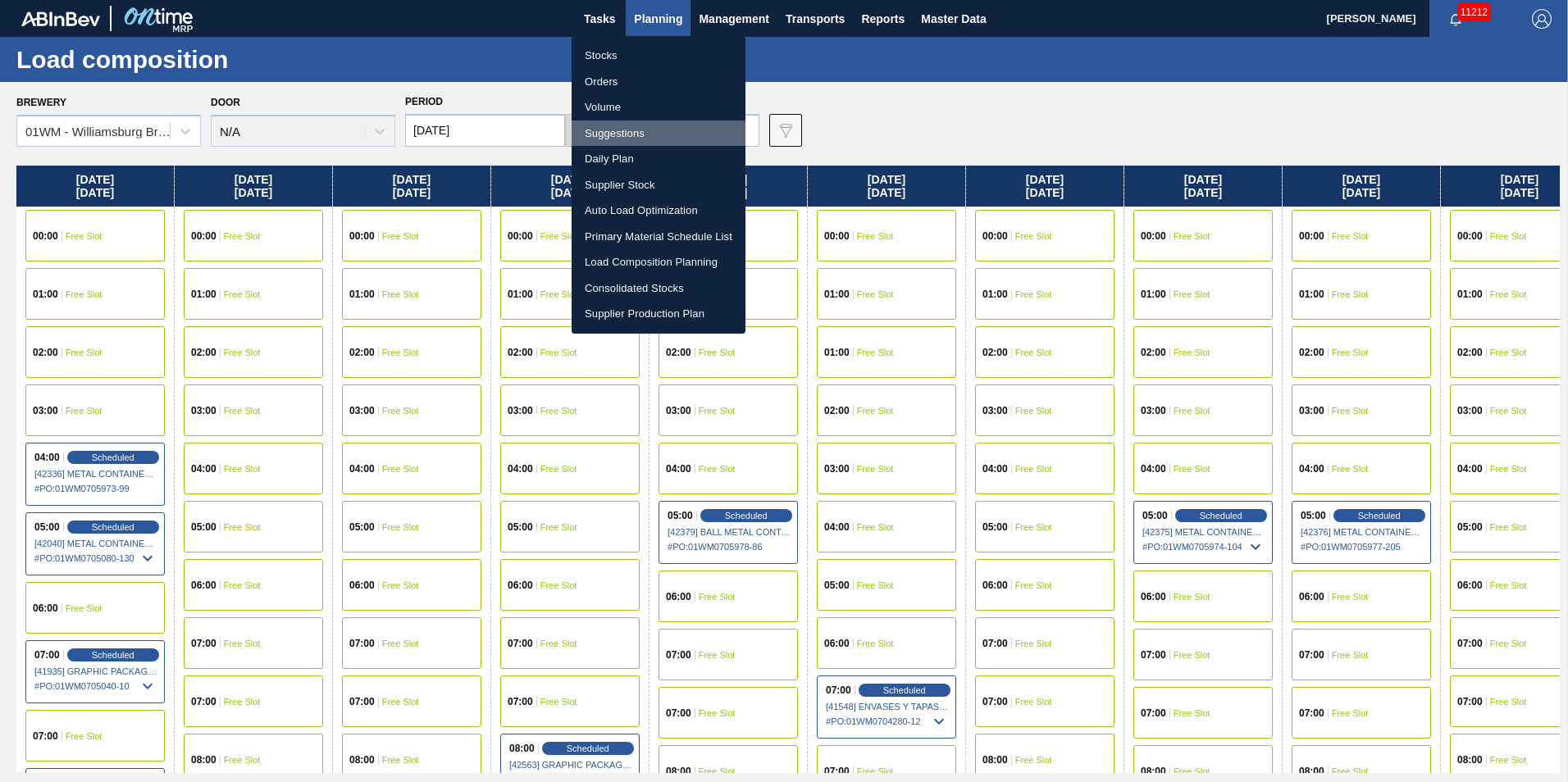
click at [636, 132] on li "Suggestions" at bounding box center [659, 133] width 174 height 26
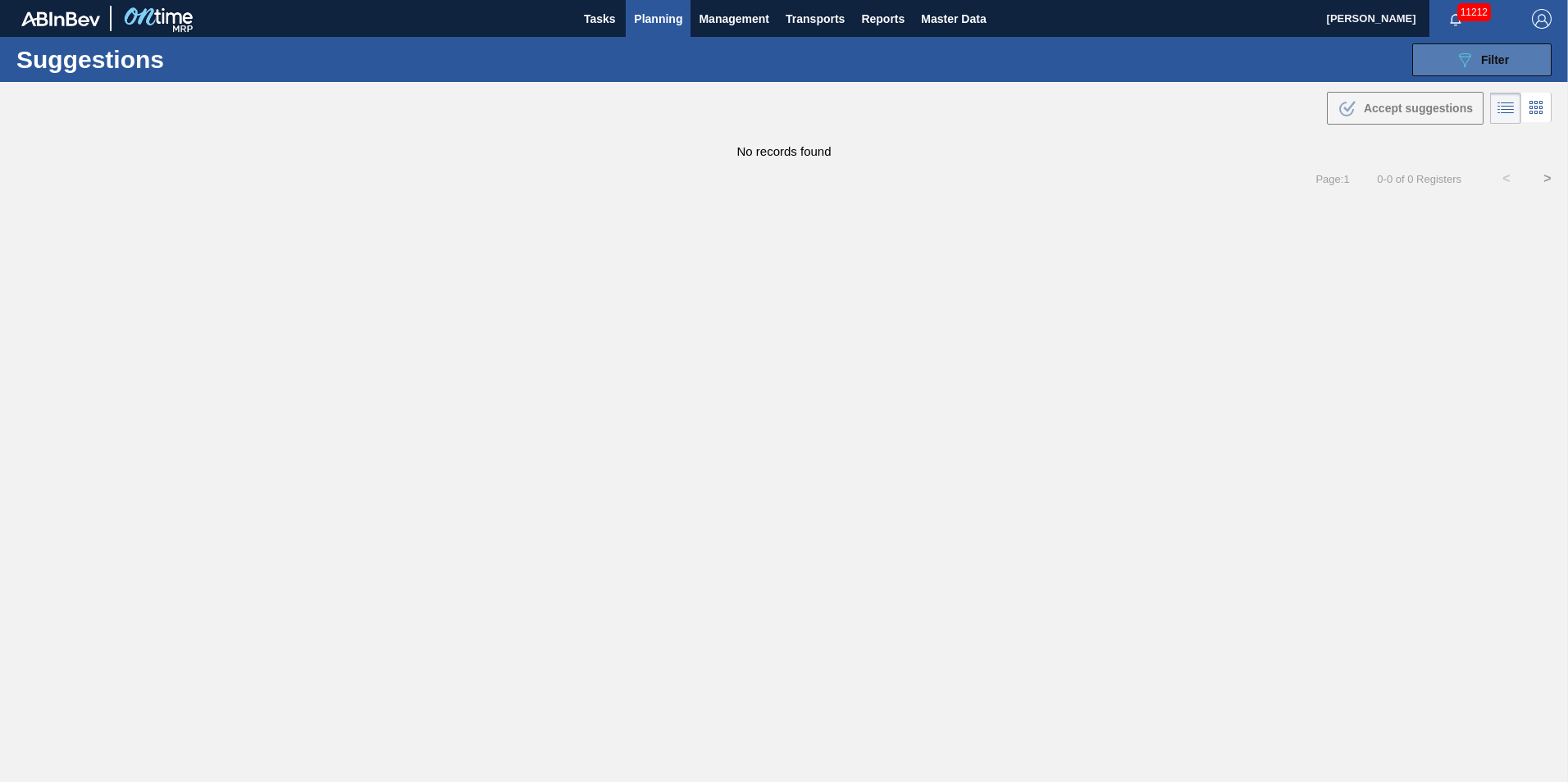
click at [1467, 73] on button "089F7B8B-B2A5-4AFE-B5C0-19BA573D28AC Filter" at bounding box center [1482, 60] width 140 height 33
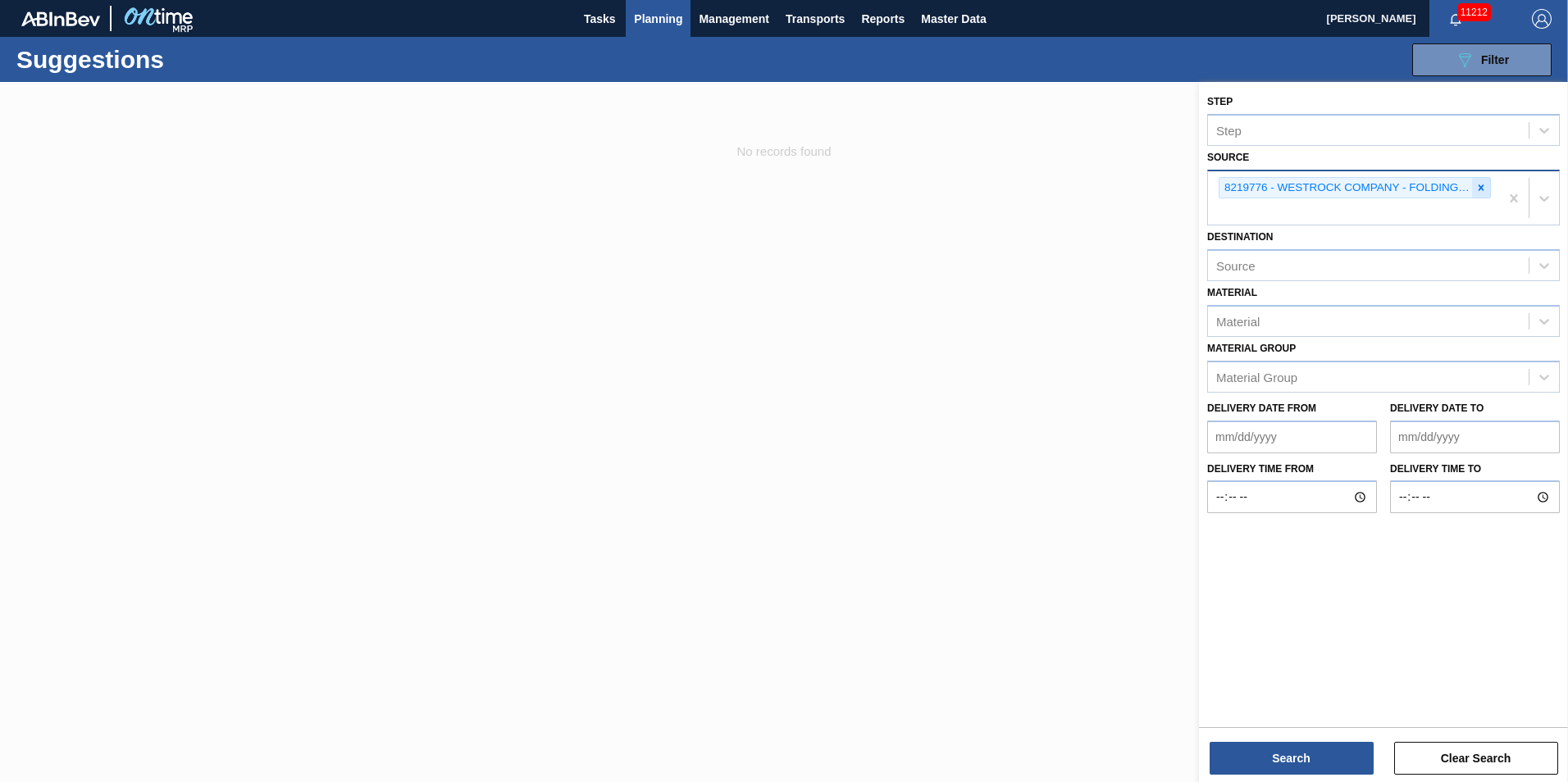
click at [1483, 188] on icon at bounding box center [1481, 187] width 12 height 12
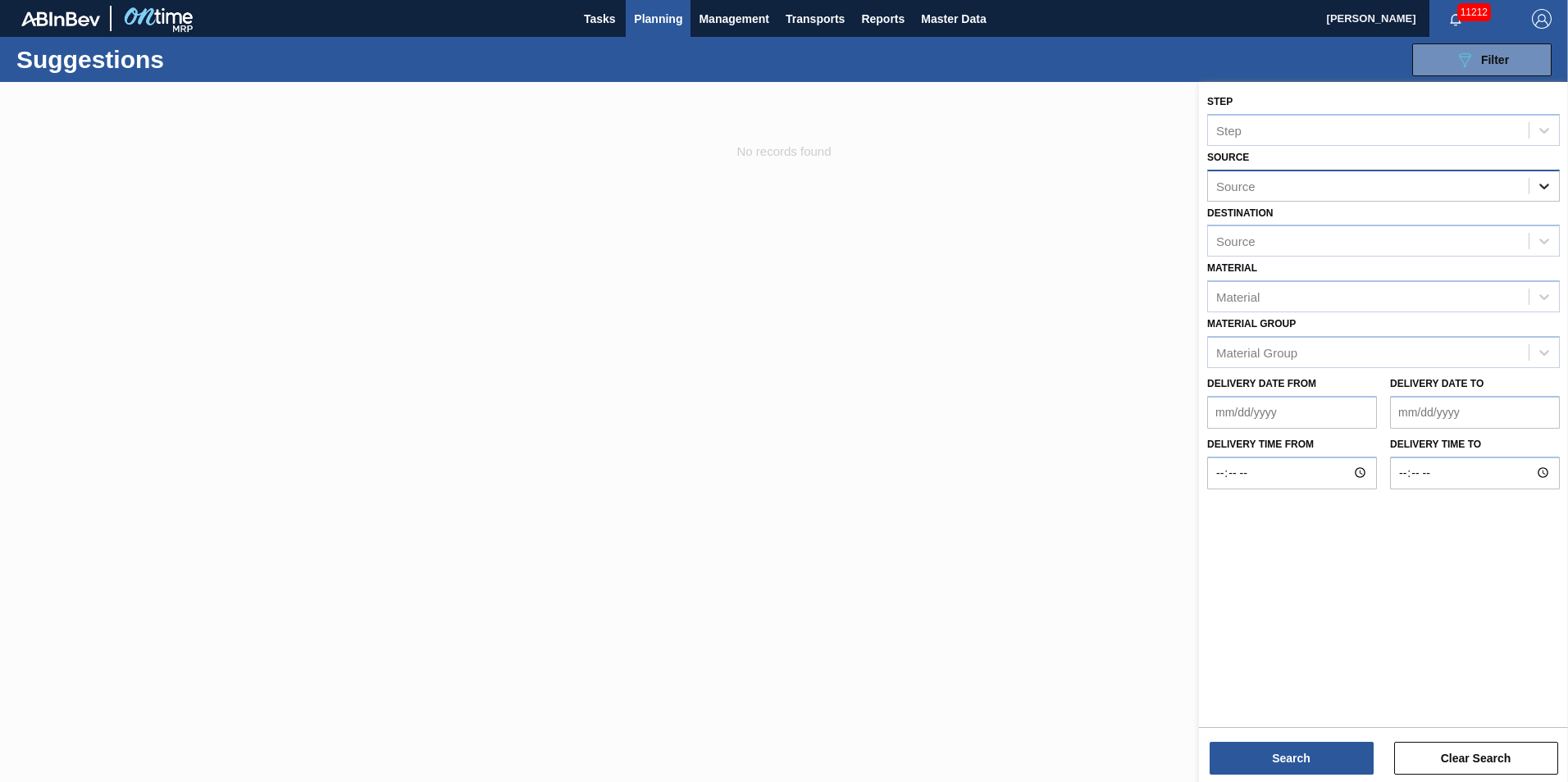
click at [1538, 181] on icon at bounding box center [1544, 186] width 16 height 16
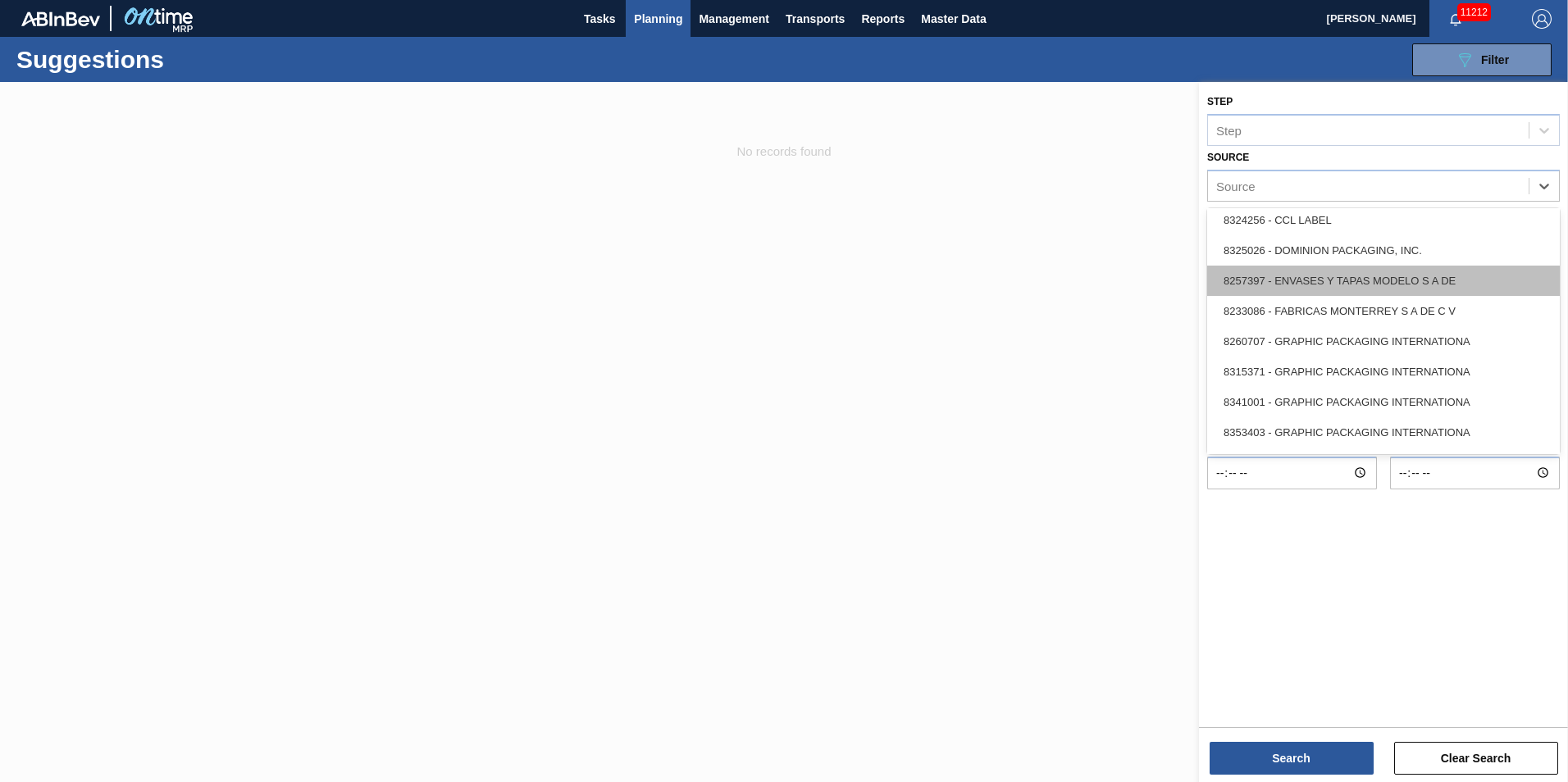
scroll to position [246, 0]
click at [1346, 288] on div "8233086 - FABRICAS MONTERREY S A DE C V" at bounding box center [1383, 283] width 353 height 30
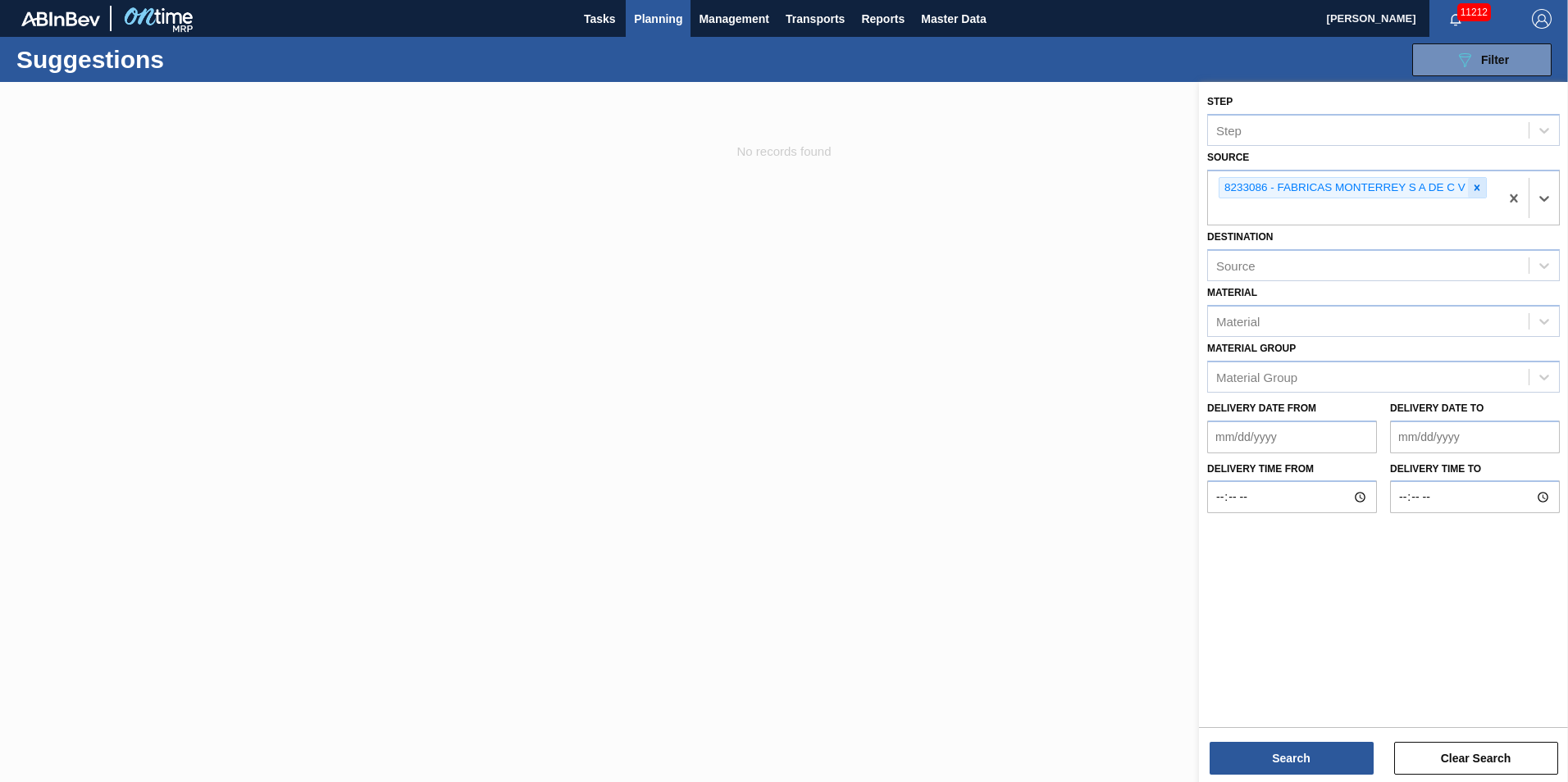
click at [1478, 185] on icon at bounding box center [1478, 187] width 5 height 5
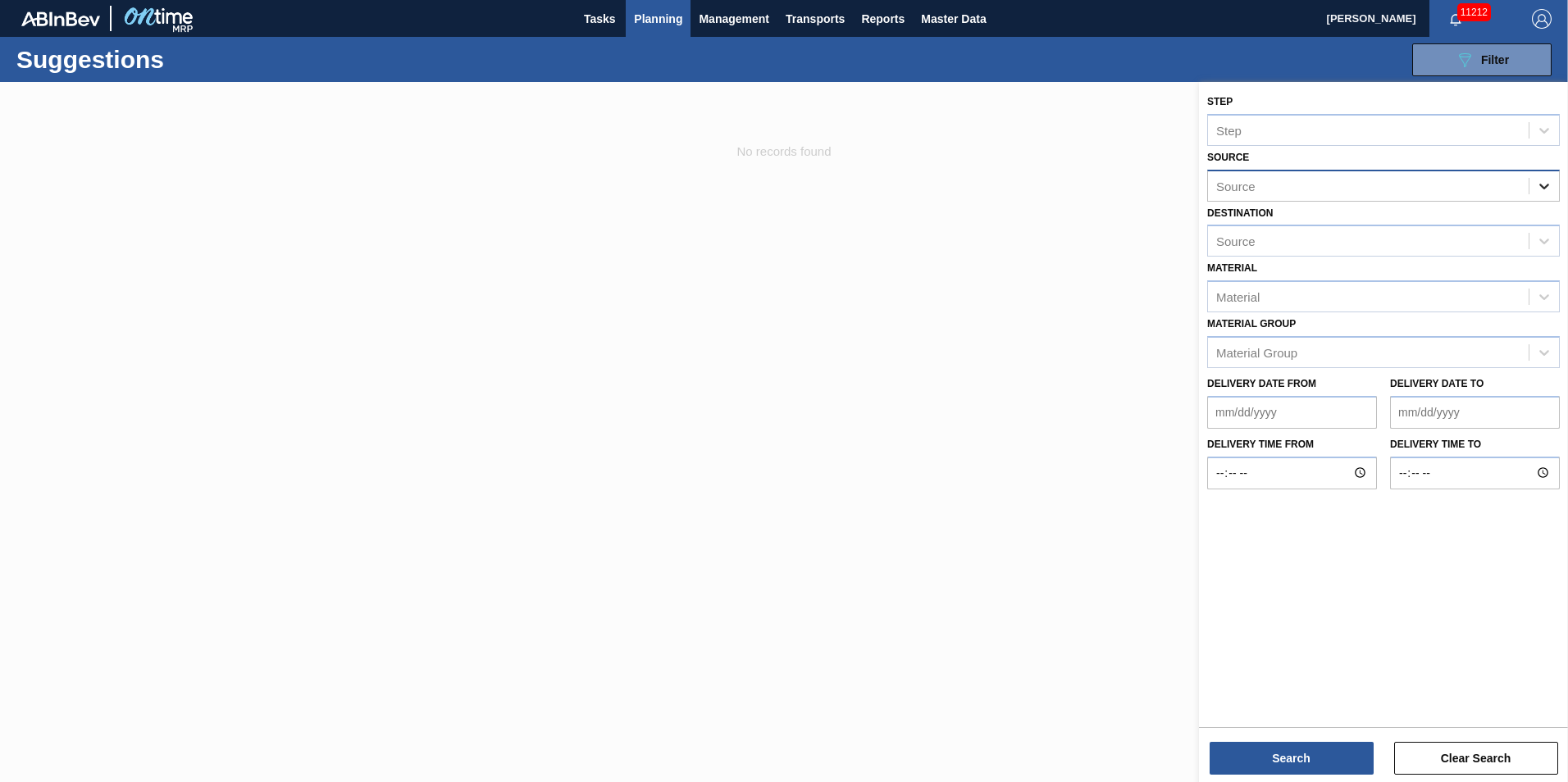
click at [1539, 184] on icon at bounding box center [1544, 186] width 16 height 16
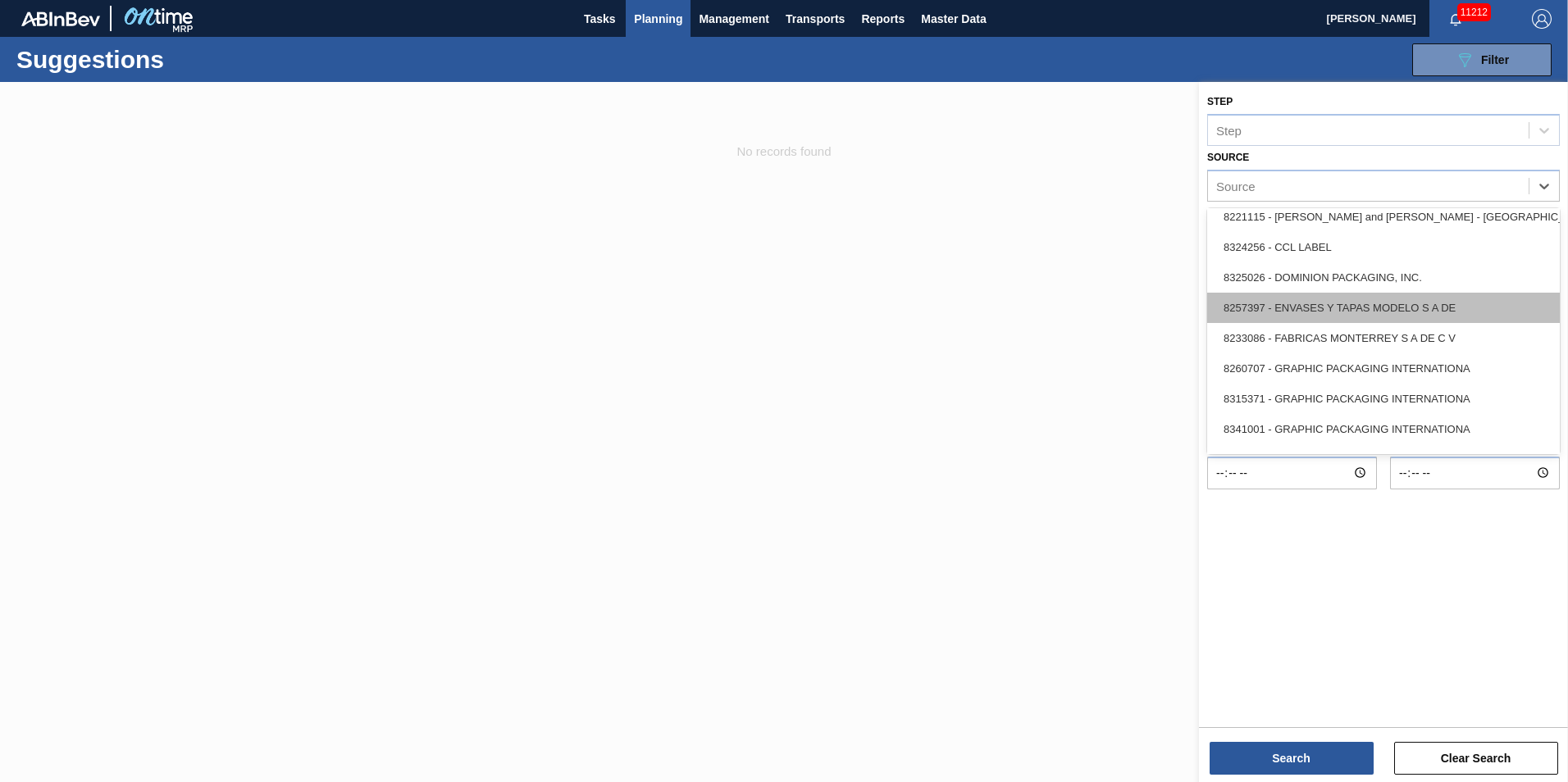
scroll to position [164, 0]
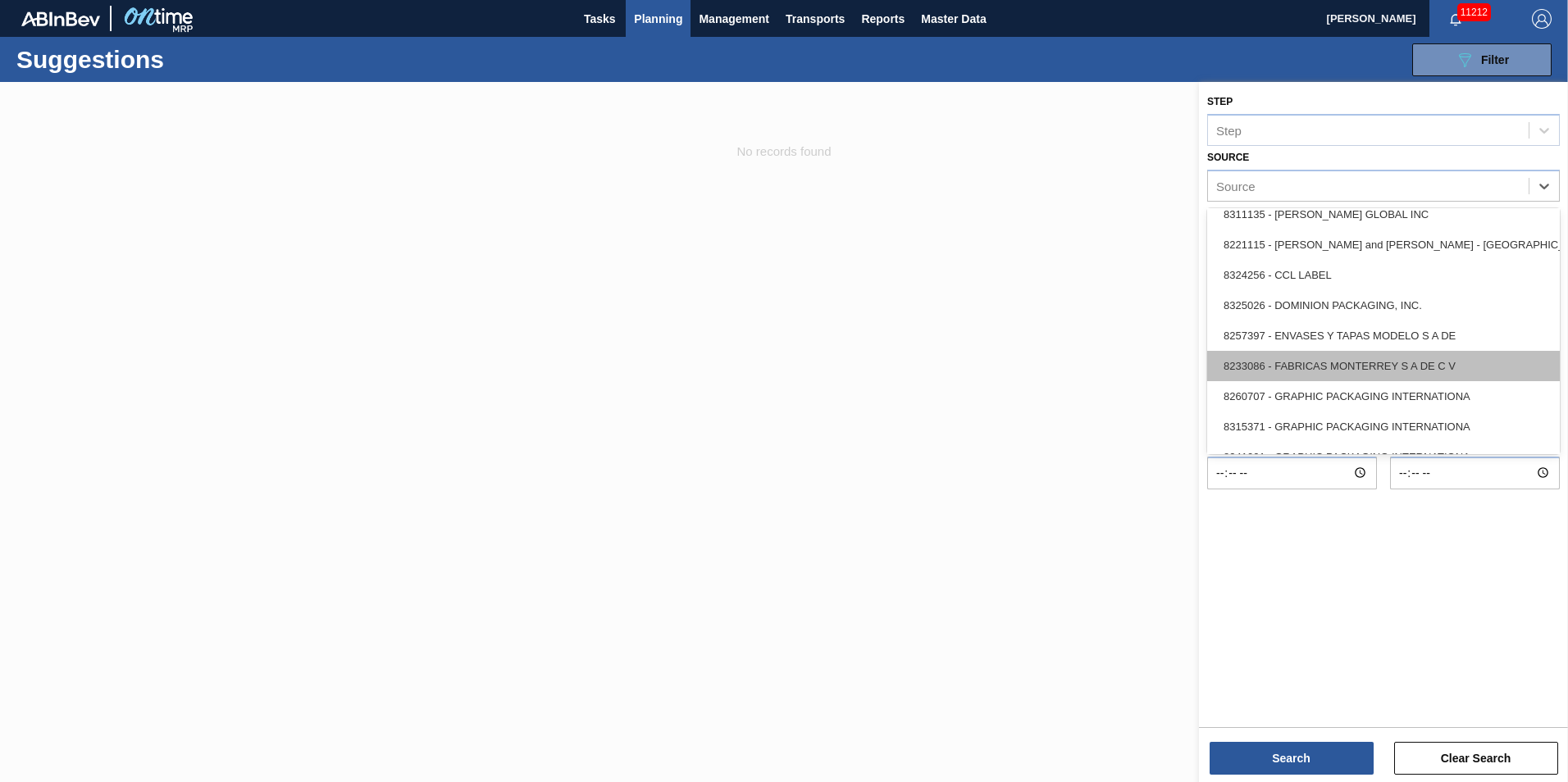
click at [1319, 365] on div "8233086 - FABRICAS MONTERREY S A DE C V" at bounding box center [1383, 365] width 353 height 30
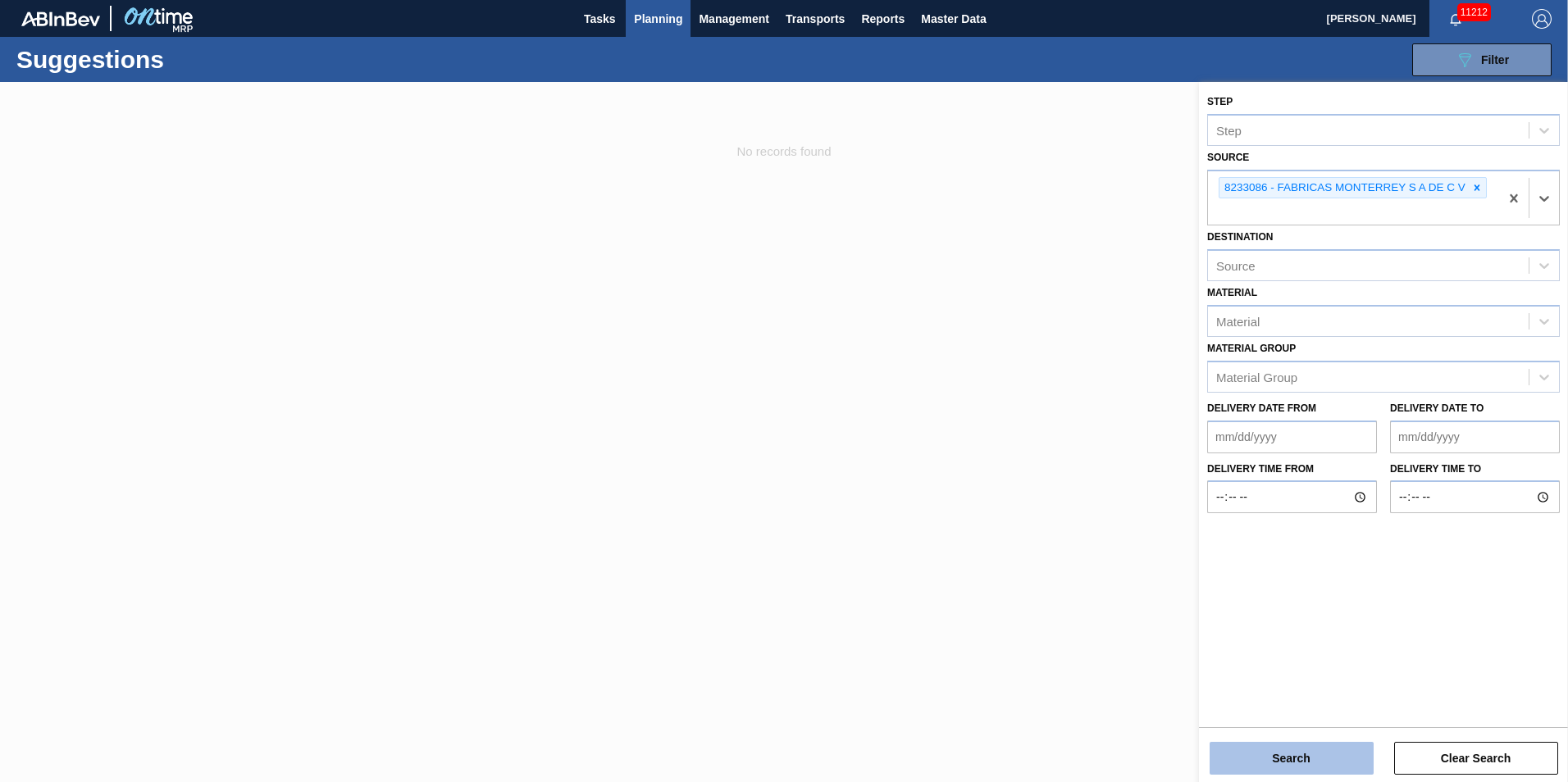
click at [1323, 756] on button "Search" at bounding box center [1292, 758] width 164 height 33
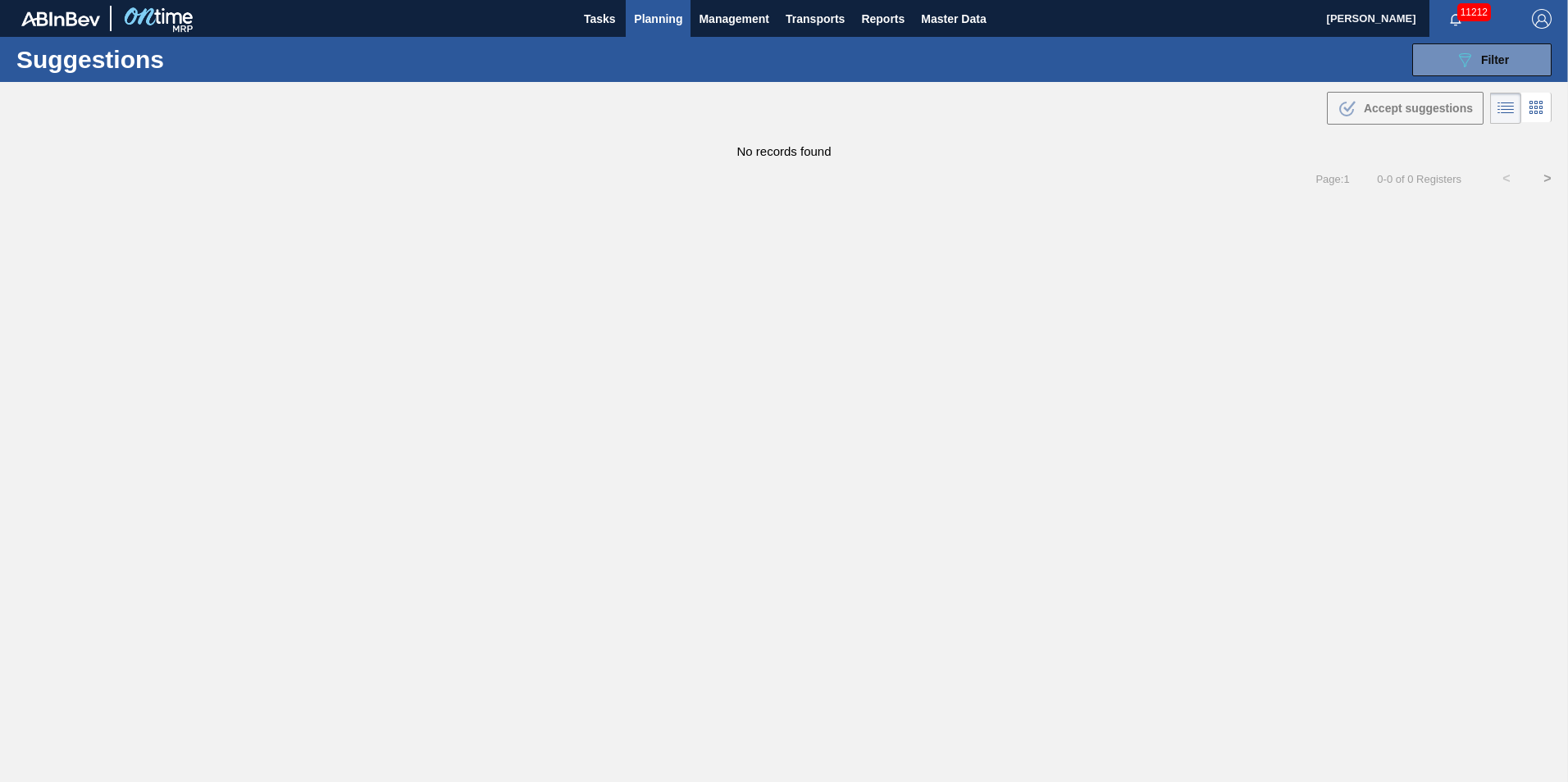
click at [657, 19] on span "Planning" at bounding box center [658, 19] width 48 height 20
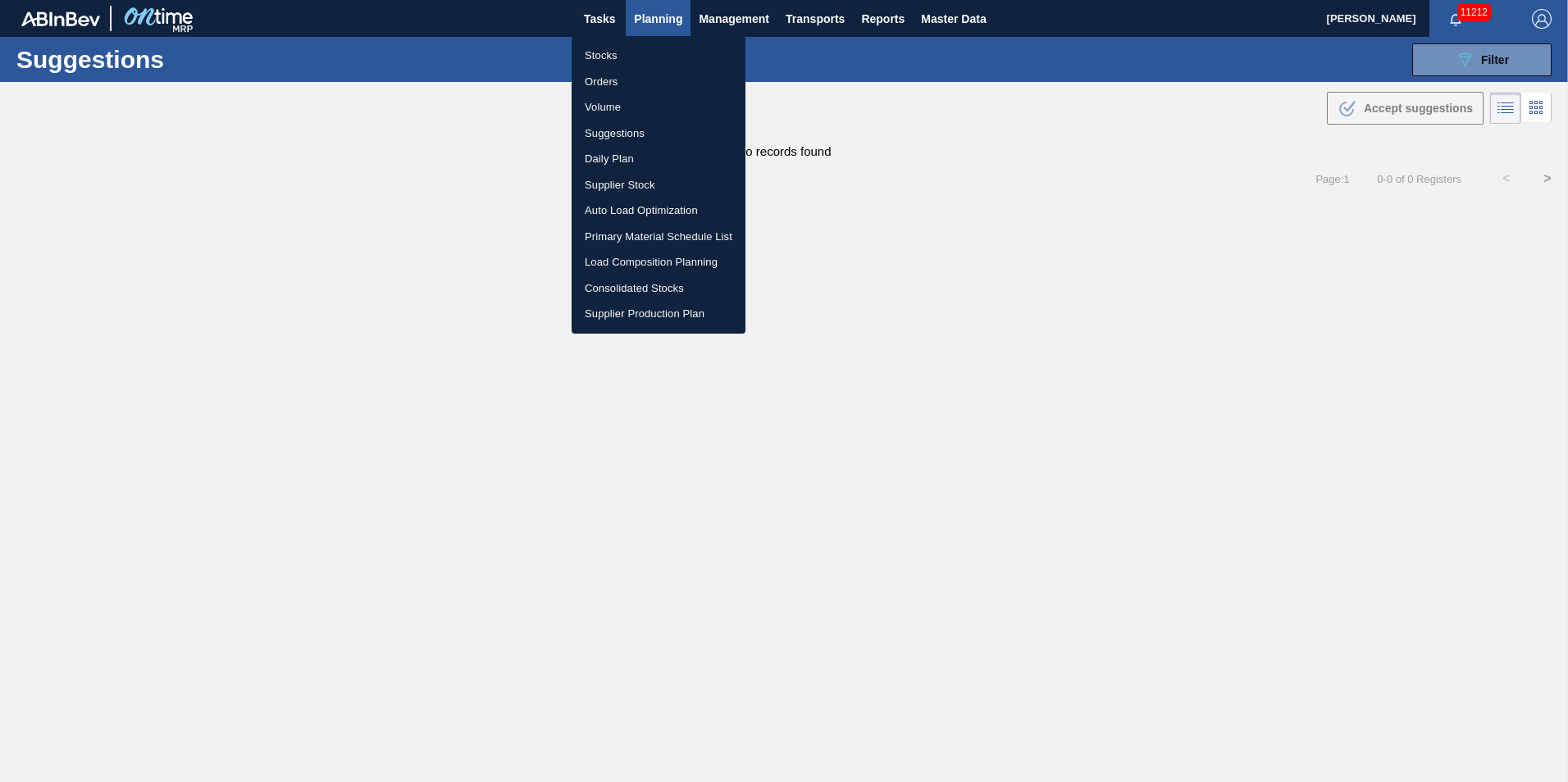
click at [642, 263] on li "Load Composition Planning" at bounding box center [659, 262] width 174 height 26
